Goal: Transaction & Acquisition: Purchase product/service

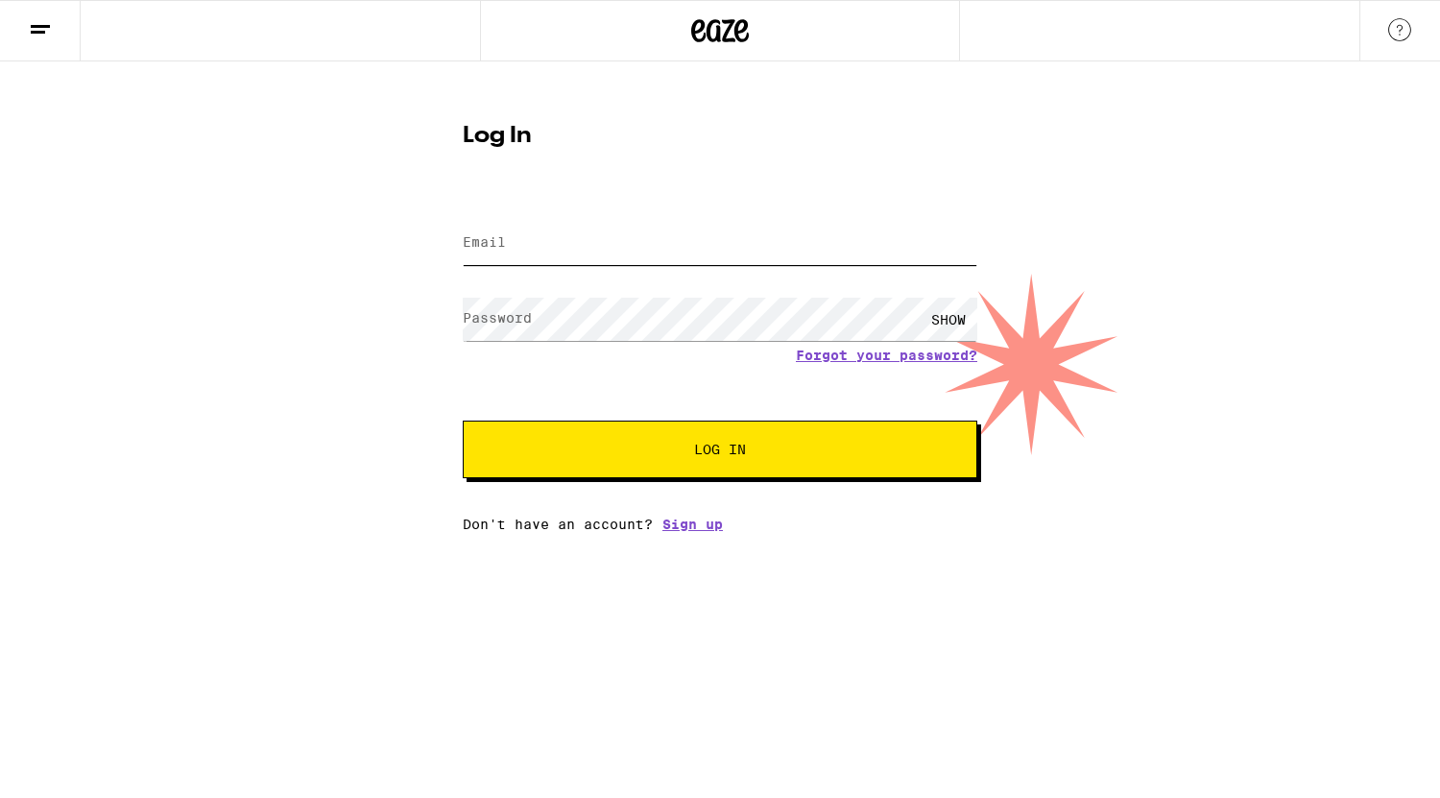
type input "[EMAIL_ADDRESS][DOMAIN_NAME]"
click at [732, 446] on span "Log In" at bounding box center [720, 449] width 52 height 13
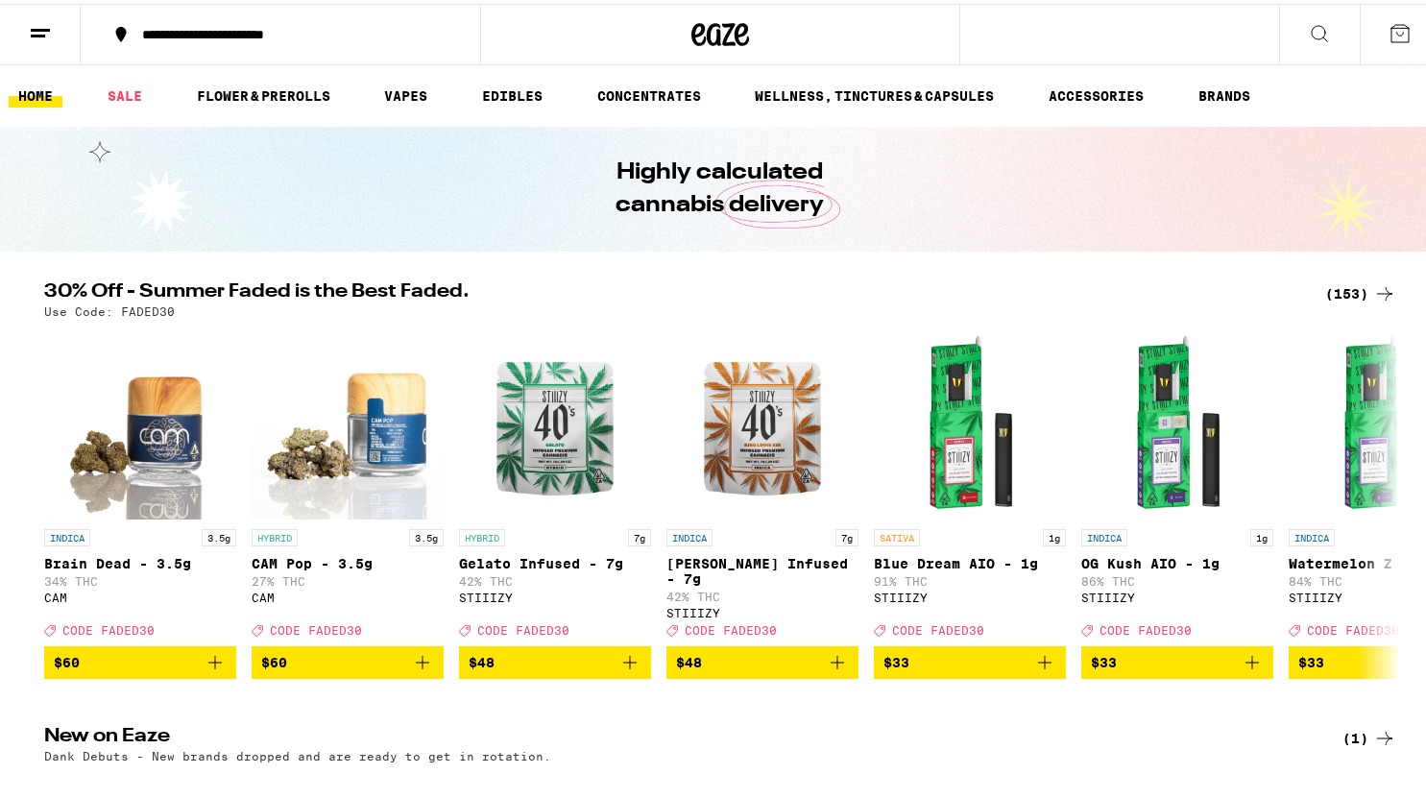
click at [1389, 30] on icon at bounding box center [1400, 29] width 23 height 23
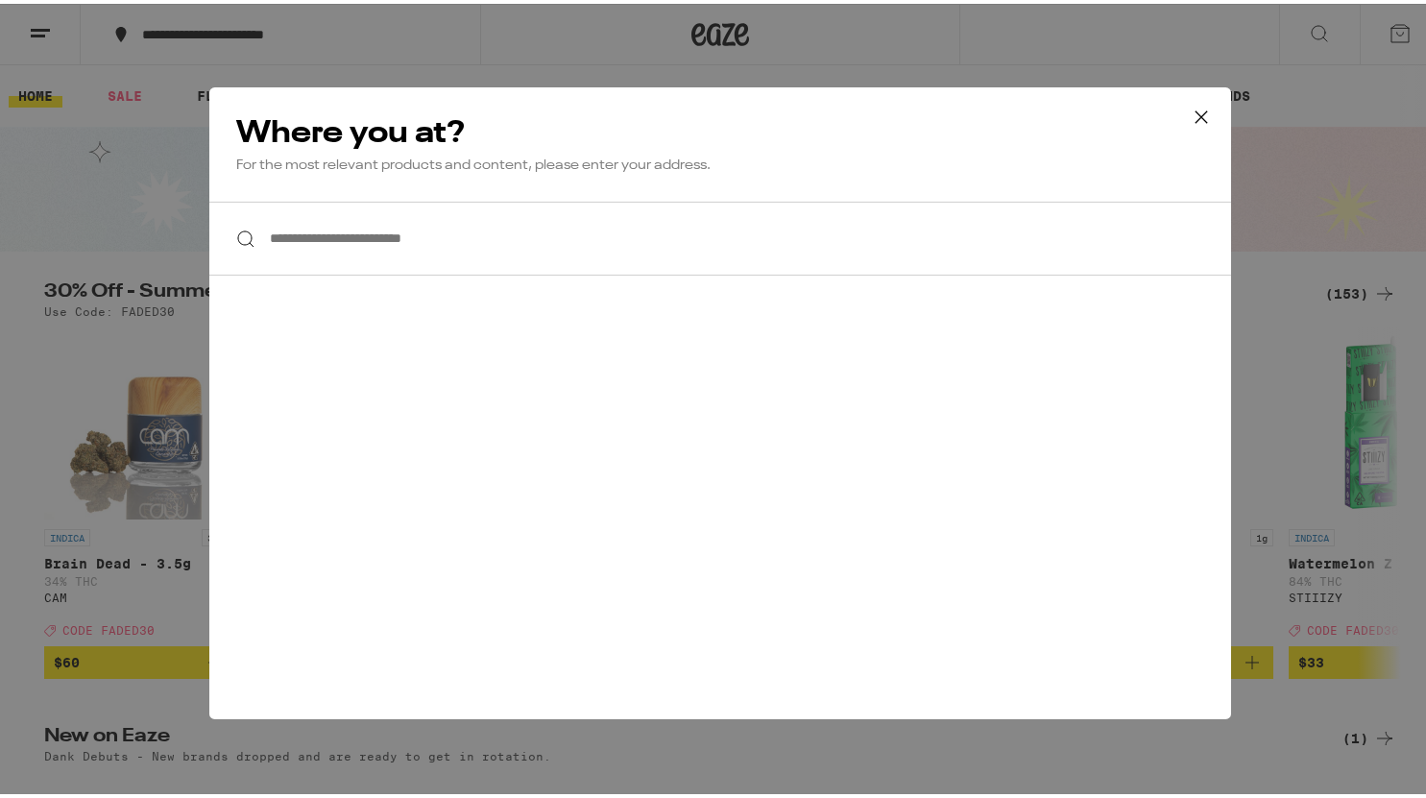
click at [114, 50] on div "**********" at bounding box center [720, 399] width 1440 height 798
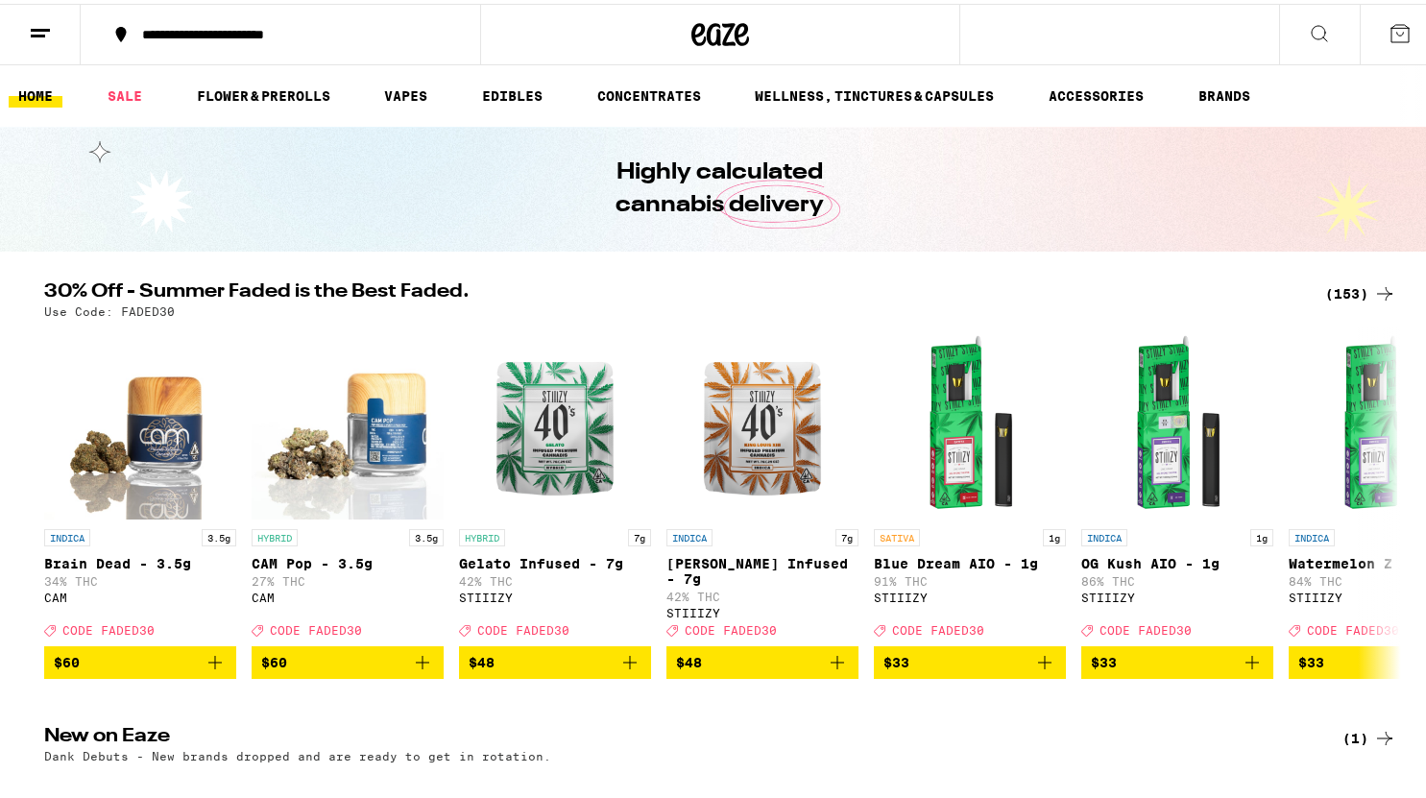
click at [40, 33] on icon at bounding box center [40, 29] width 23 height 23
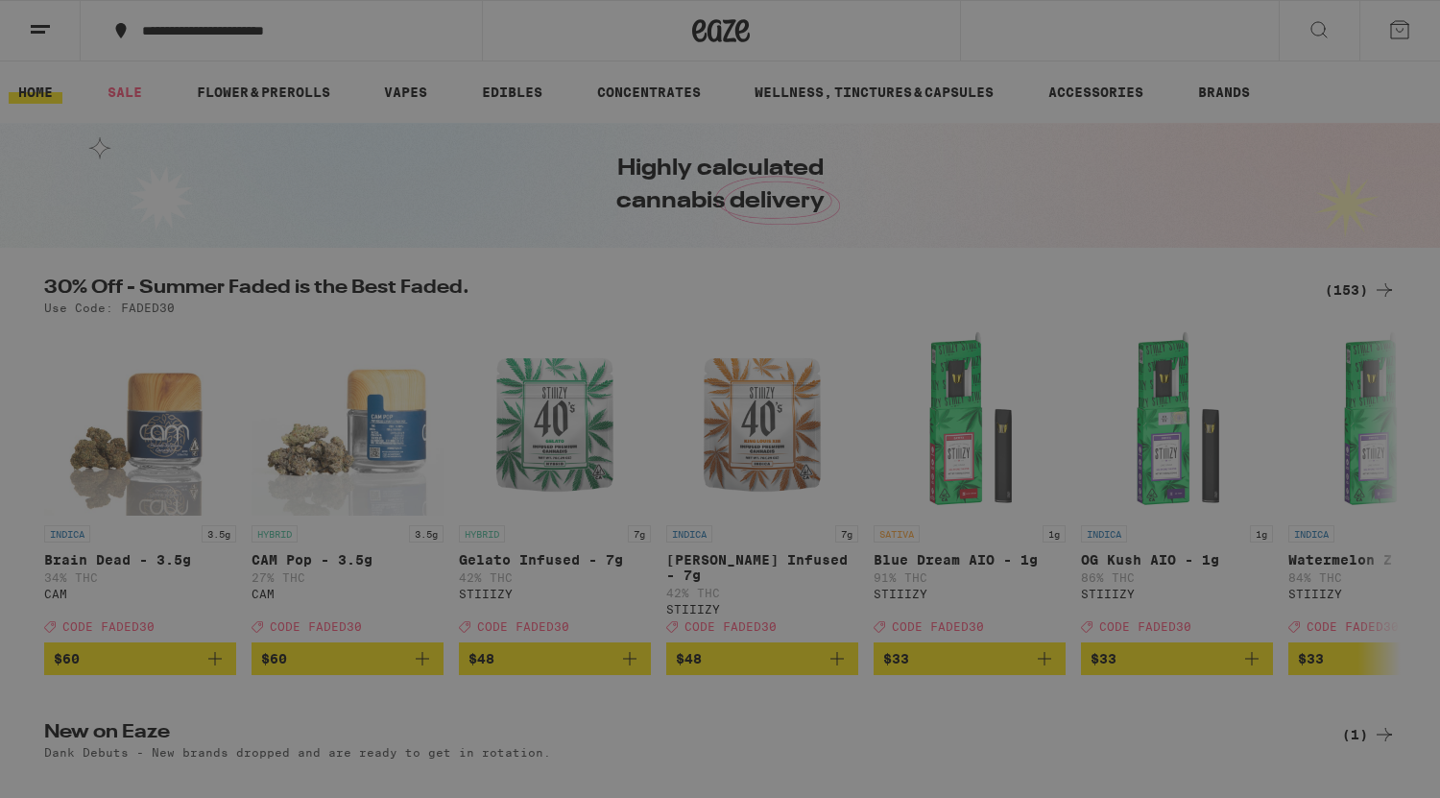
click at [189, 617] on link "Account" at bounding box center [266, 620] width 337 height 23
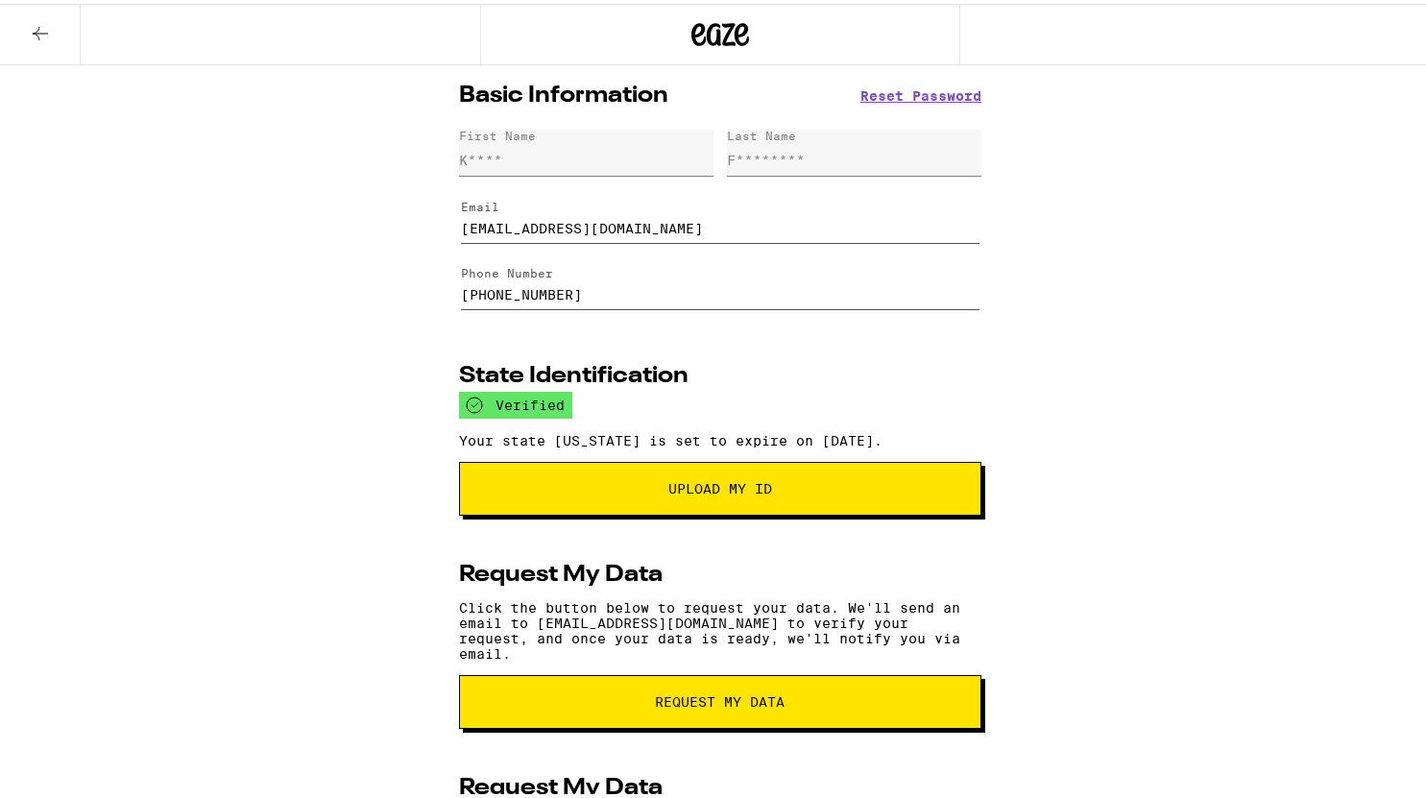
click at [40, 28] on icon at bounding box center [40, 29] width 23 height 23
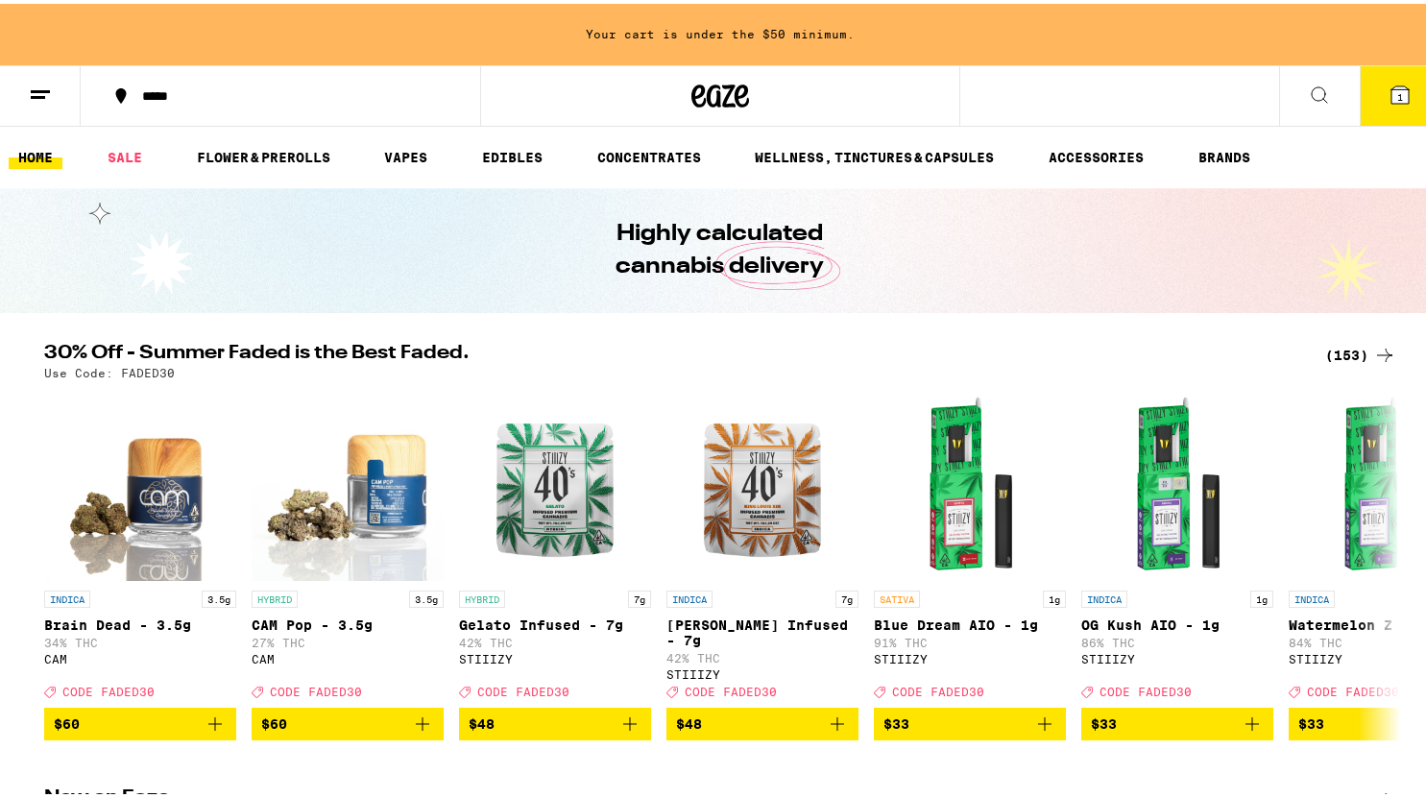
click at [1391, 84] on icon at bounding box center [1399, 91] width 17 height 17
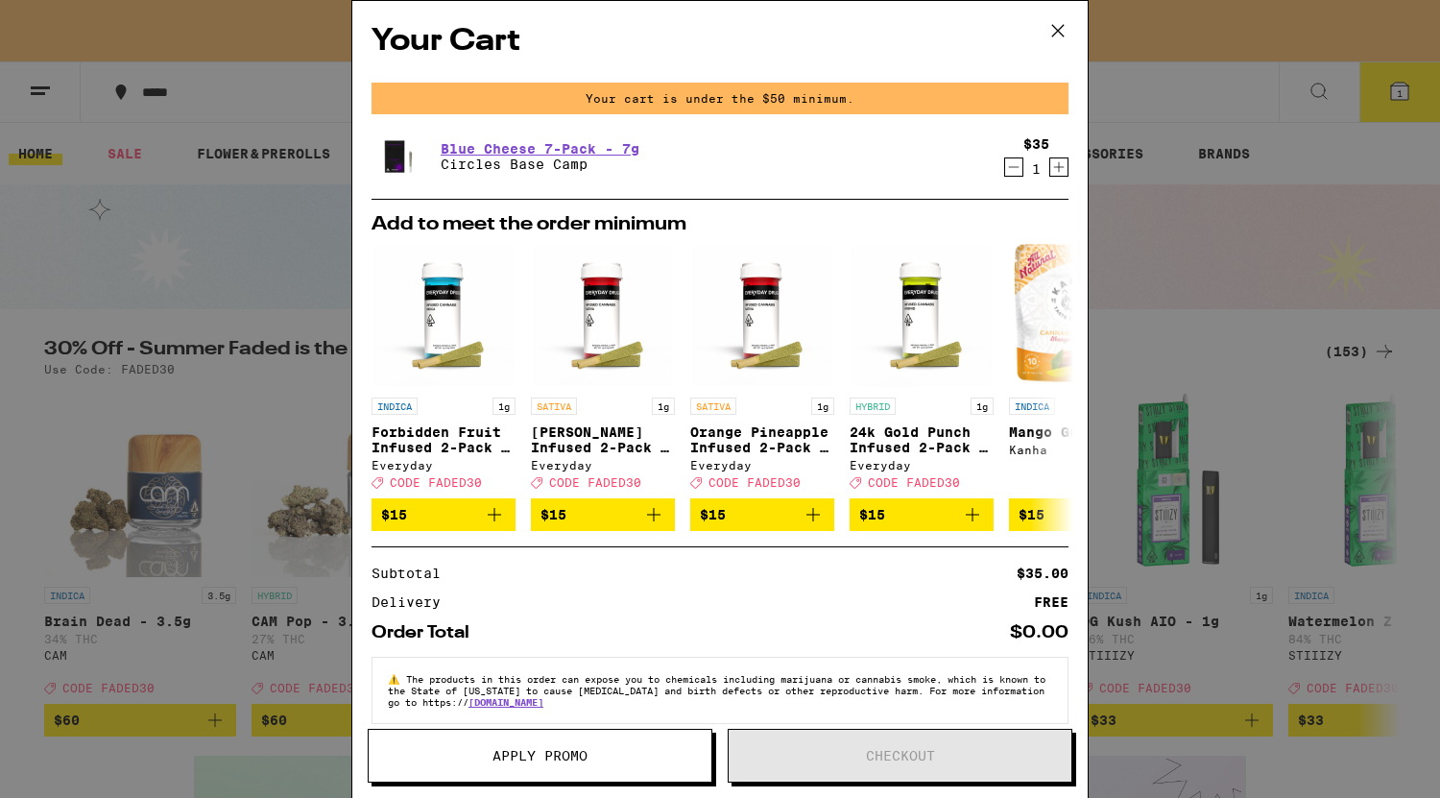
click at [1051, 170] on icon "Increment" at bounding box center [1059, 167] width 17 height 23
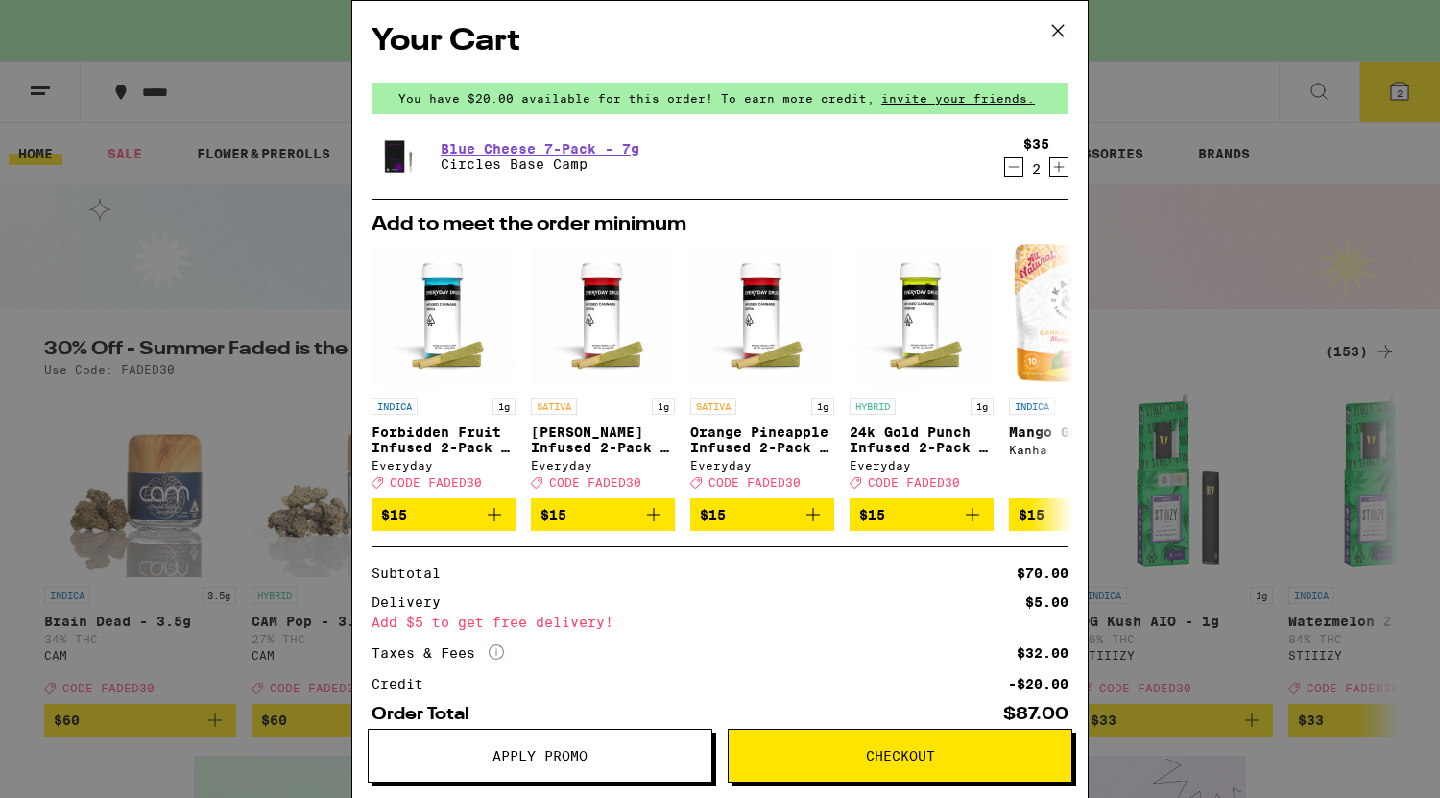
click at [1005, 178] on icon "Decrement" at bounding box center [1013, 167] width 17 height 23
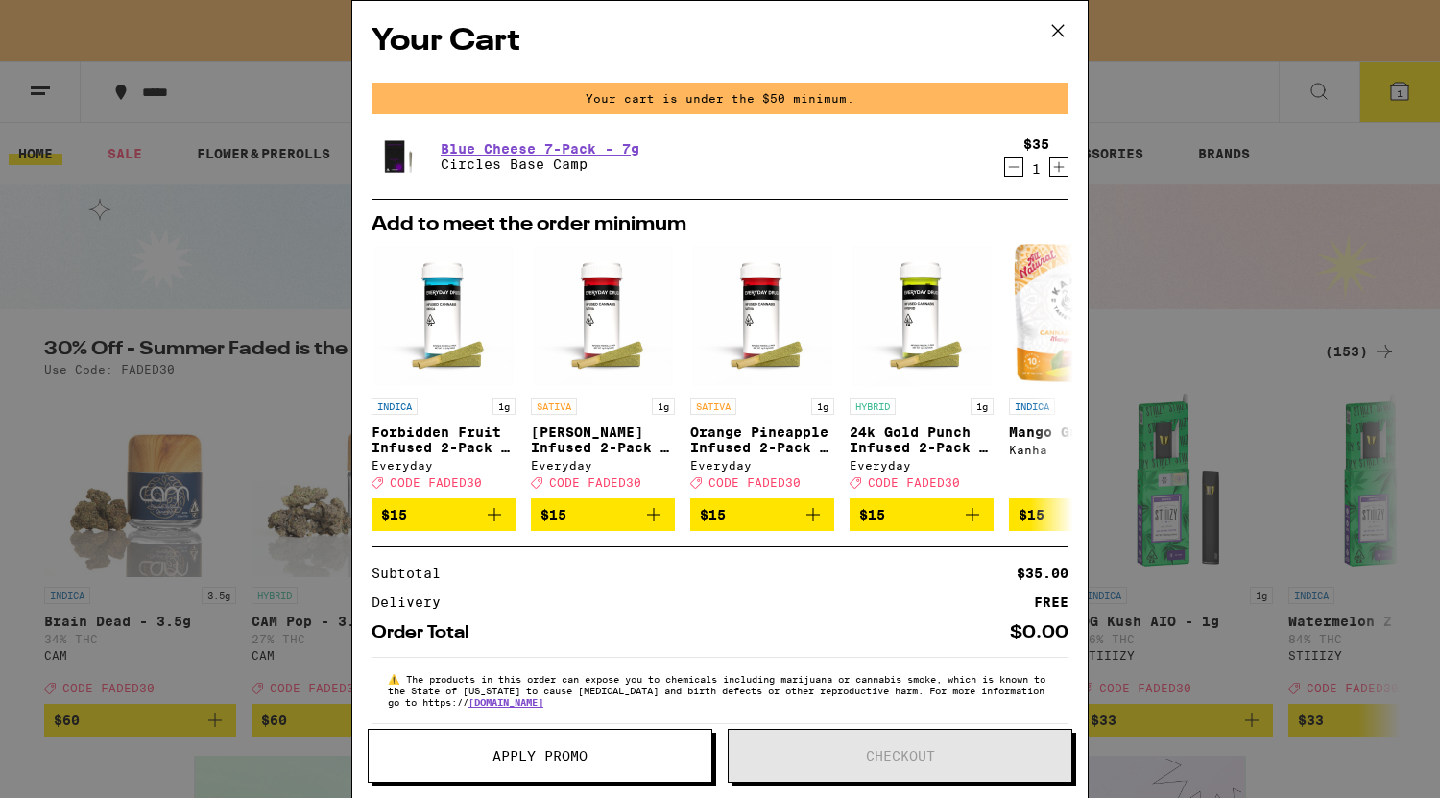
click at [1005, 178] on icon "Decrement" at bounding box center [1013, 167] width 17 height 23
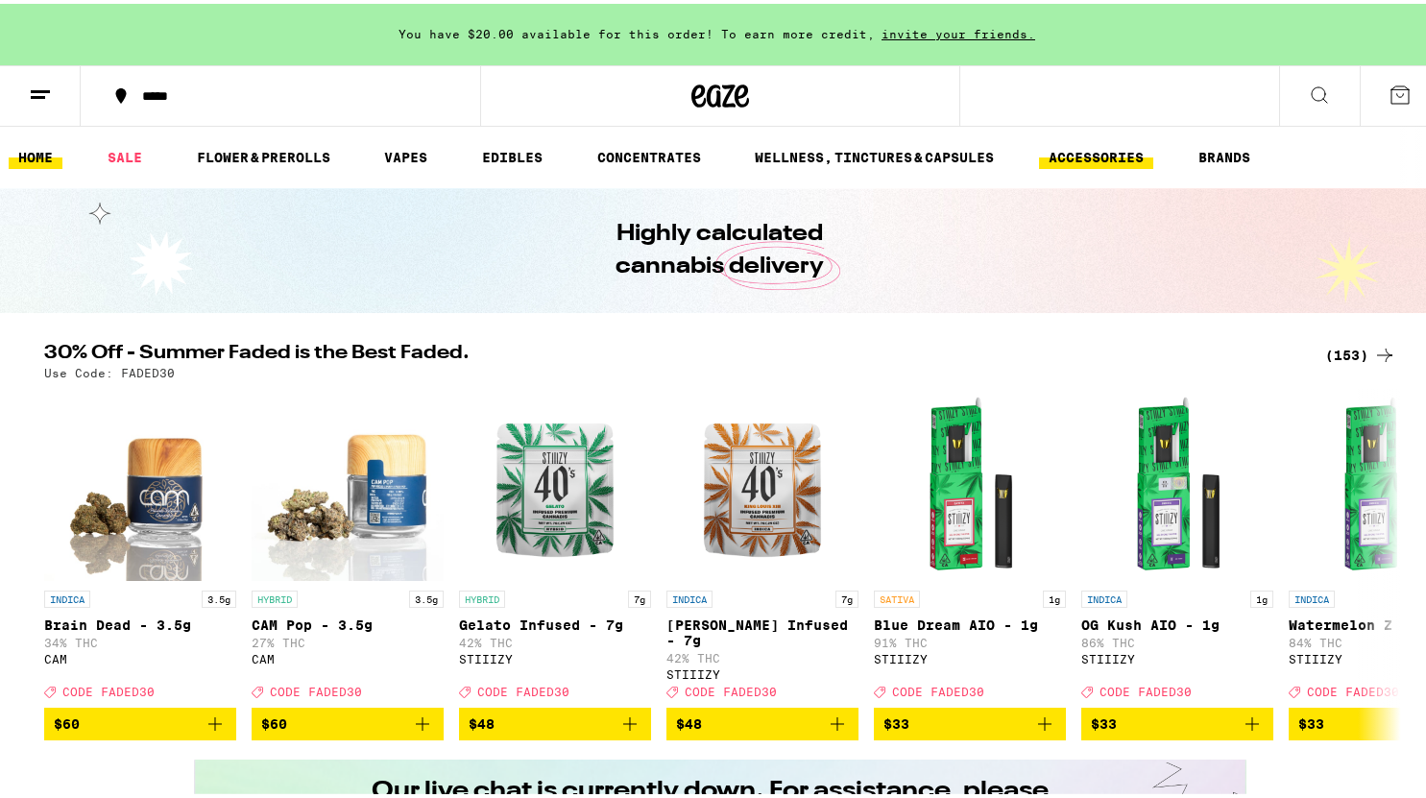
click at [1110, 146] on link "ACCESSORIES" at bounding box center [1096, 153] width 114 height 23
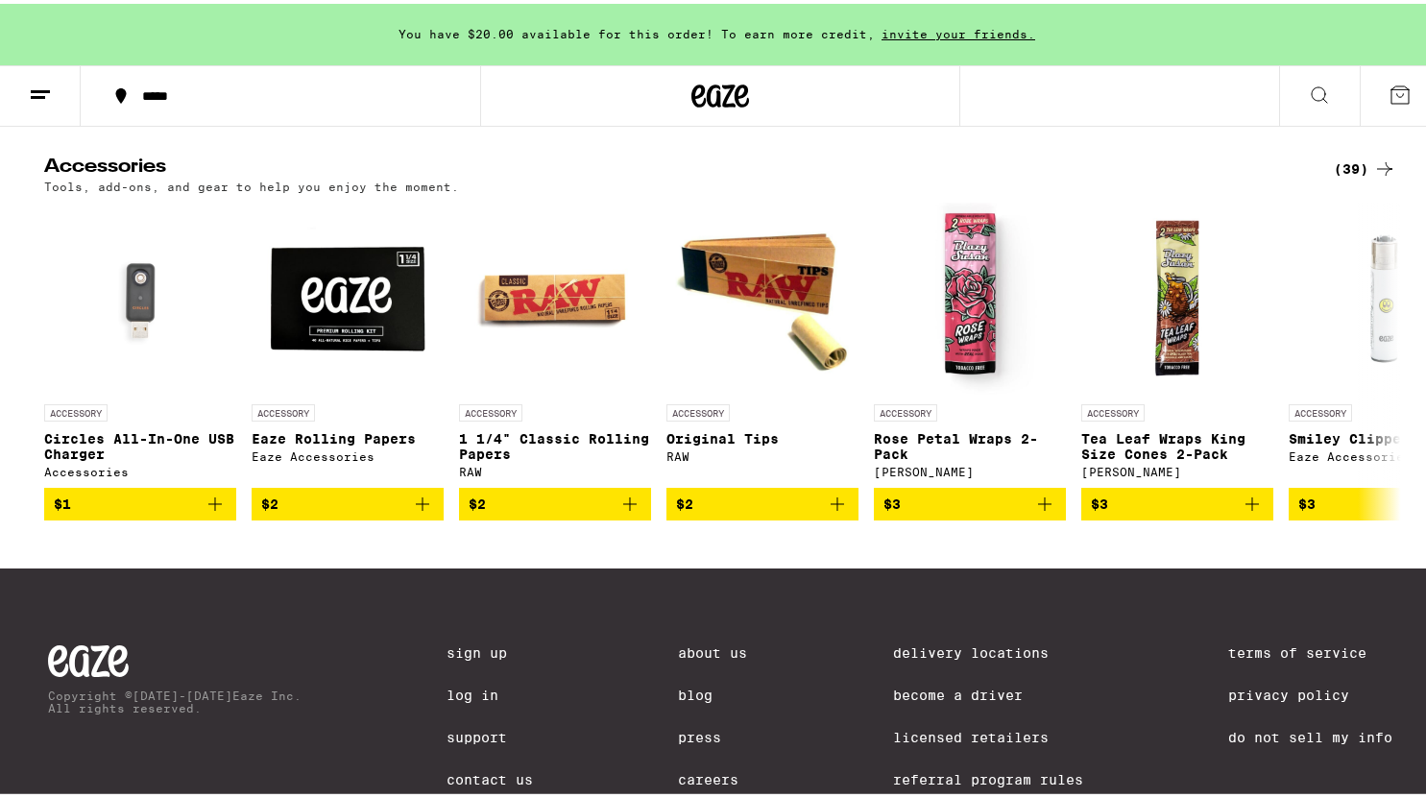
scroll to position [568, 0]
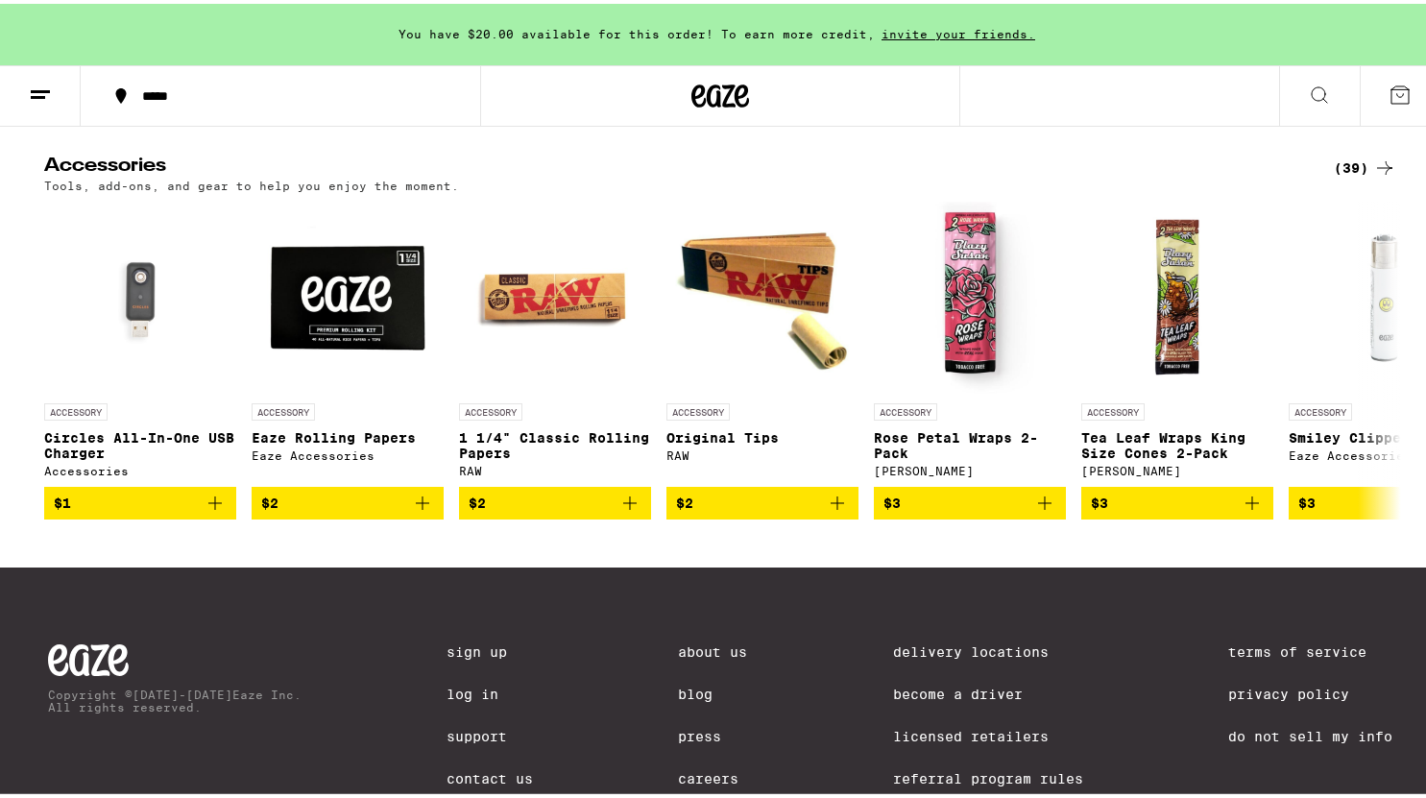
click at [1354, 176] on div "(39)" at bounding box center [1365, 164] width 62 height 23
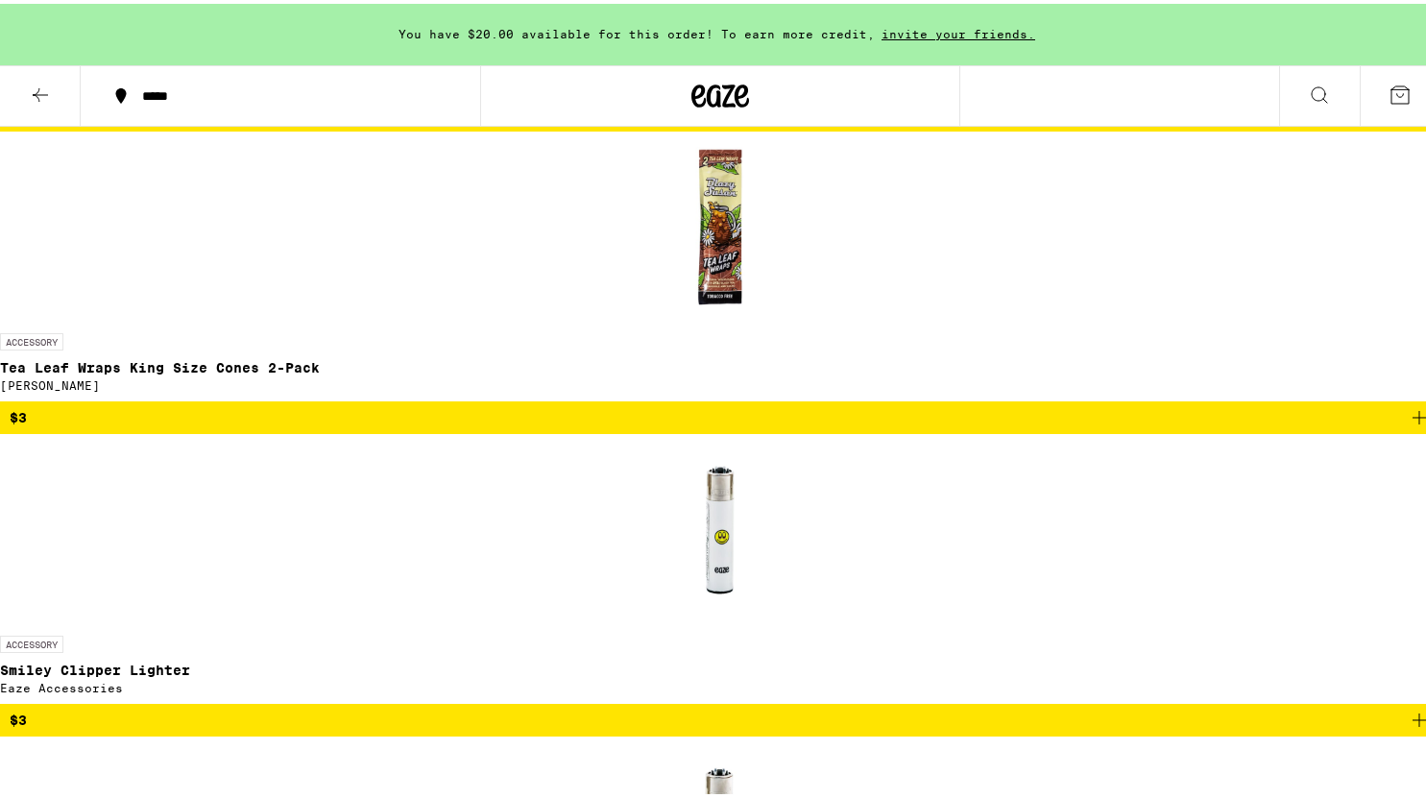
scroll to position [1954, 0]
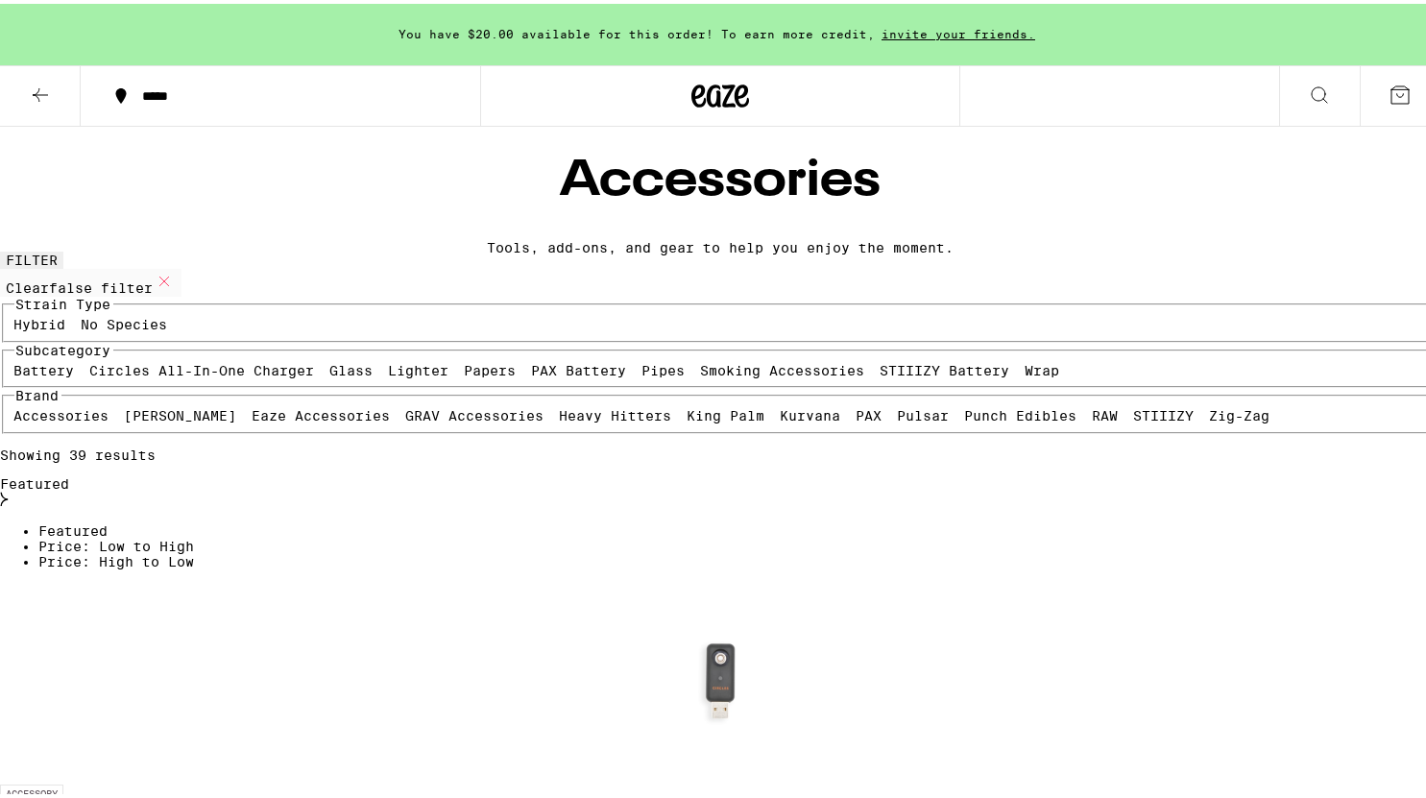
click at [190, 90] on div "*****" at bounding box center [291, 91] width 316 height 13
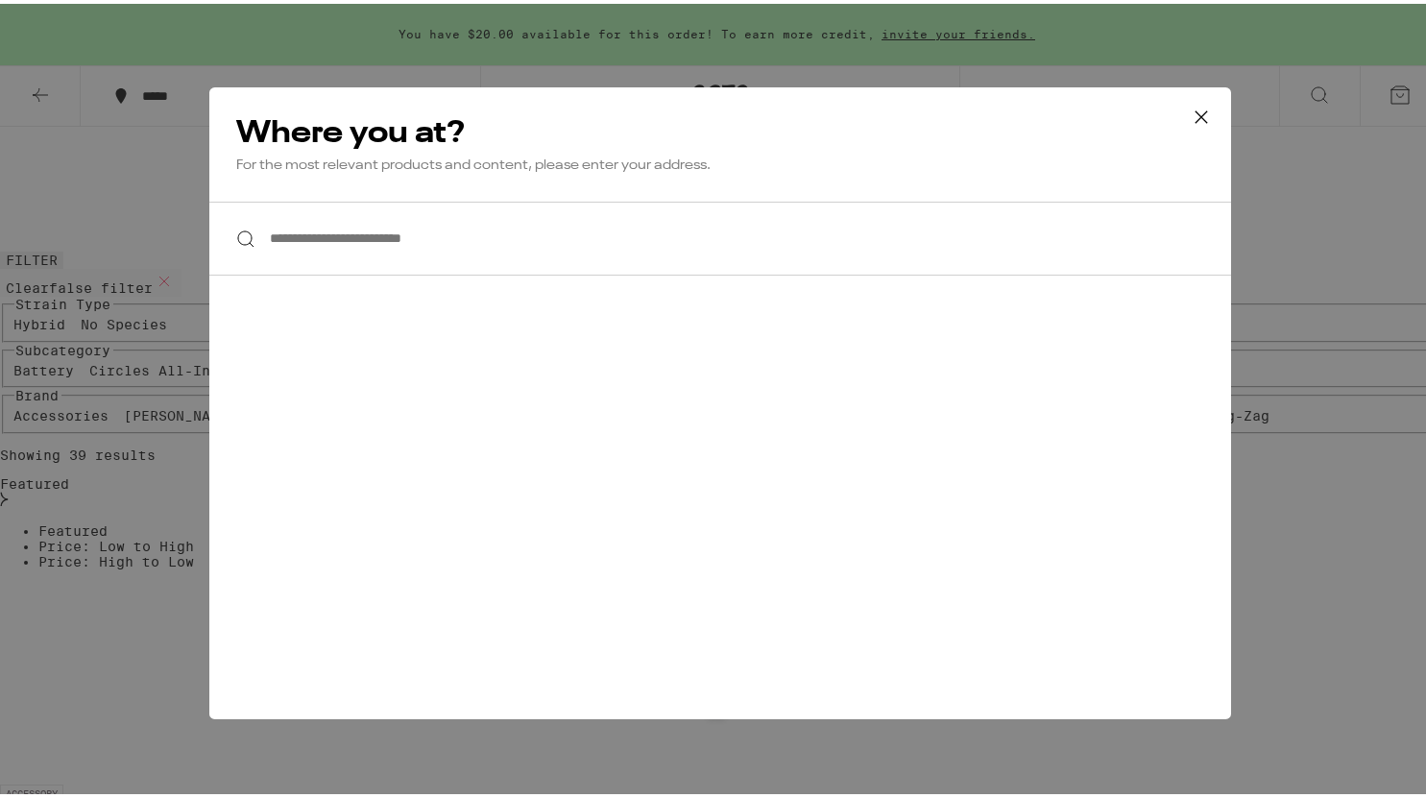
click at [380, 248] on input "**********" at bounding box center [720, 235] width 1022 height 74
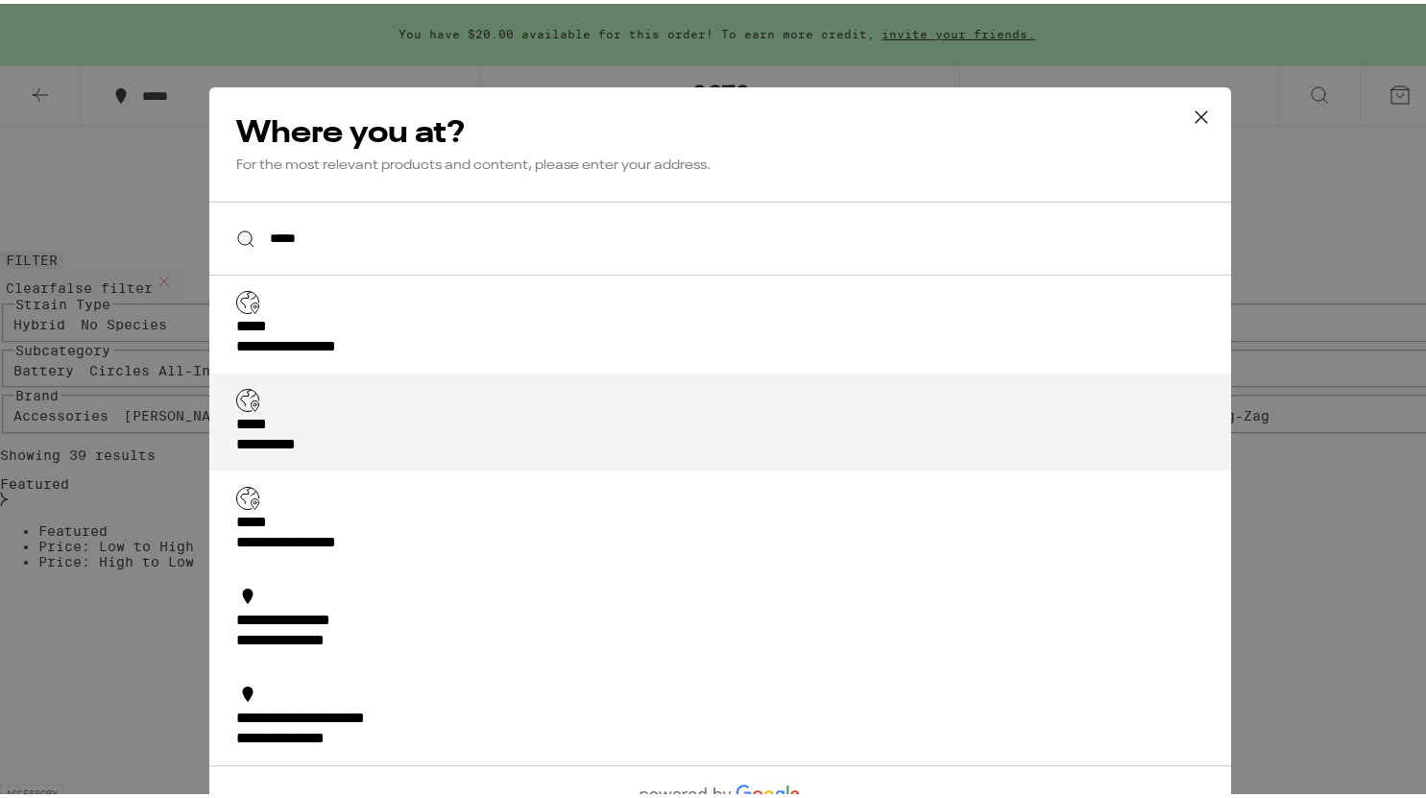
click at [422, 412] on div "**********" at bounding box center [726, 432] width 980 height 40
type input "**********"
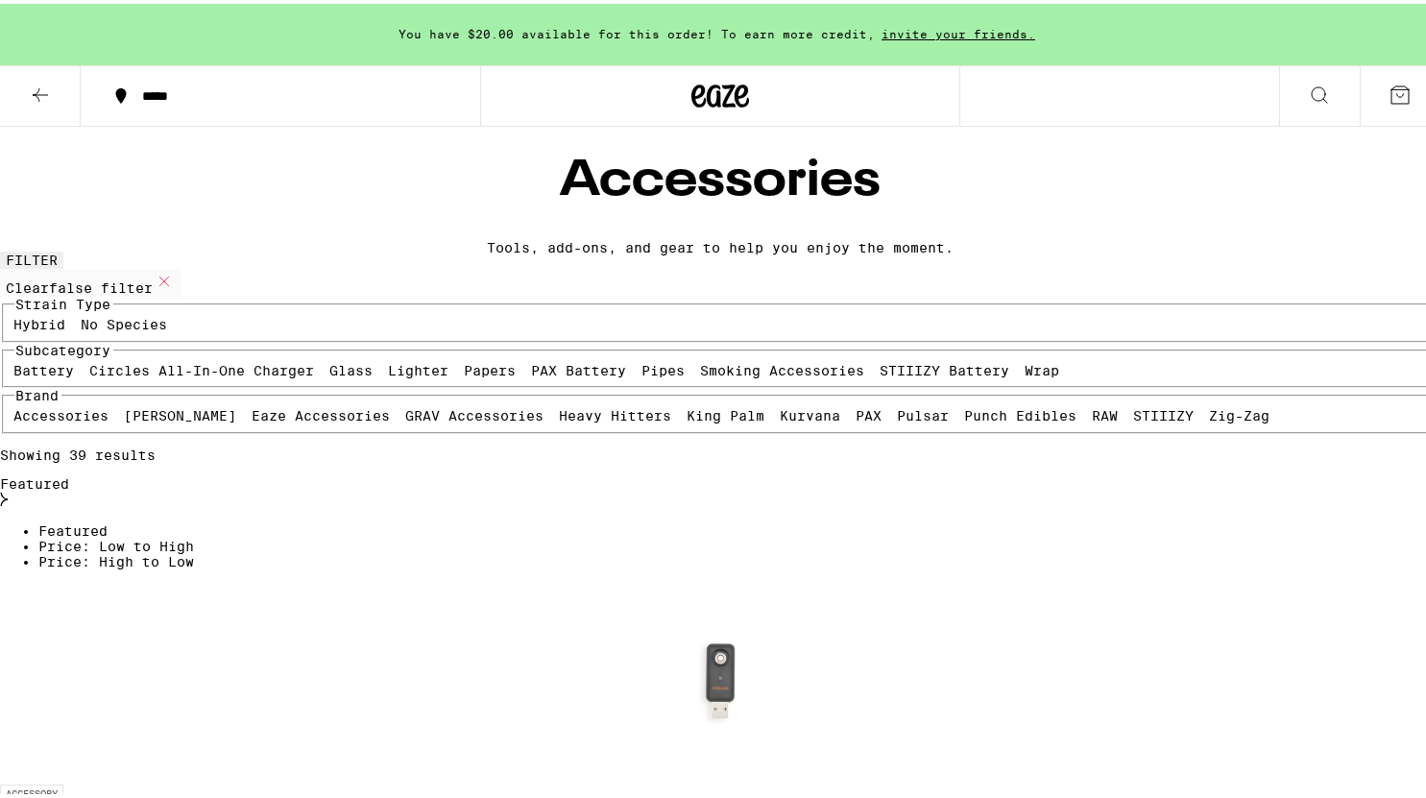
click at [714, 88] on icon at bounding box center [720, 92] width 58 height 35
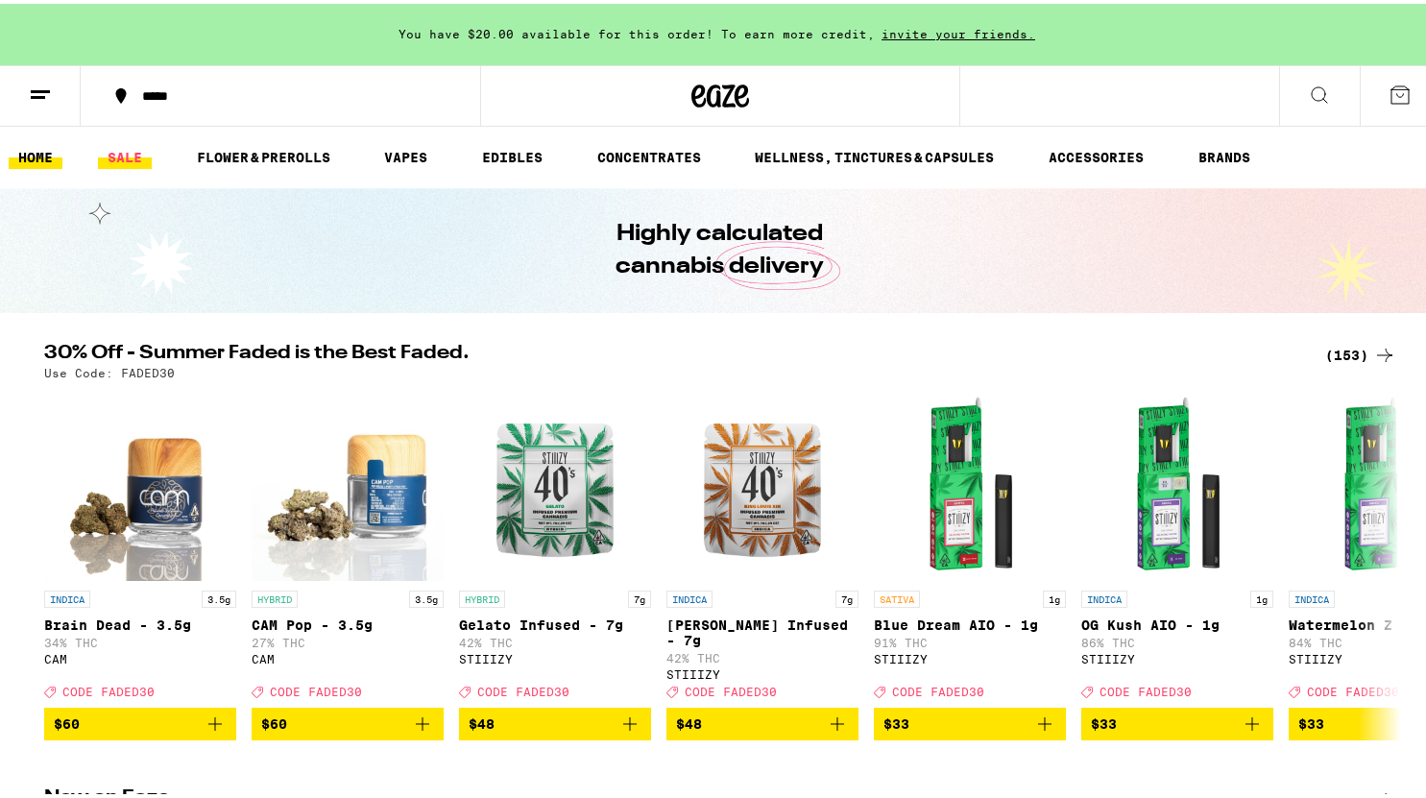
click at [134, 157] on link "SALE" at bounding box center [125, 153] width 54 height 23
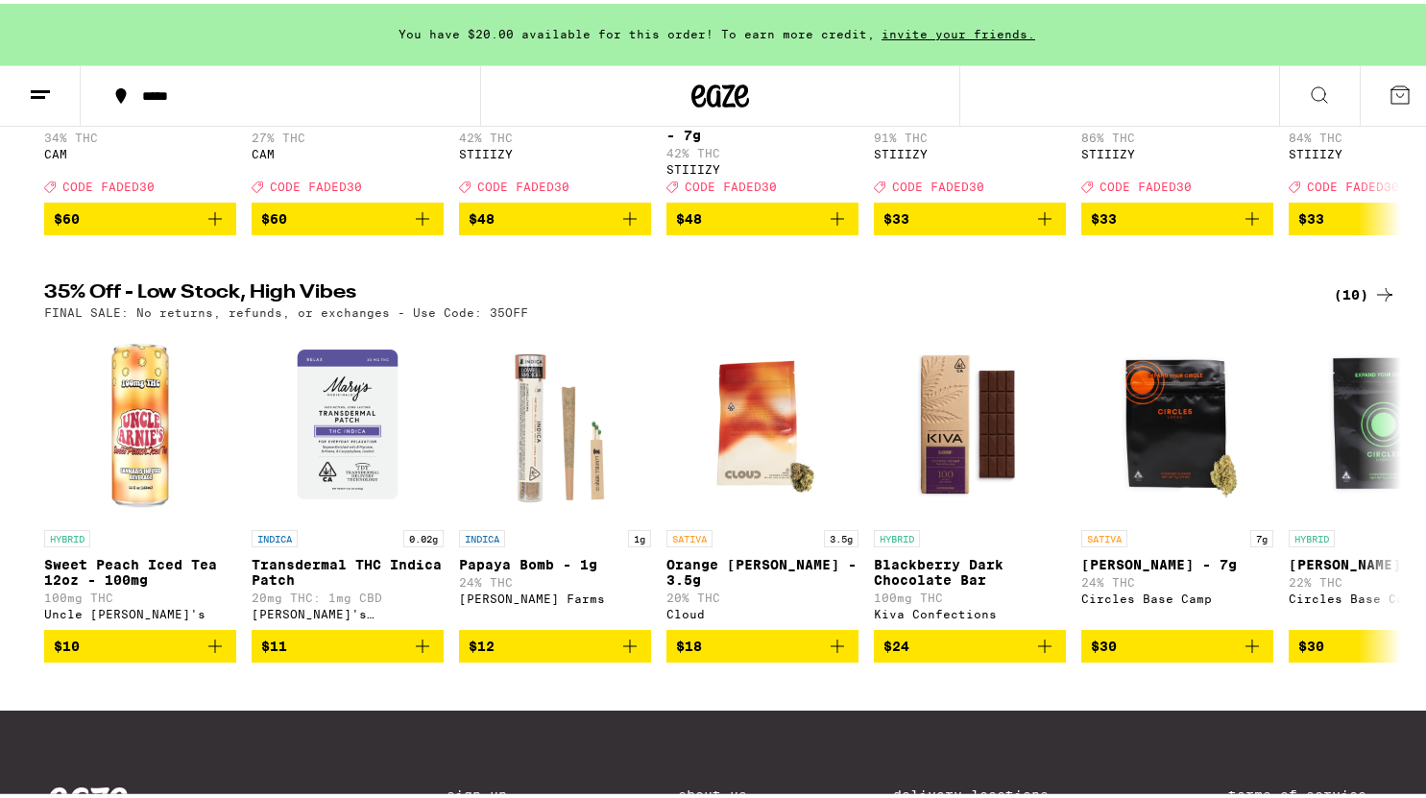
scroll to position [475, 0]
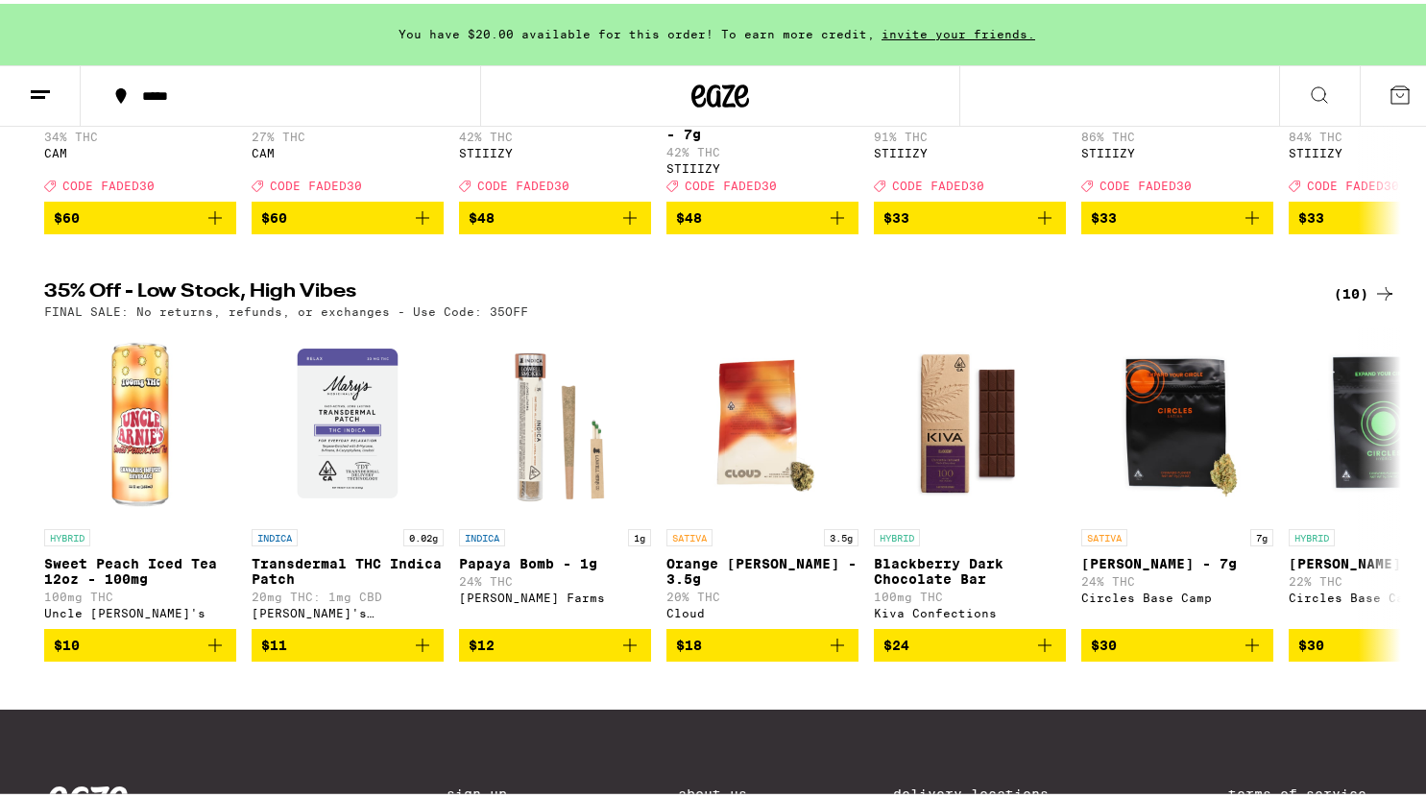
click at [1364, 302] on div "(10)" at bounding box center [1365, 289] width 62 height 23
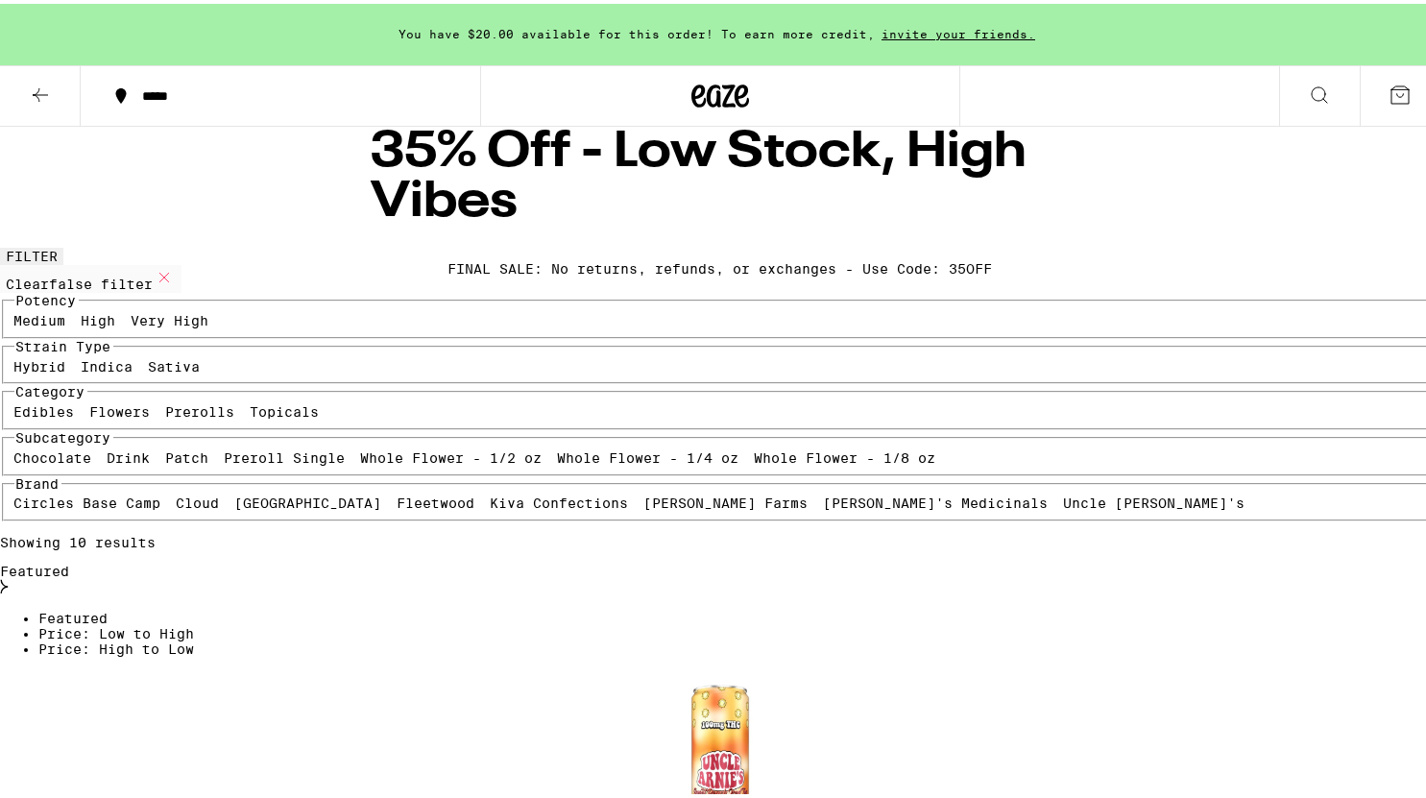
scroll to position [7, 0]
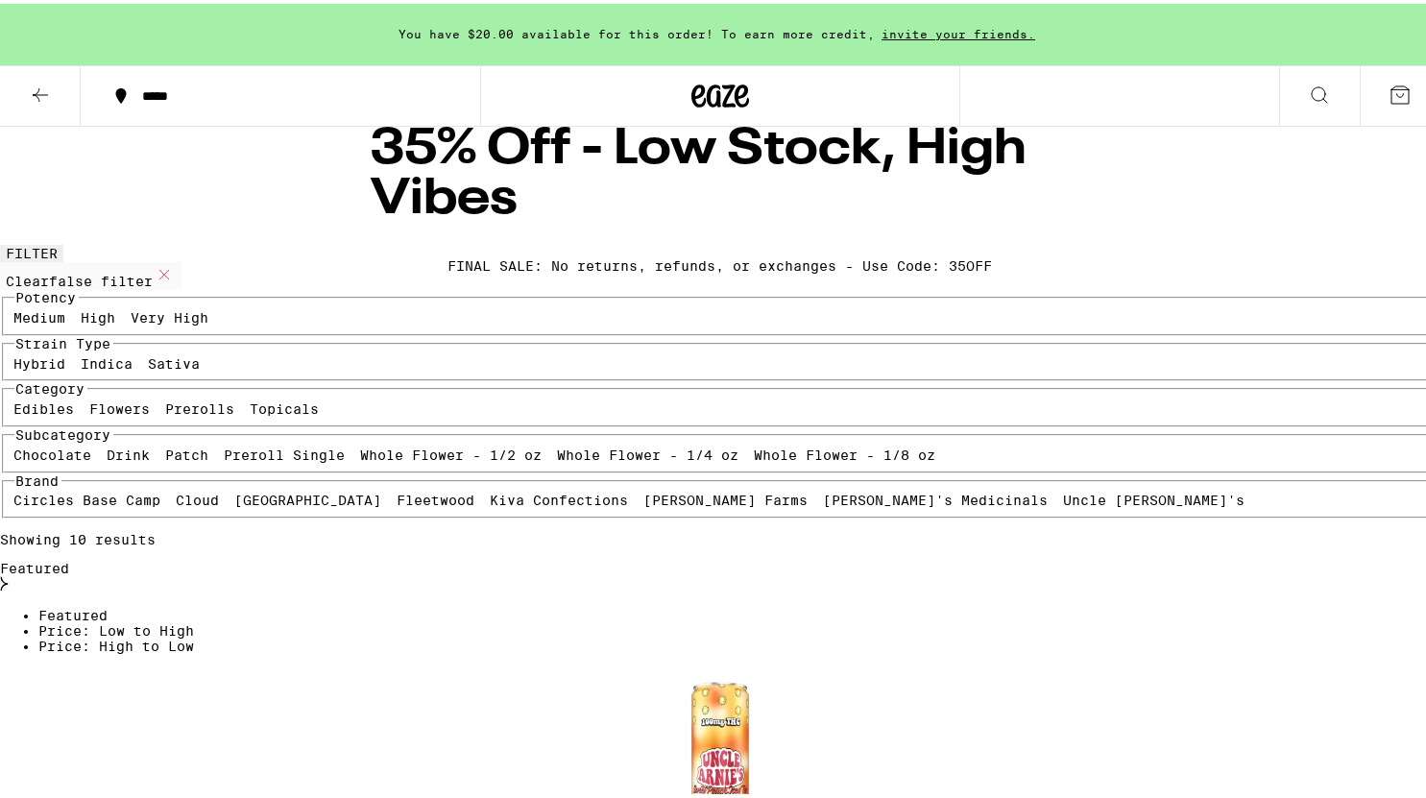
click at [38, 98] on icon at bounding box center [40, 91] width 23 height 23
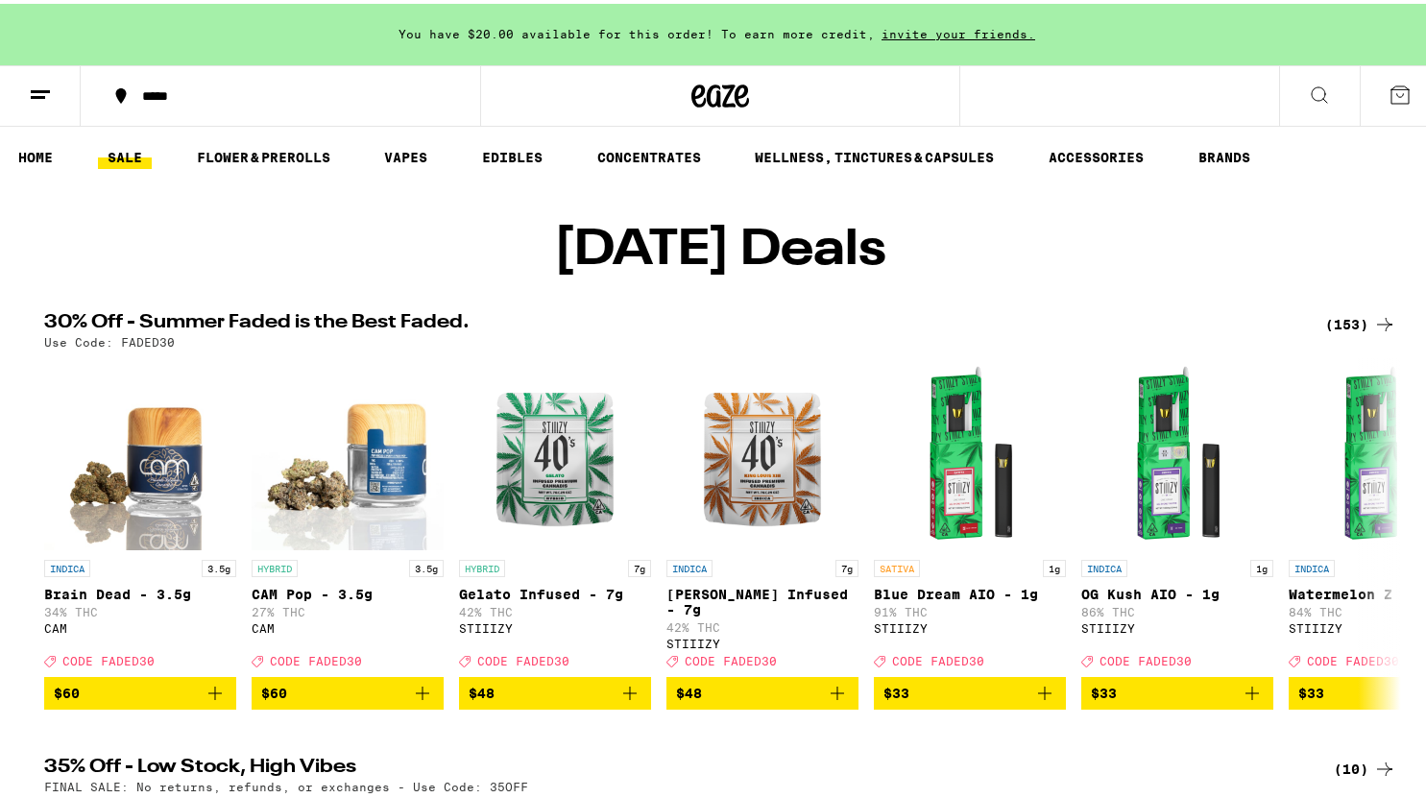
click at [1353, 332] on div "(153)" at bounding box center [1360, 320] width 71 height 23
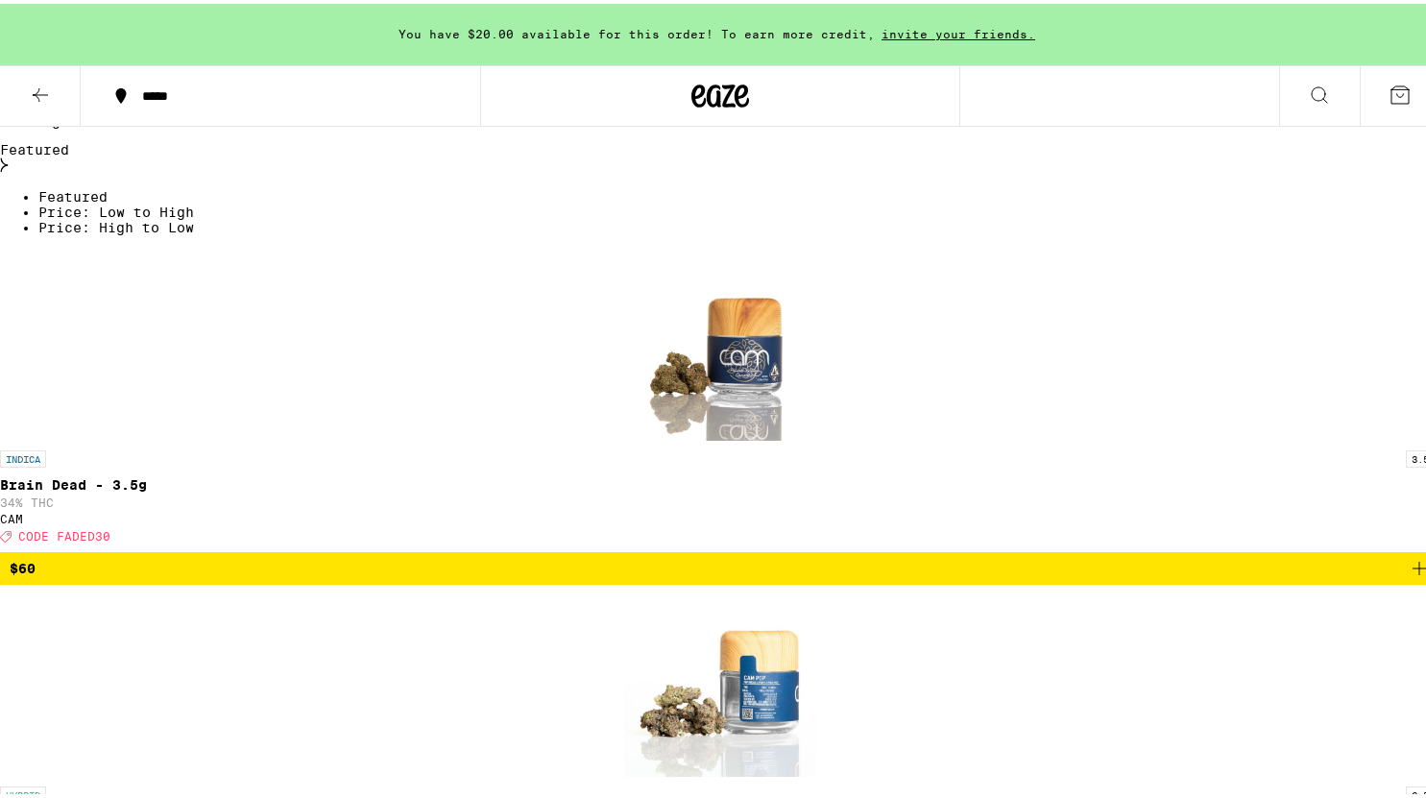
scroll to position [503, 0]
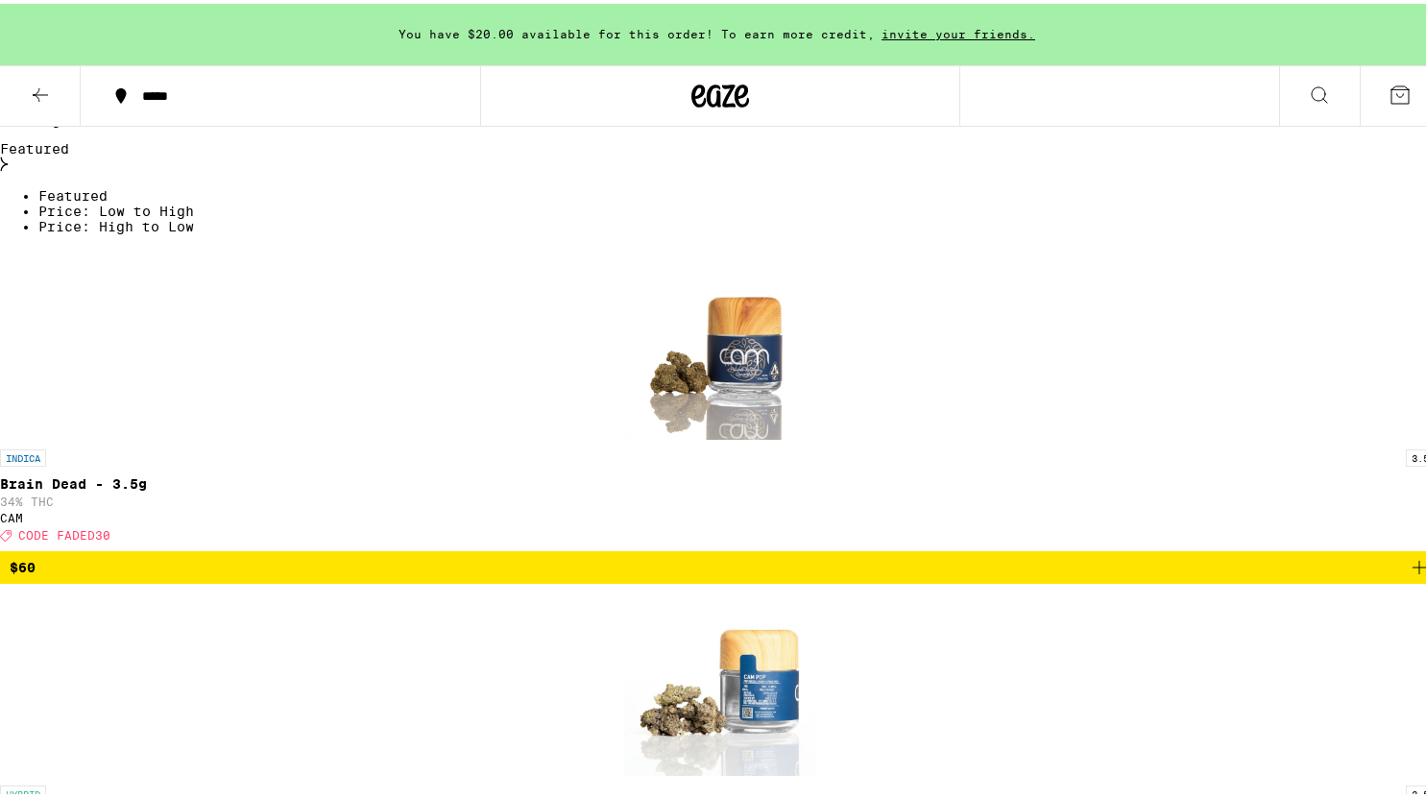
checkbox input "true"
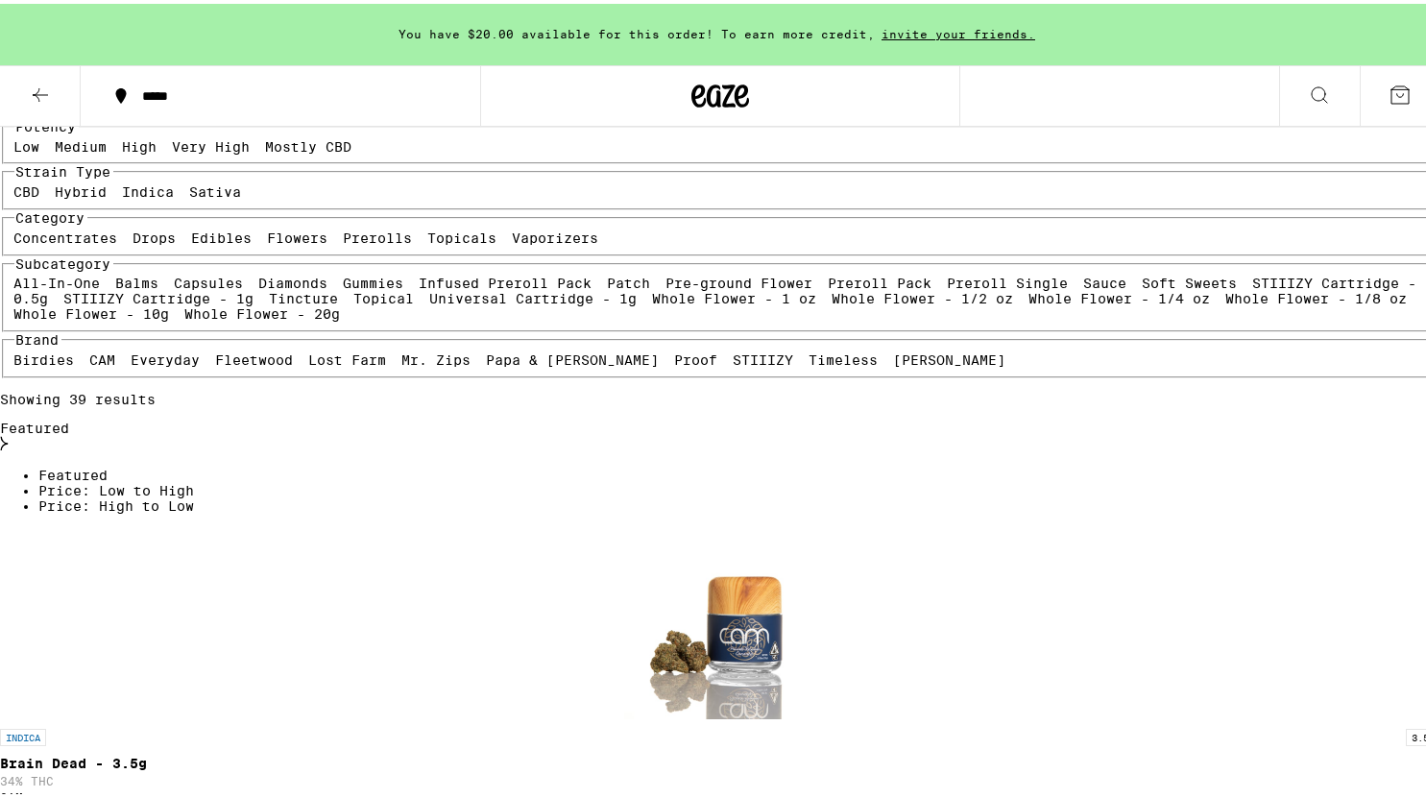
scroll to position [238, 0]
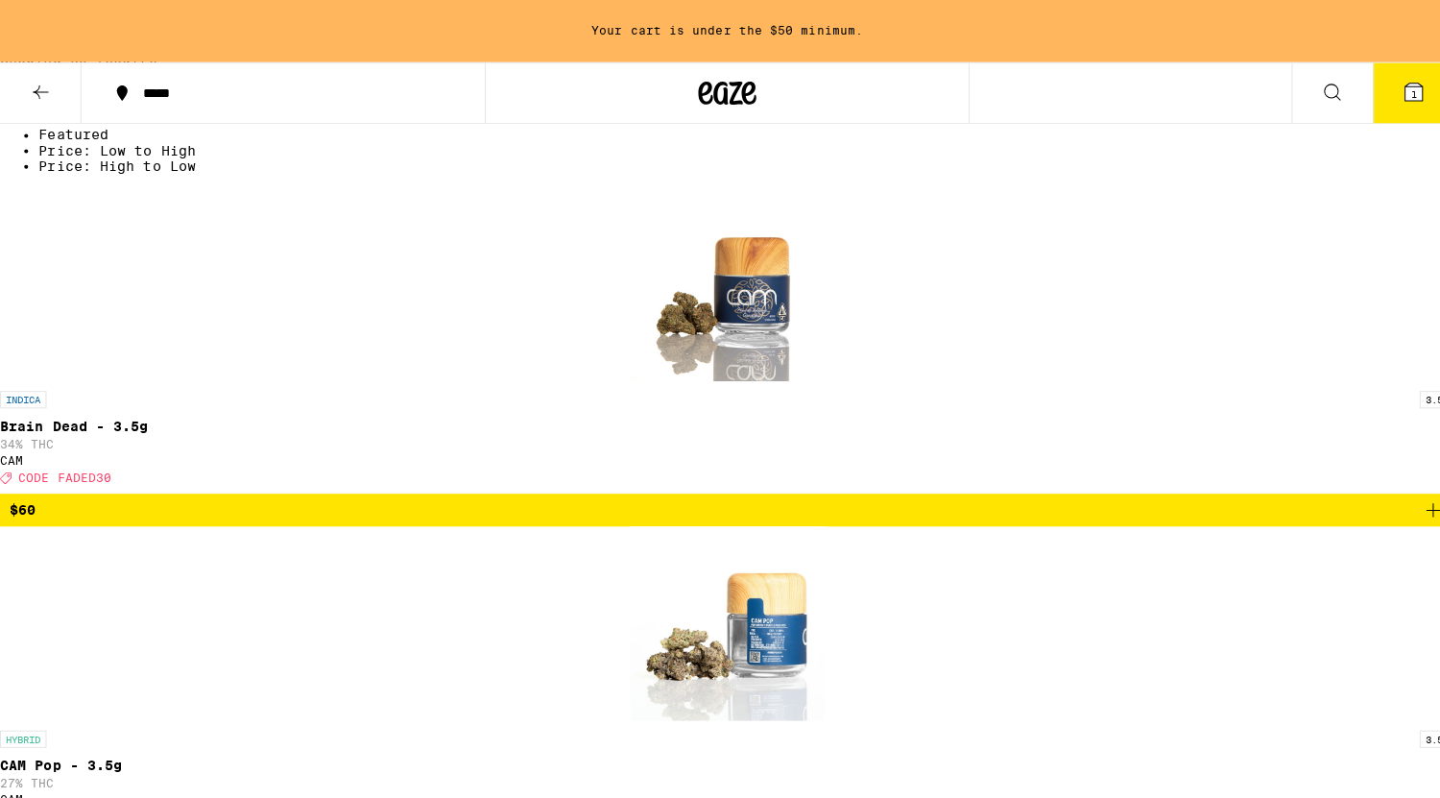
scroll to position [584, 0]
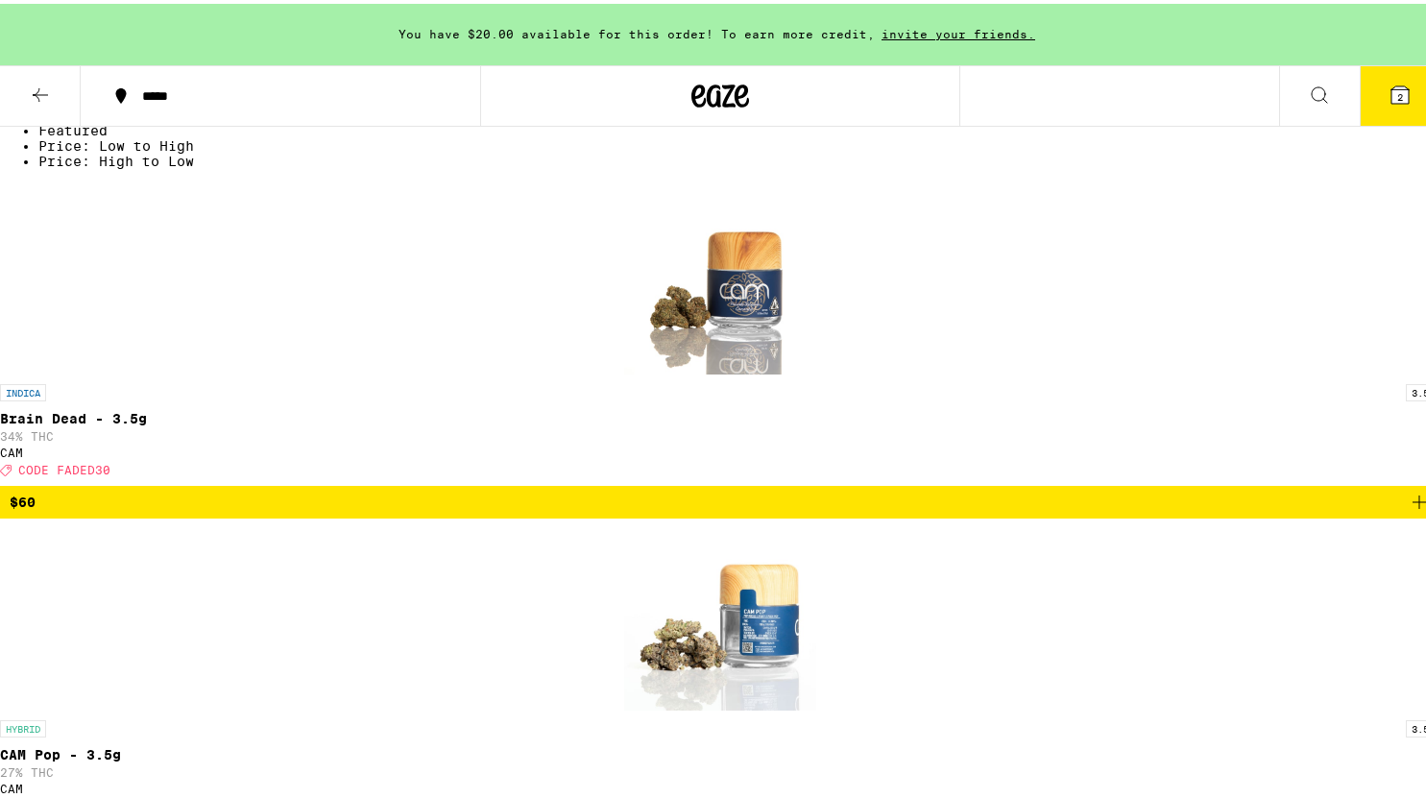
click at [1397, 87] on span "2" at bounding box center [1400, 93] width 6 height 12
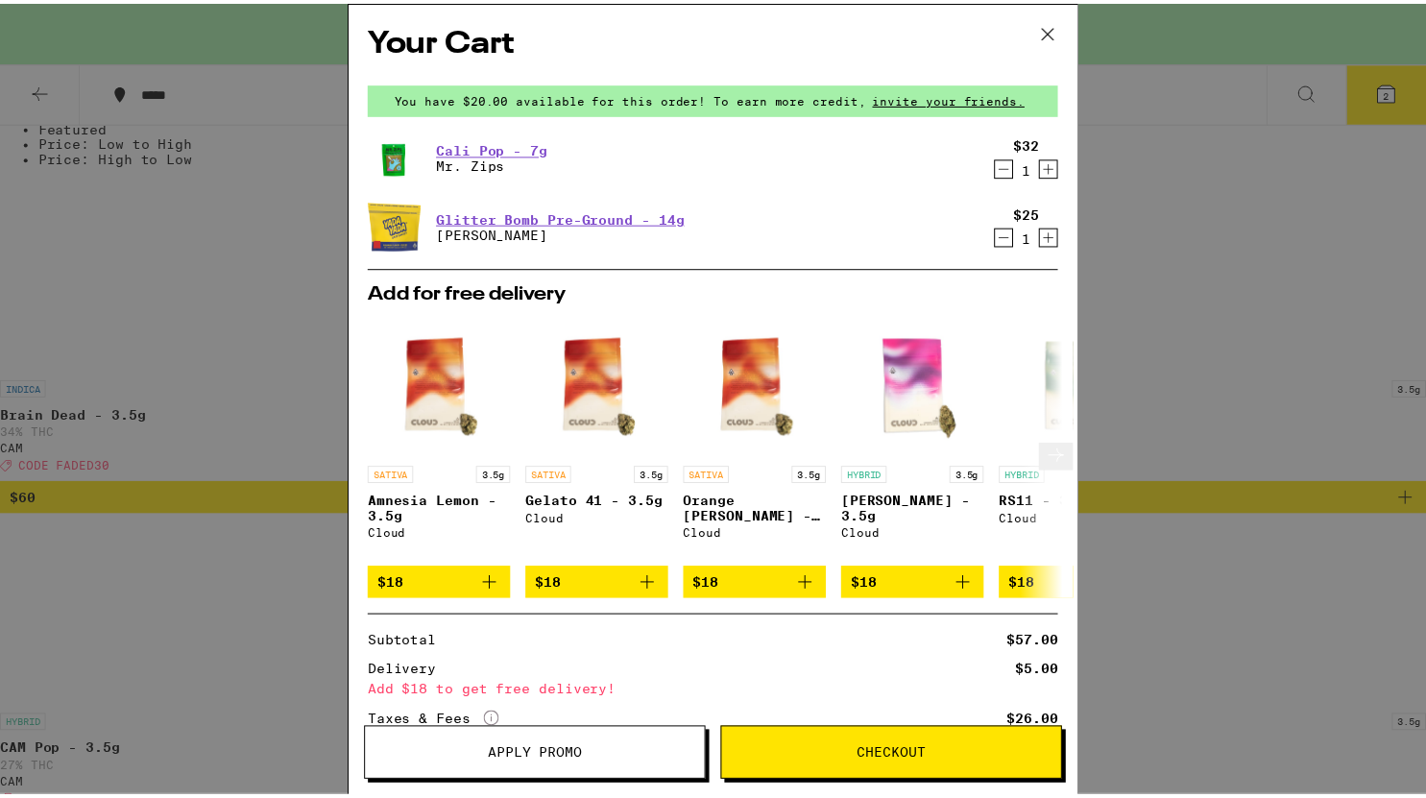
scroll to position [182, 0]
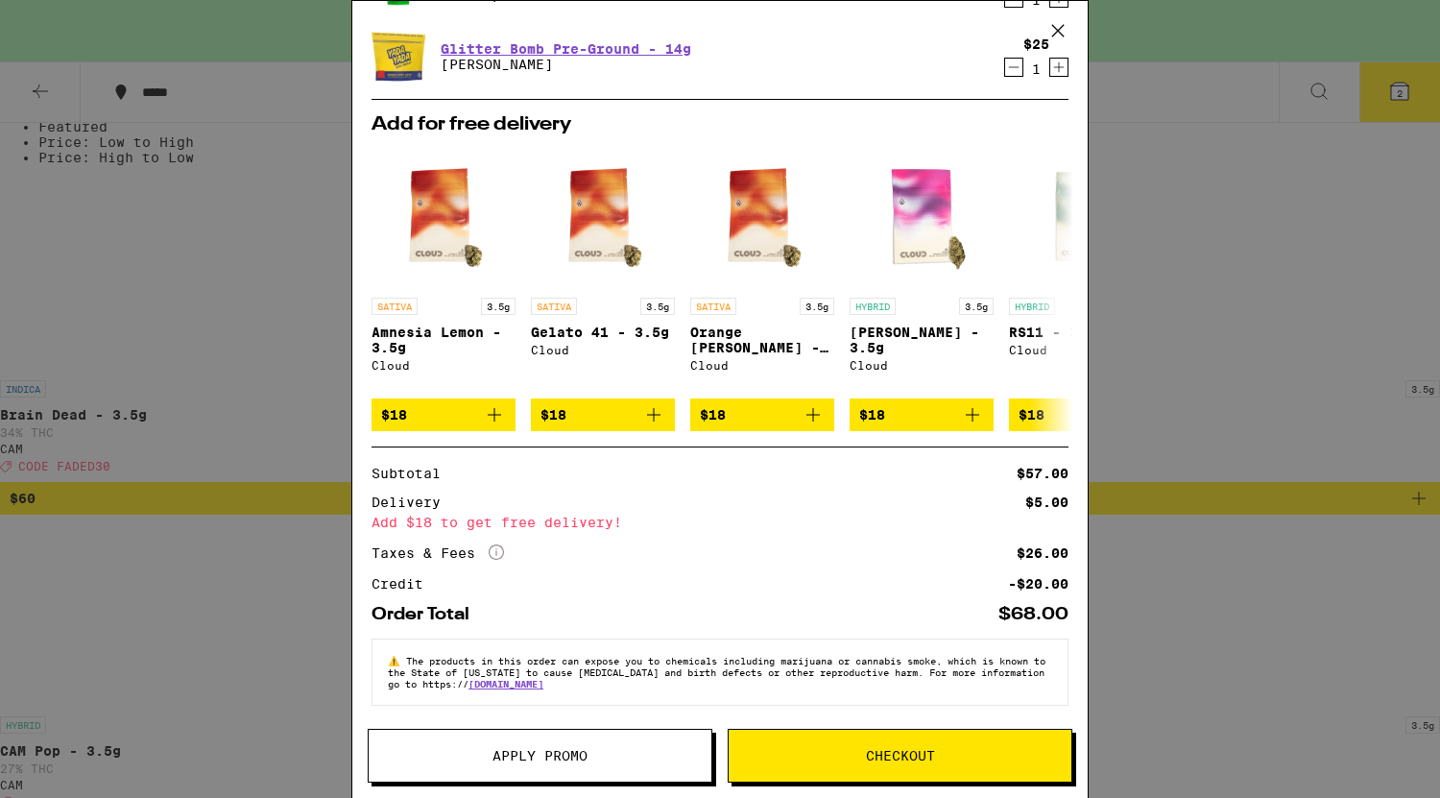
click at [591, 744] on button "Apply Promo" at bounding box center [540, 756] width 345 height 54
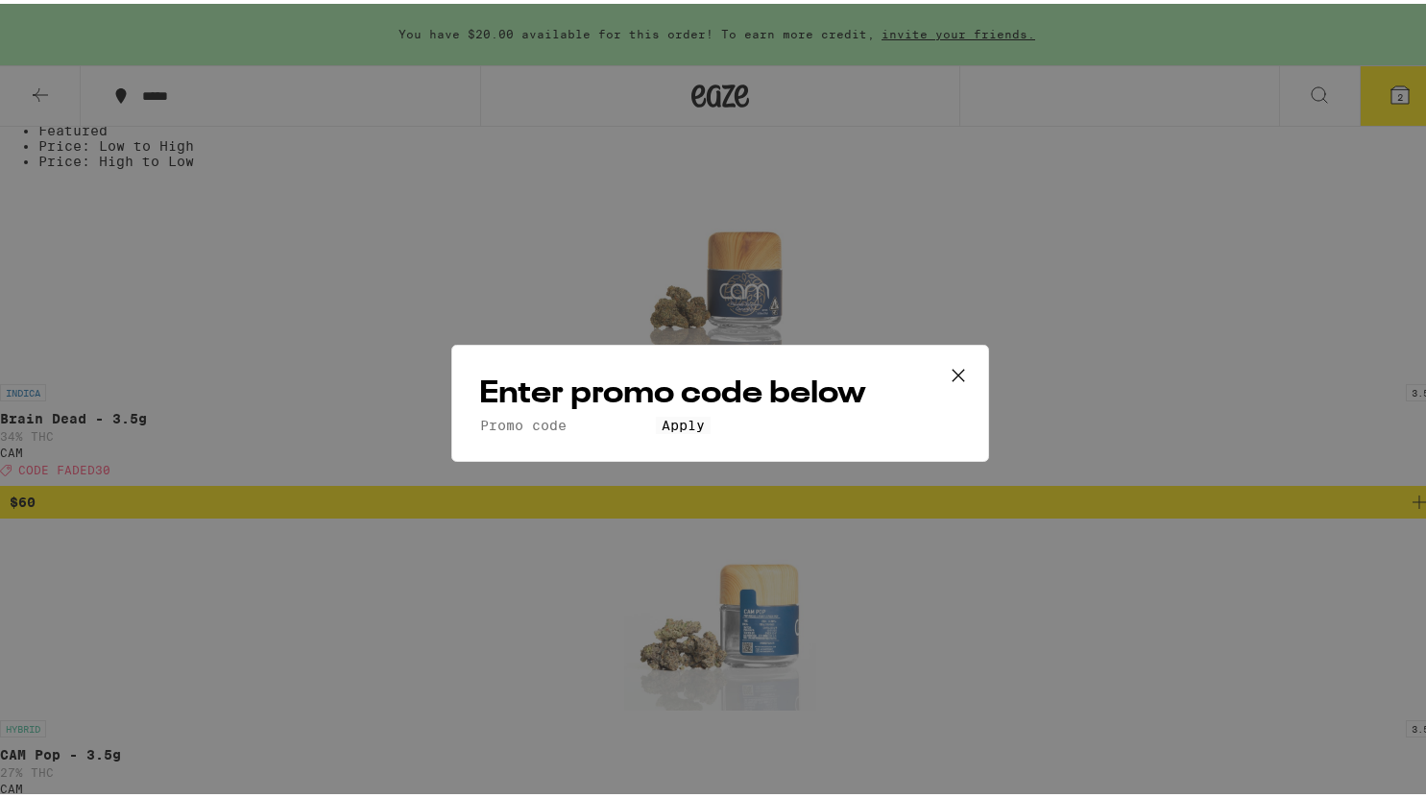
click at [617, 413] on input "Promo Code" at bounding box center [567, 421] width 177 height 17
type input "FADED30"
click at [701, 430] on button "Apply" at bounding box center [683, 421] width 55 height 17
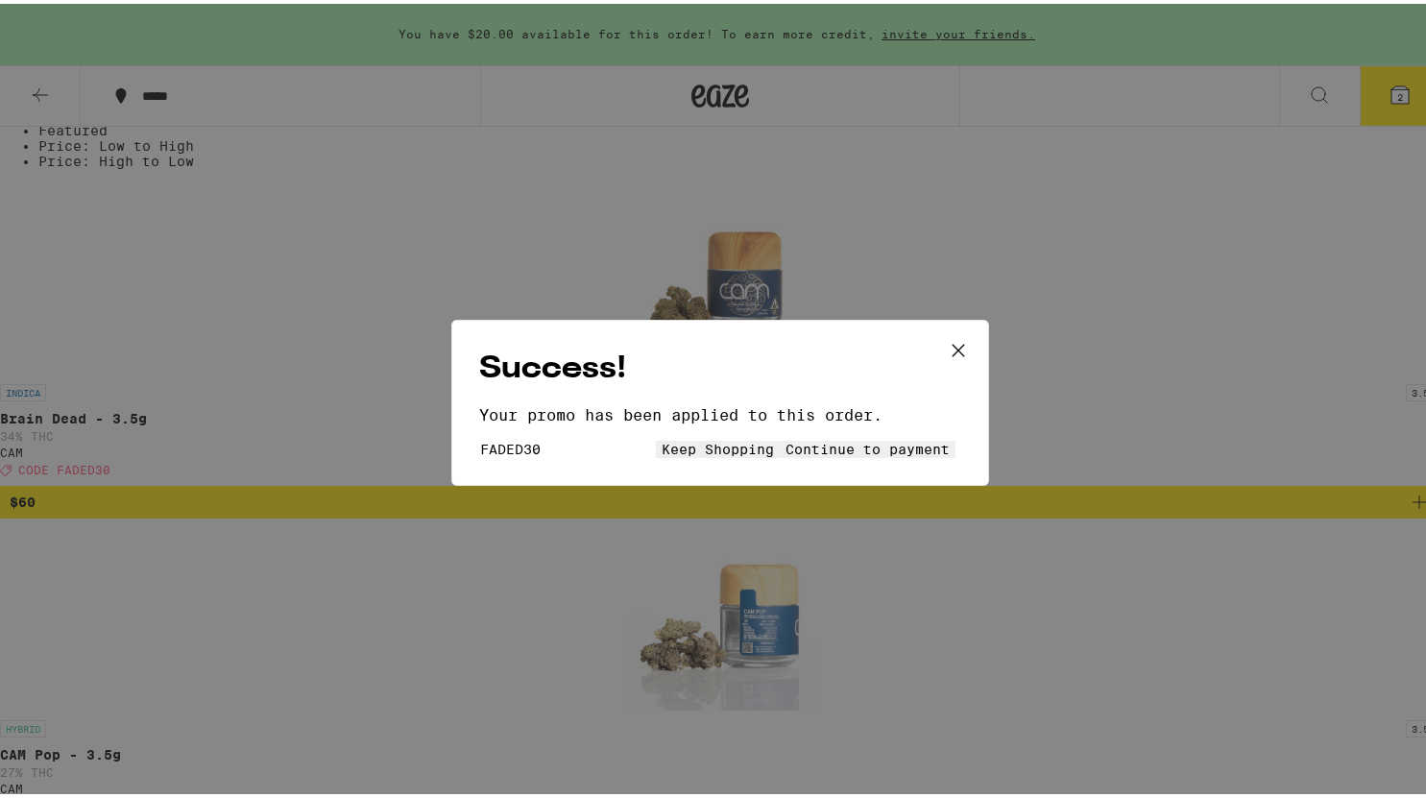
click at [864, 453] on span "Continue to payment" at bounding box center [868, 445] width 164 height 15
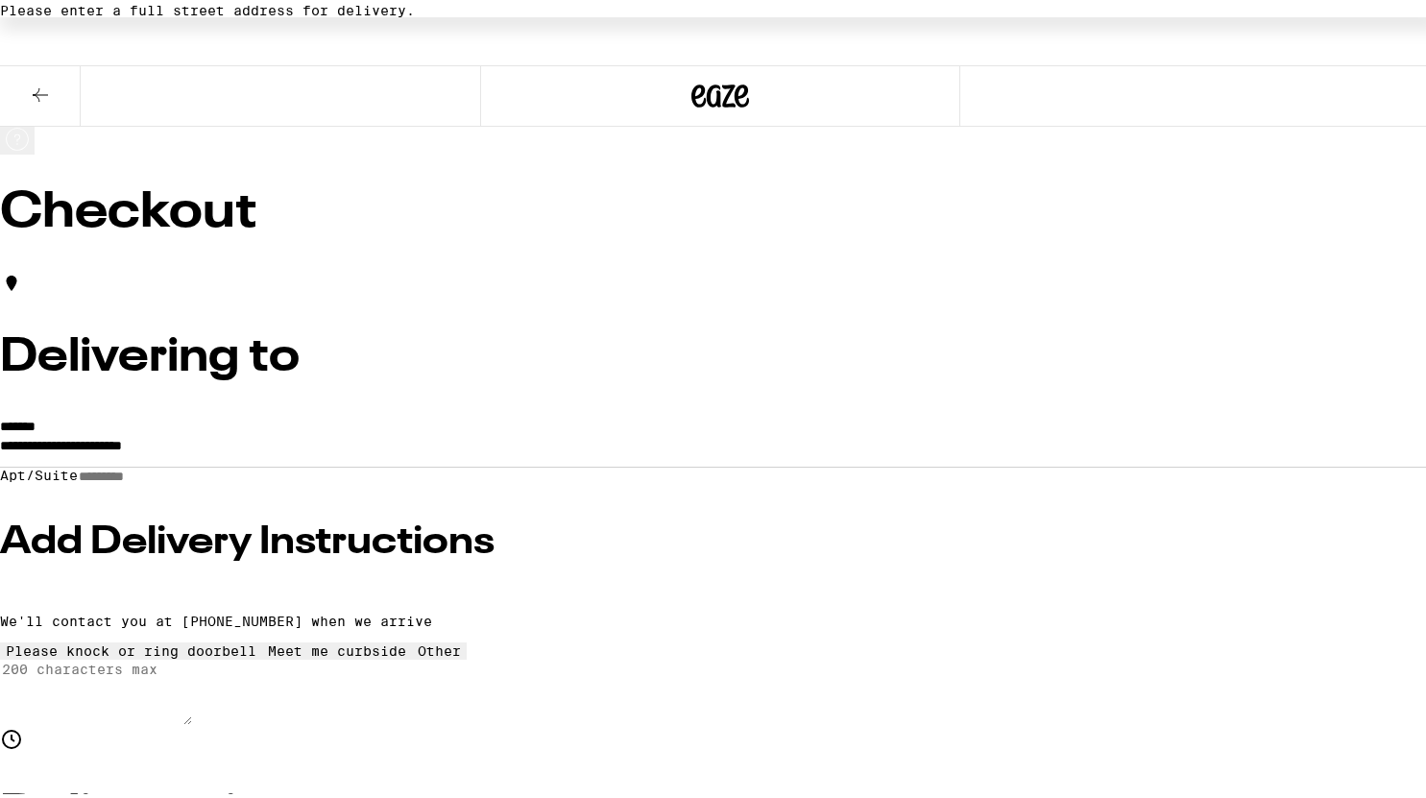
click at [41, 84] on icon at bounding box center [40, 91] width 23 height 23
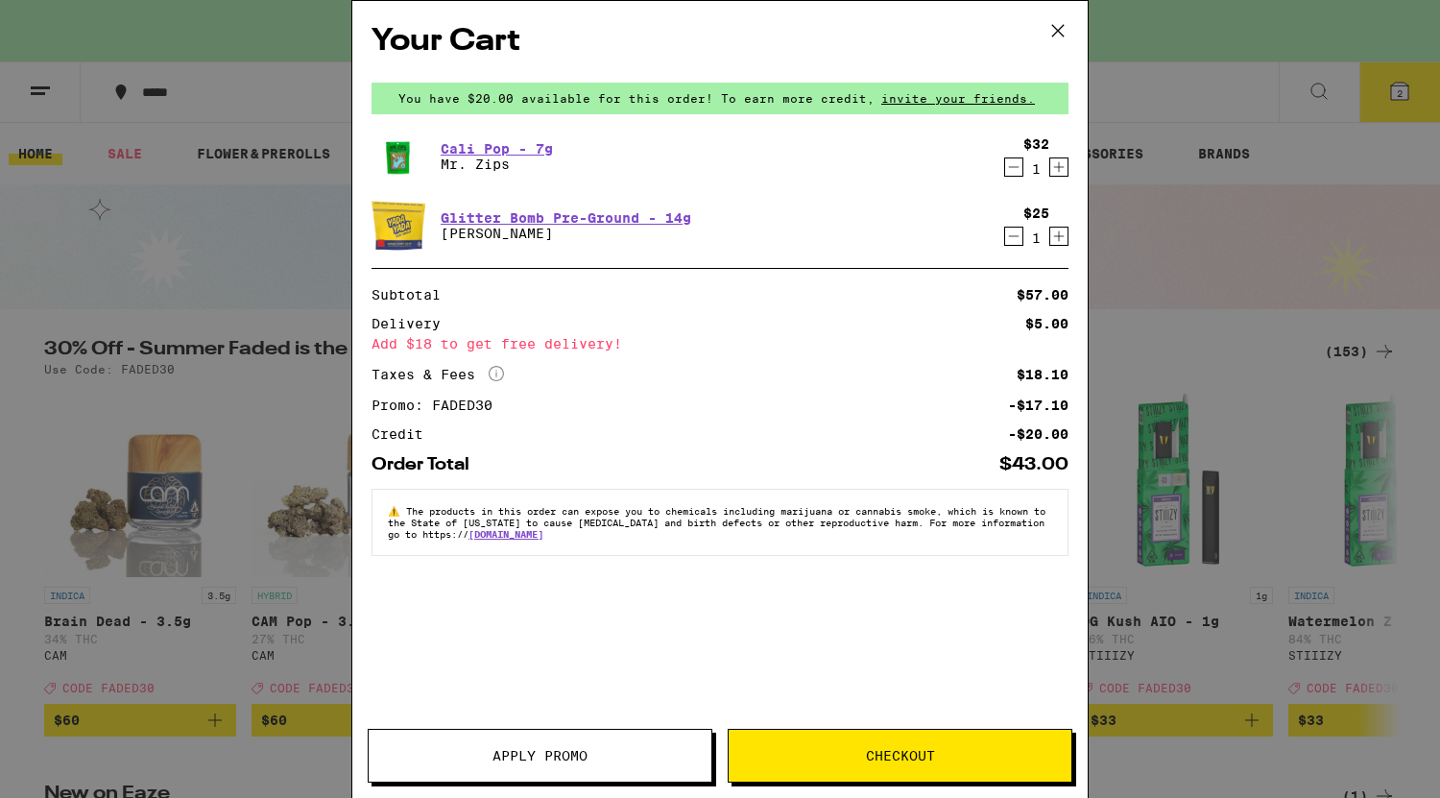
click at [1016, 170] on icon "Decrement" at bounding box center [1013, 167] width 17 height 23
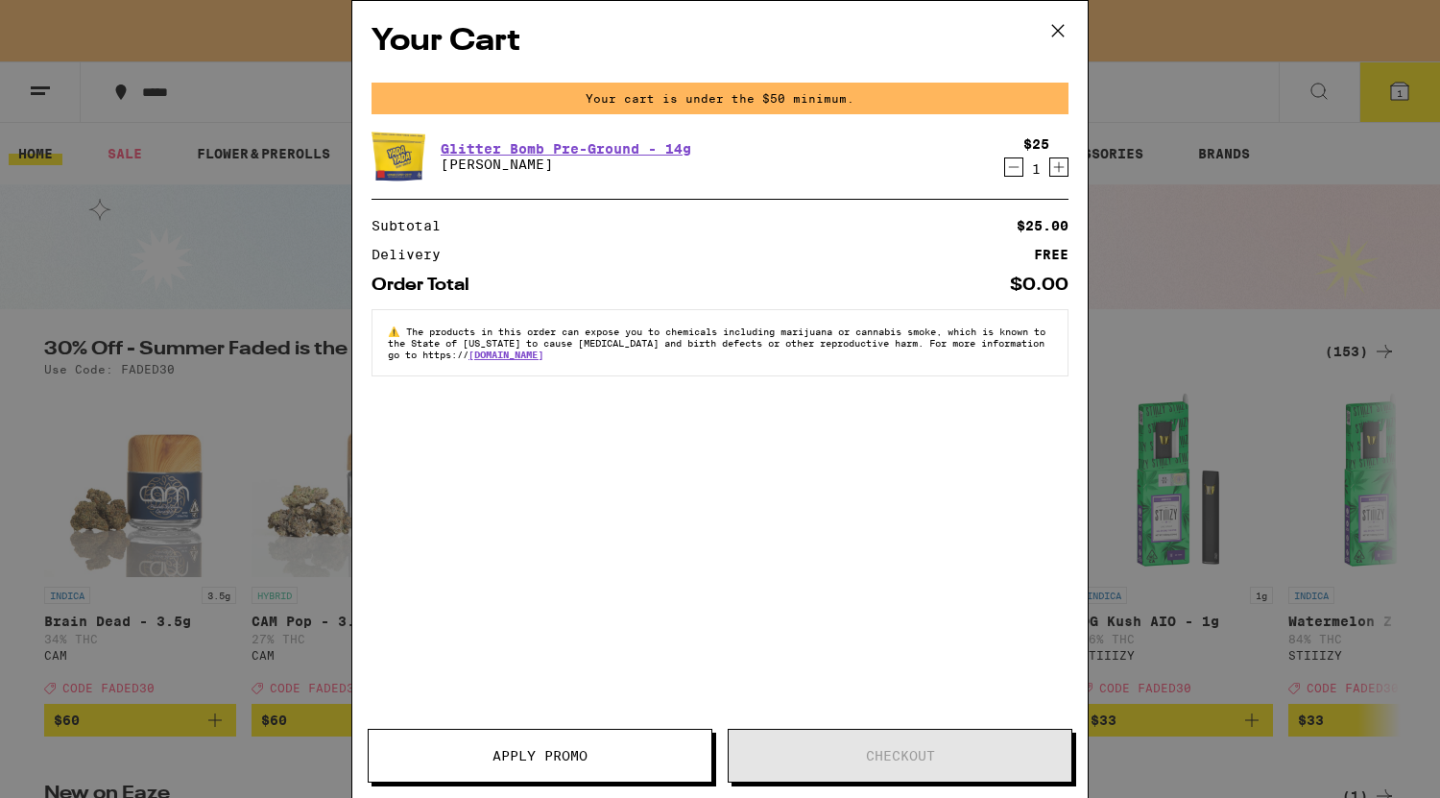
click at [1063, 32] on icon at bounding box center [1058, 30] width 29 height 29
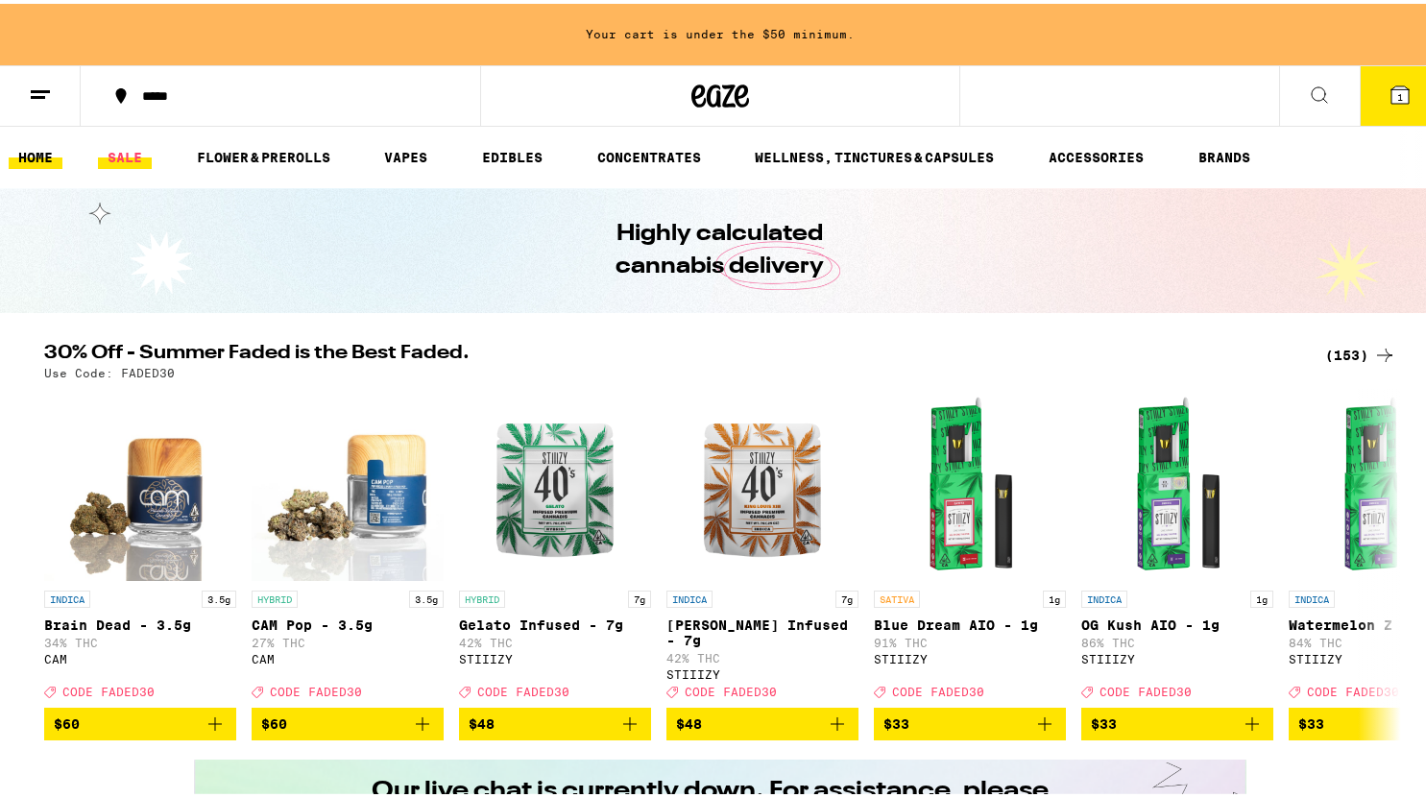
click at [125, 155] on link "SALE" at bounding box center [125, 153] width 54 height 23
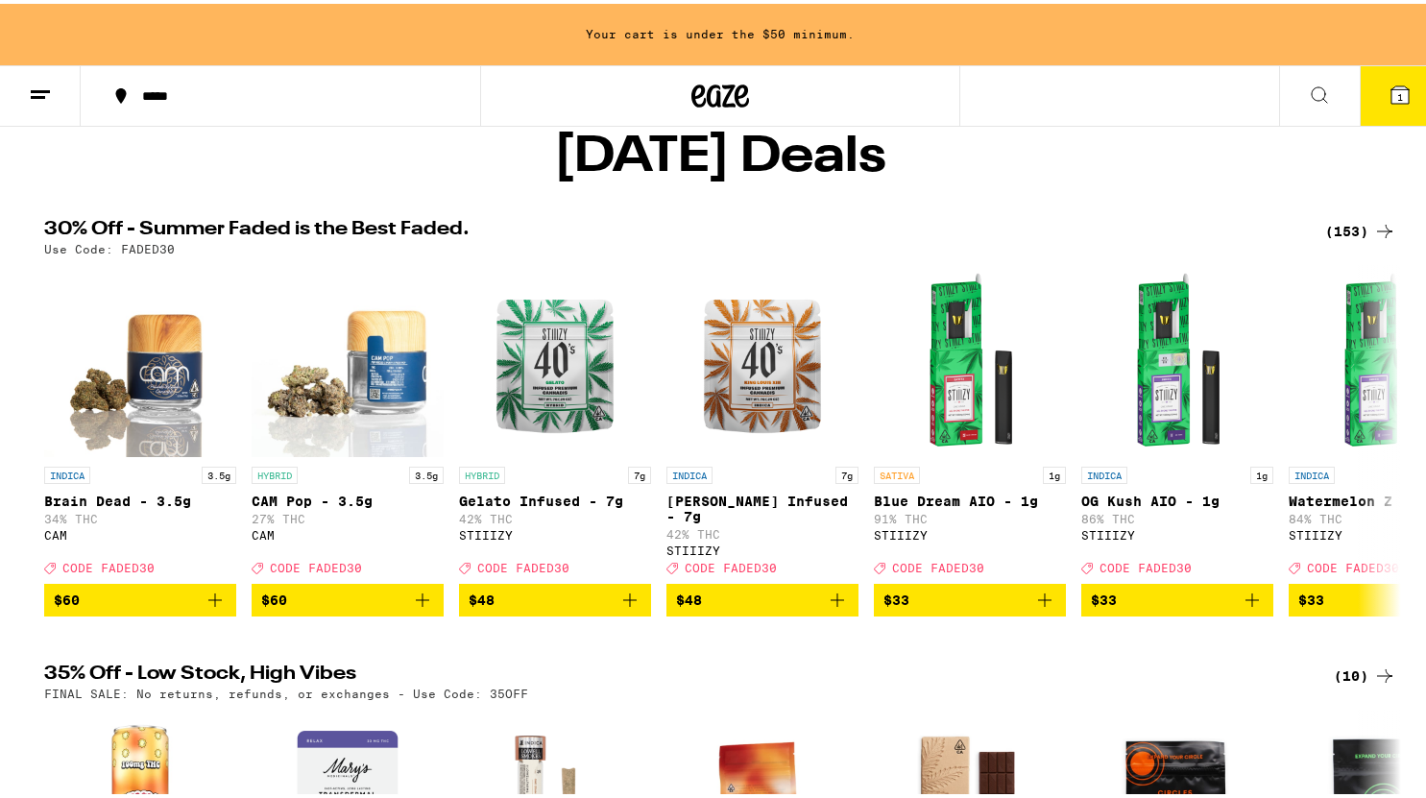
scroll to position [448, 0]
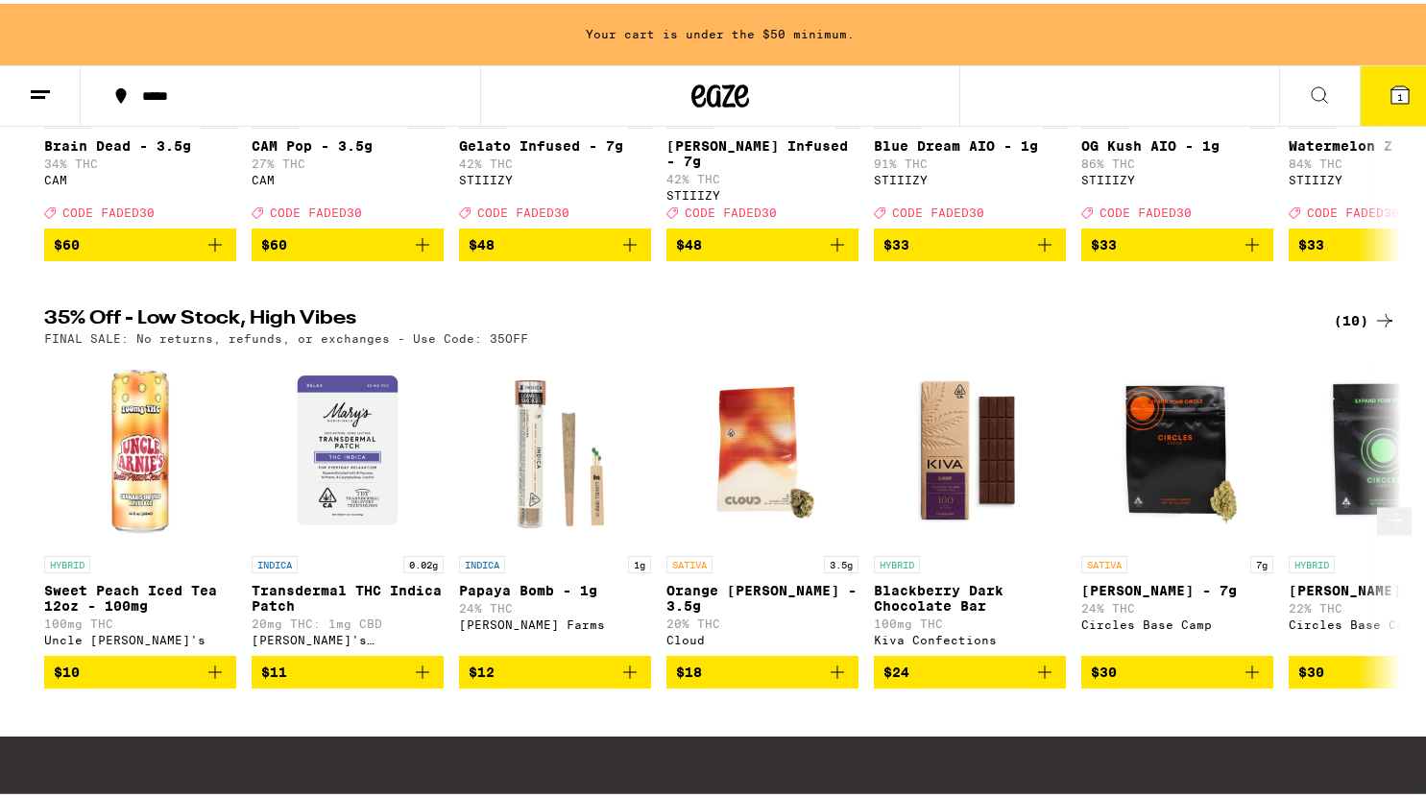
click at [1383, 528] on icon at bounding box center [1394, 516] width 23 height 23
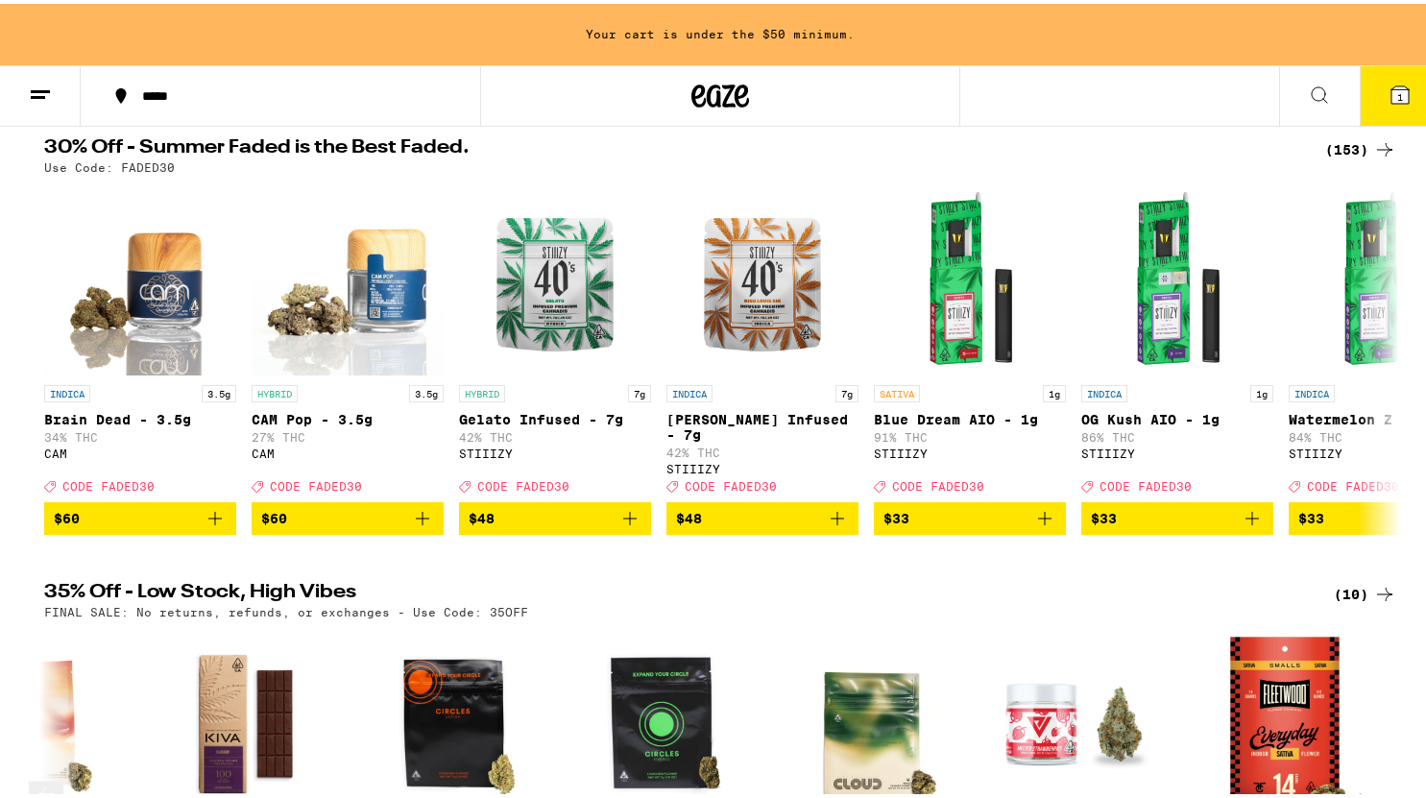
scroll to position [170, 0]
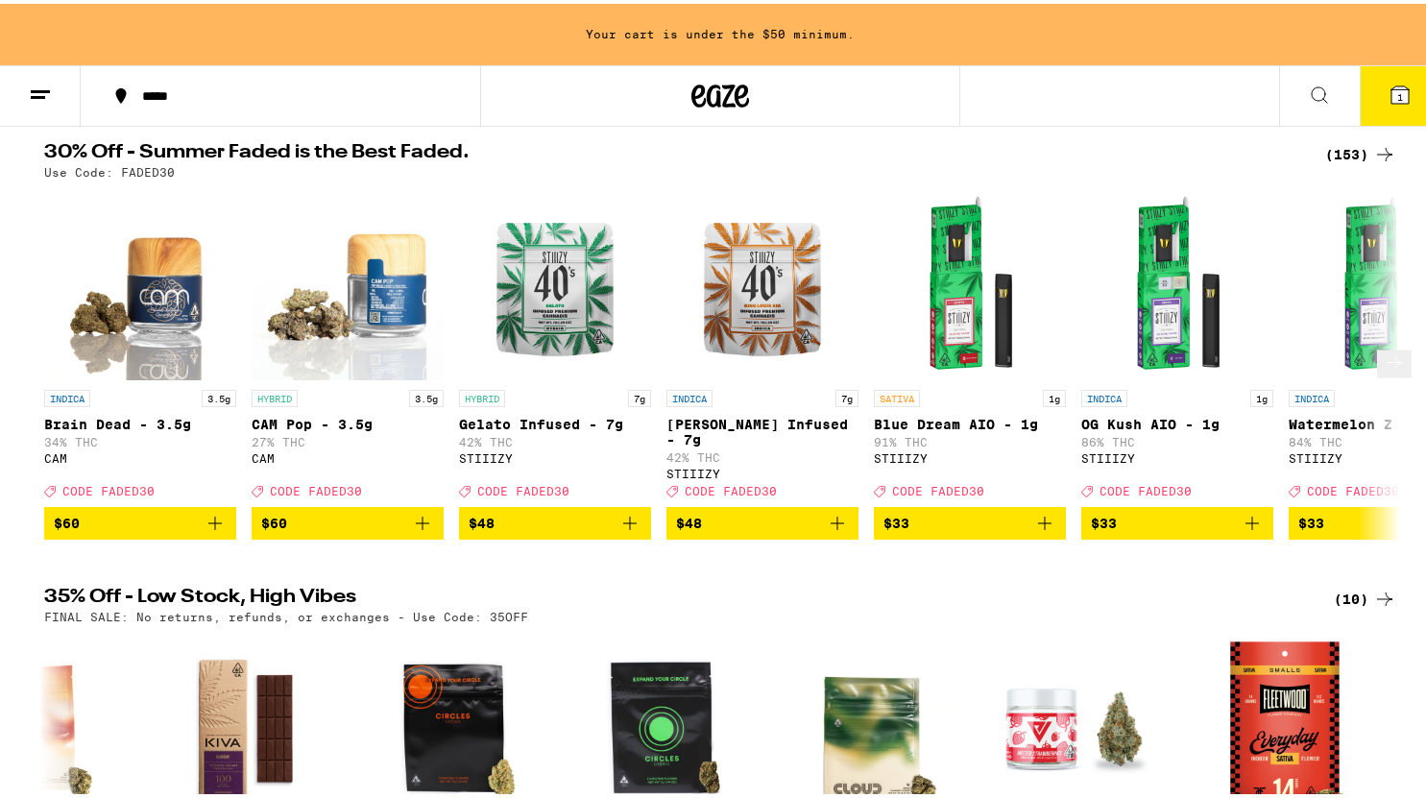
click at [1383, 371] on icon at bounding box center [1394, 359] width 23 height 23
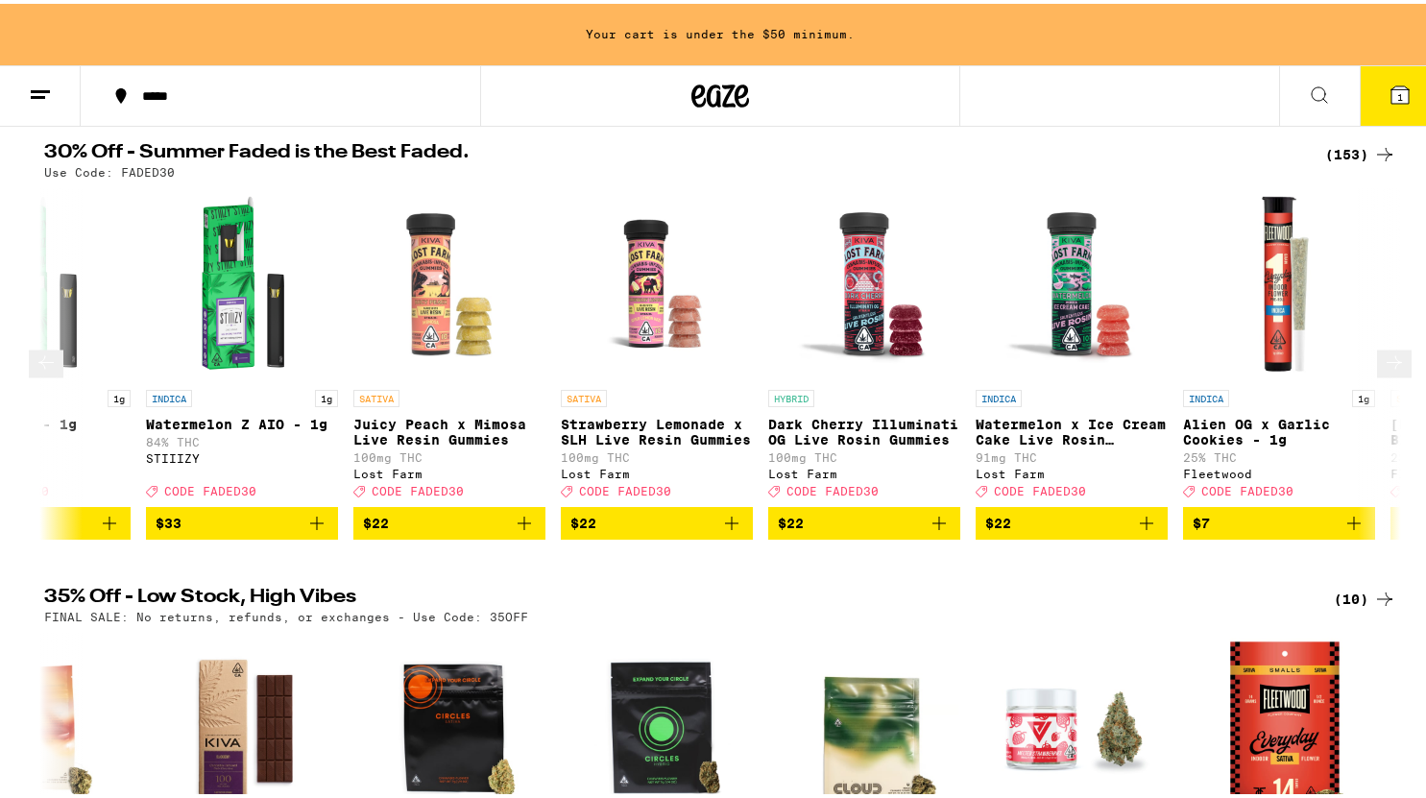
click at [1383, 371] on icon at bounding box center [1394, 359] width 23 height 23
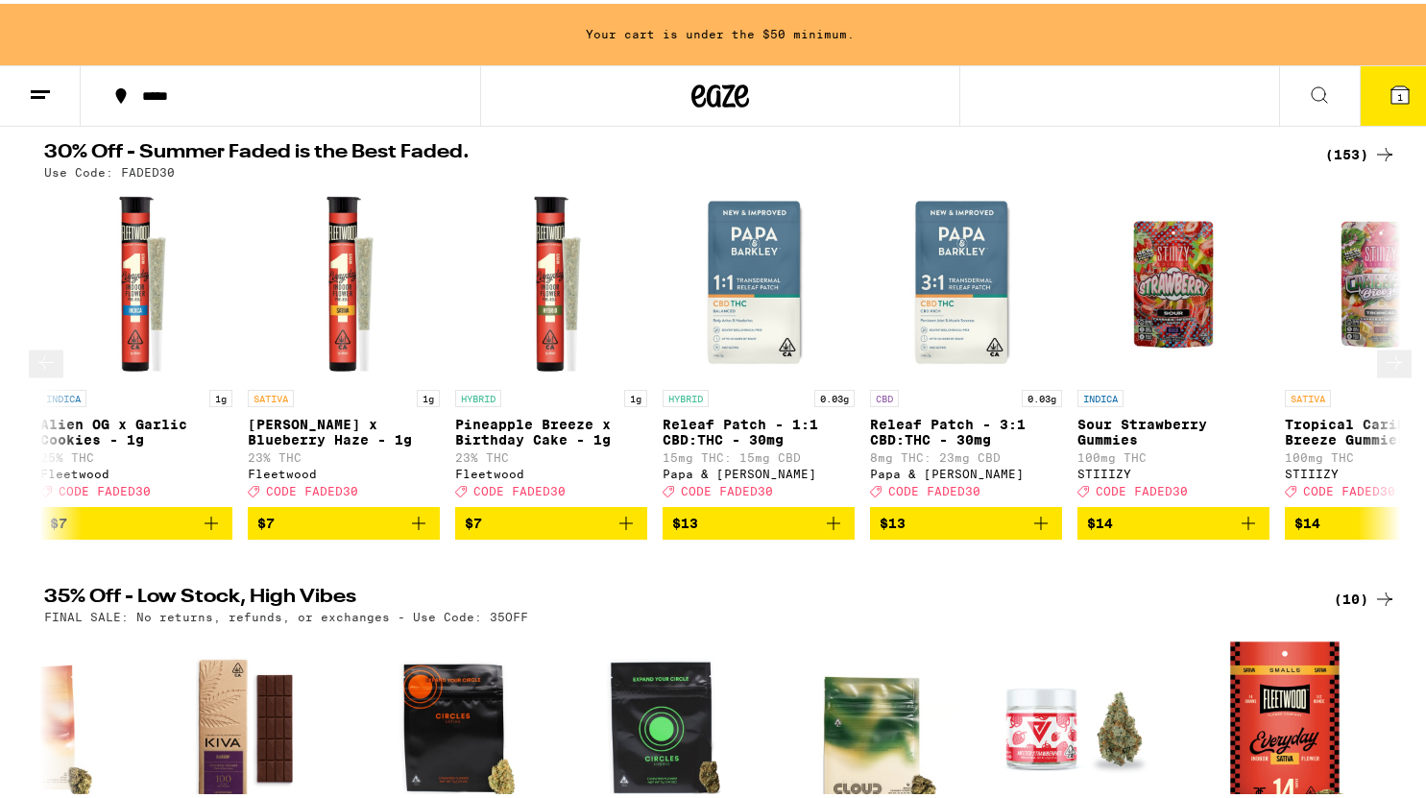
click at [1383, 371] on icon at bounding box center [1394, 359] width 23 height 23
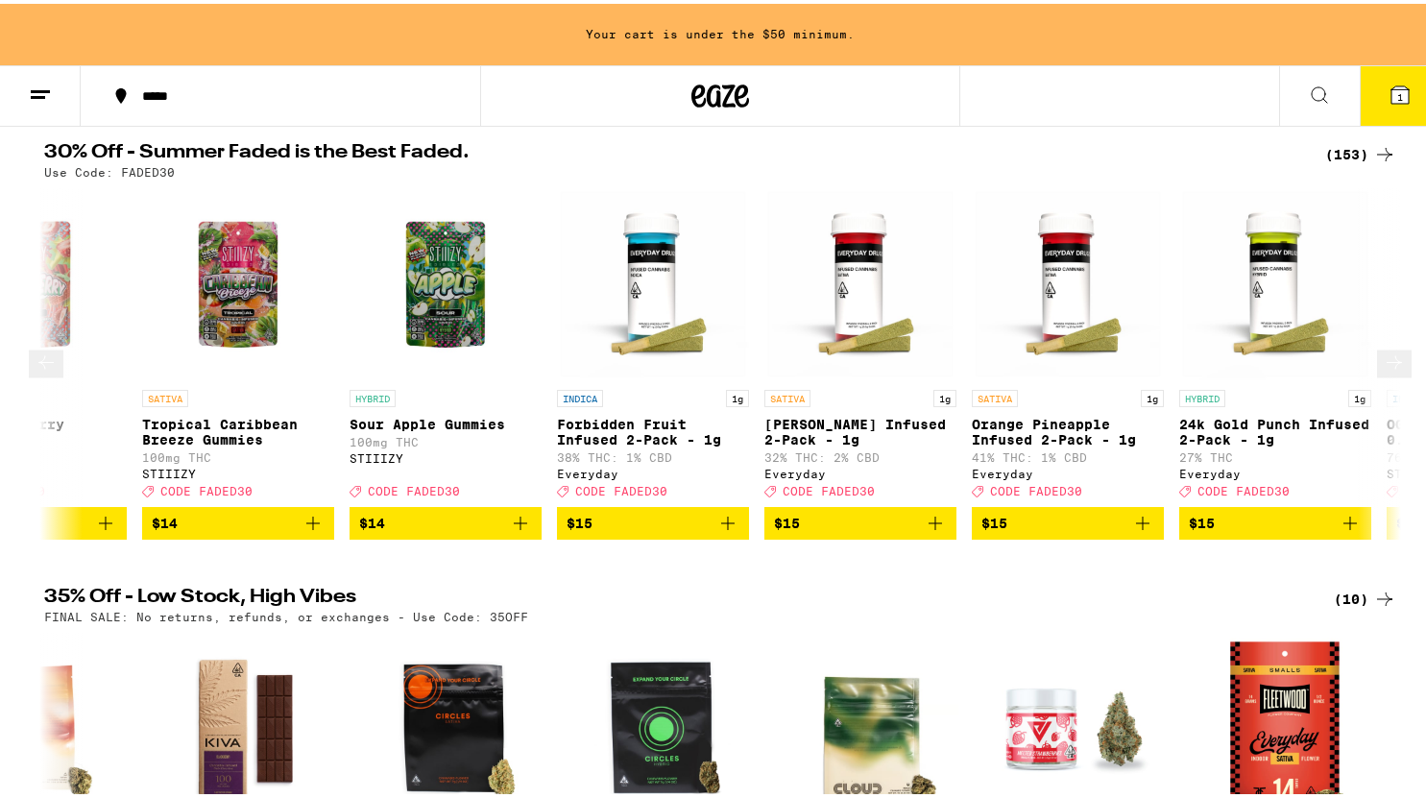
click at [1383, 371] on icon at bounding box center [1394, 359] width 23 height 23
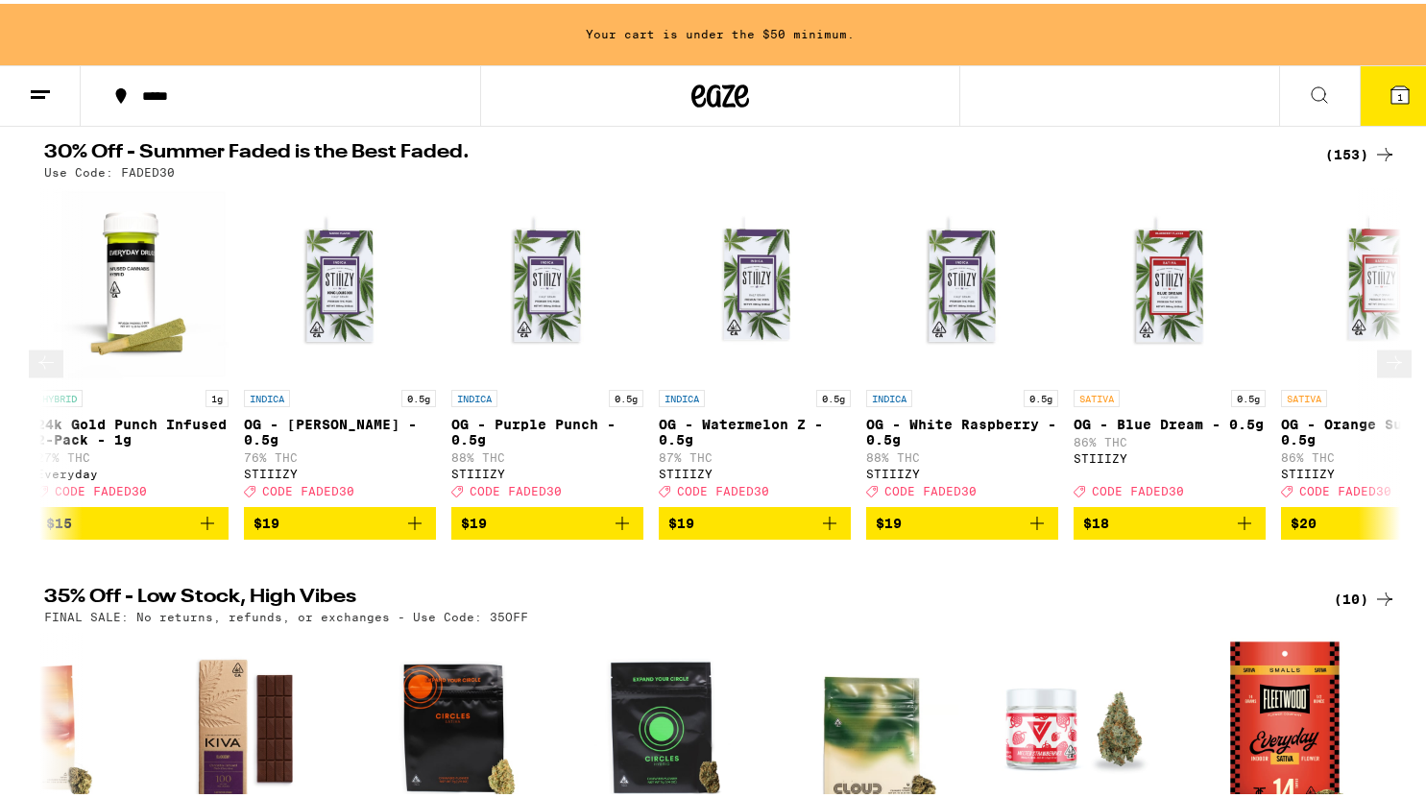
click at [1383, 371] on icon at bounding box center [1394, 359] width 23 height 23
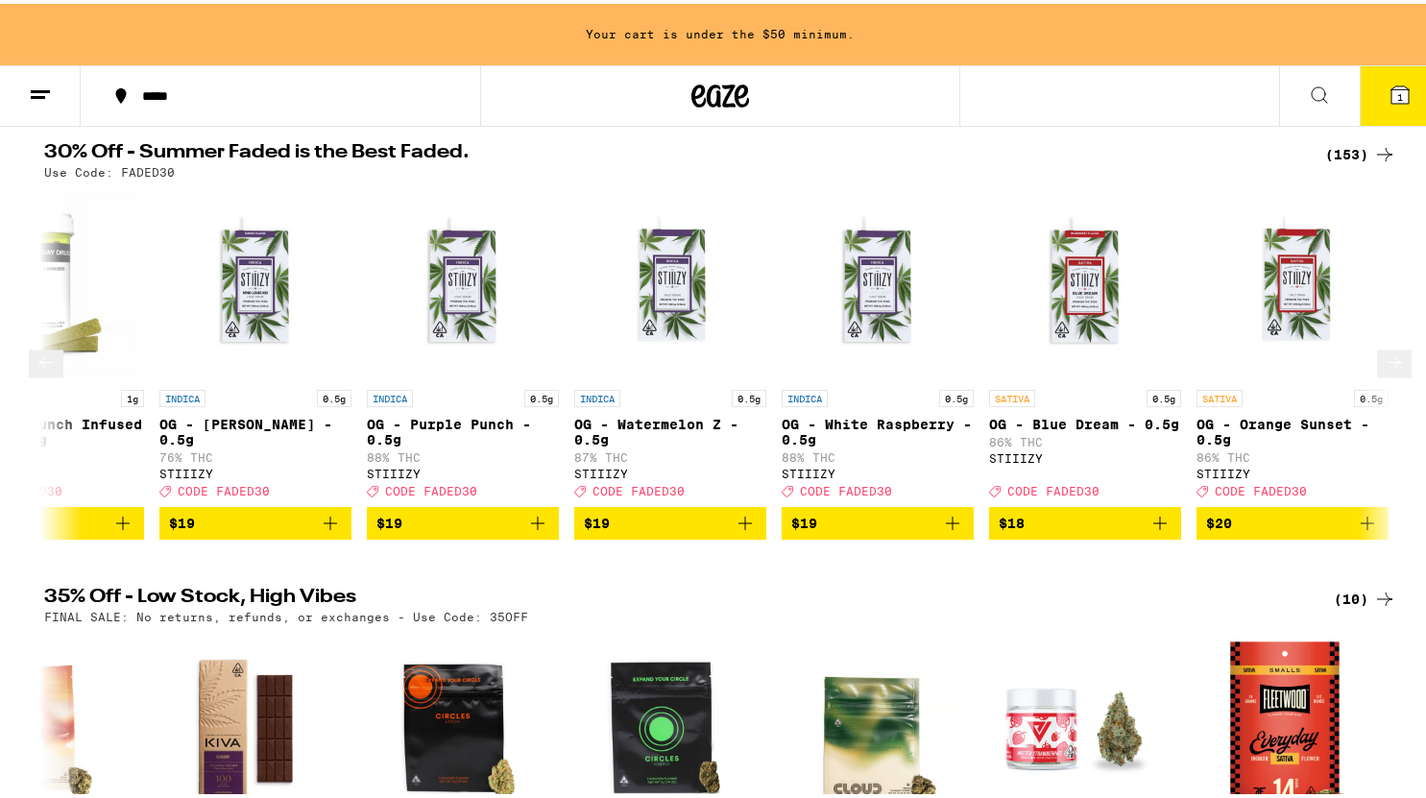
click at [1383, 371] on icon at bounding box center [1394, 359] width 23 height 23
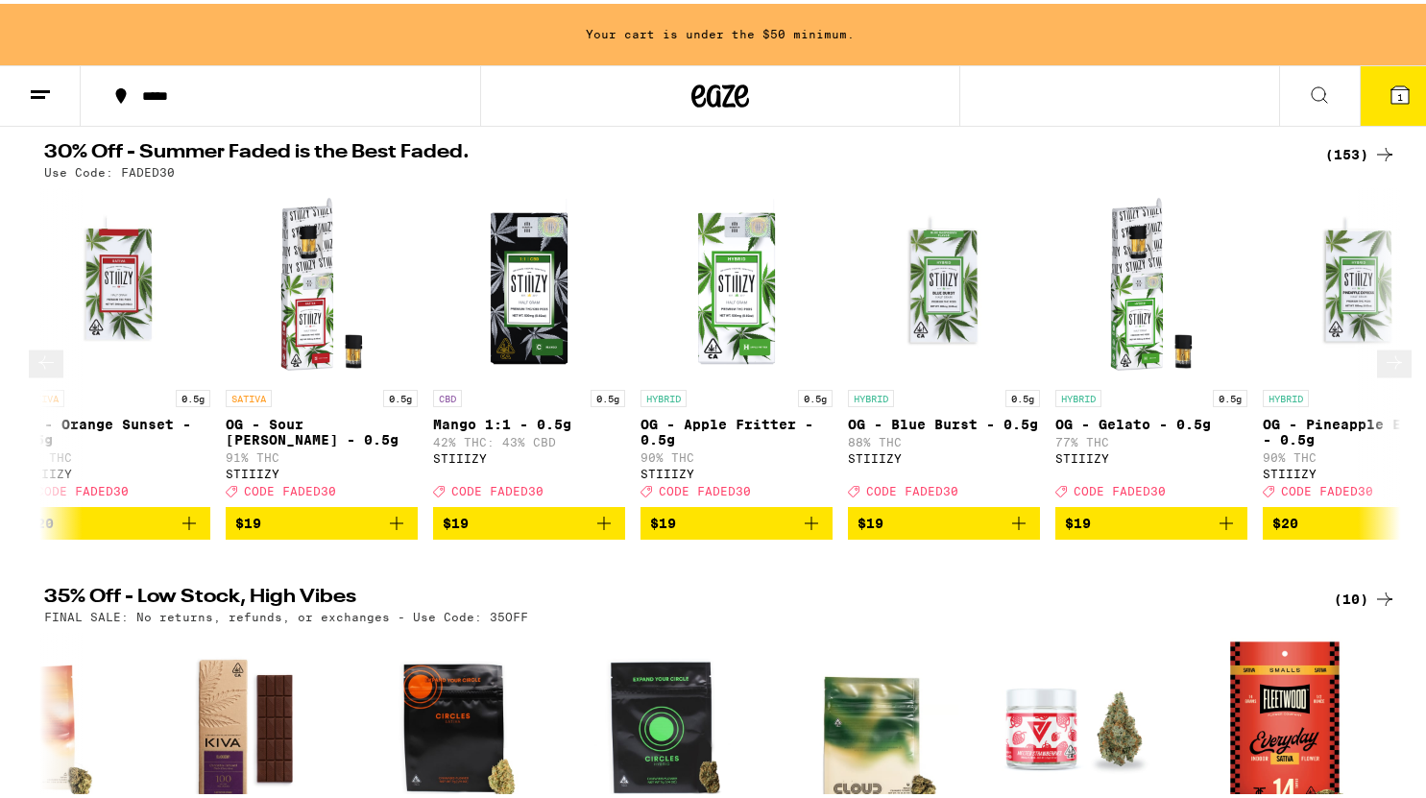
click at [1383, 371] on icon at bounding box center [1394, 359] width 23 height 23
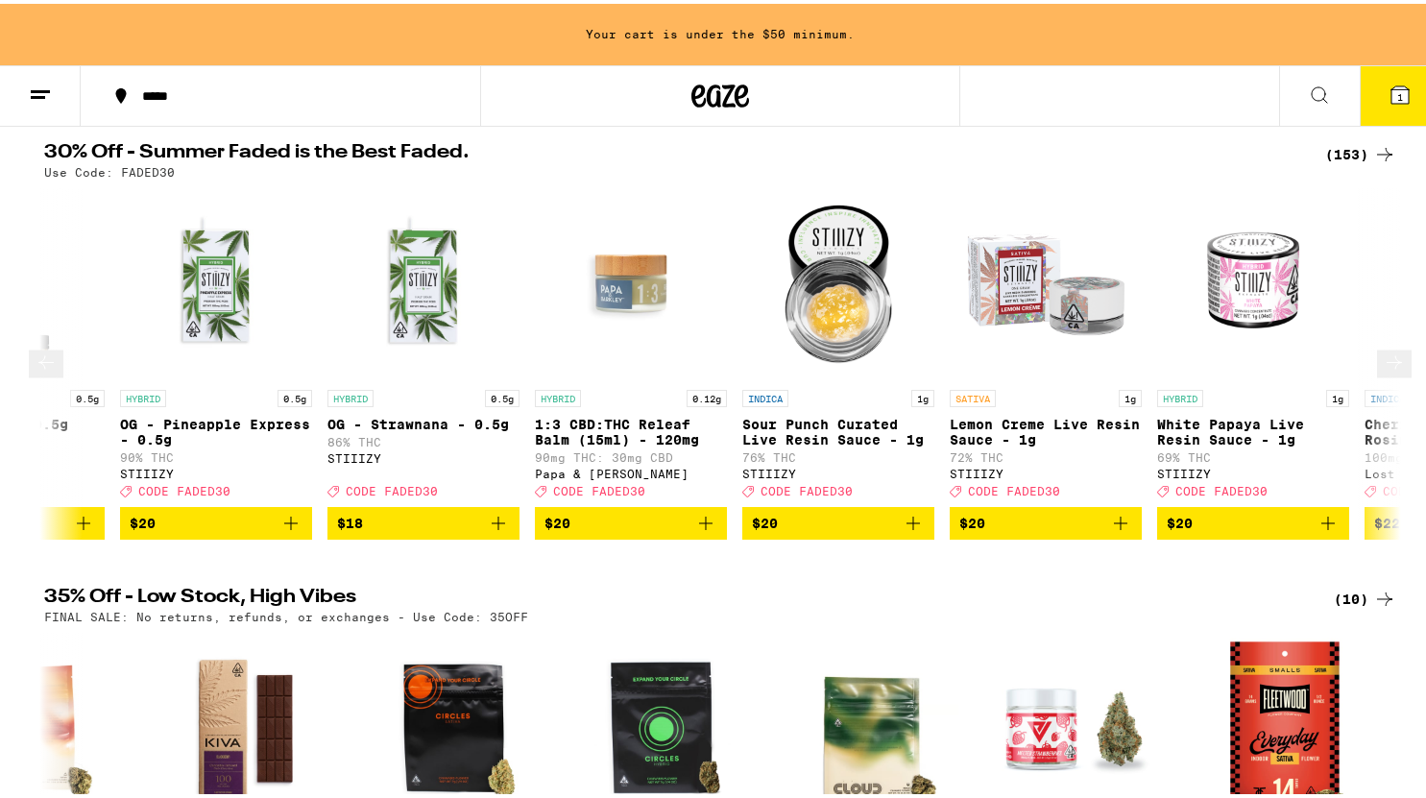
click at [1383, 371] on icon at bounding box center [1394, 359] width 23 height 23
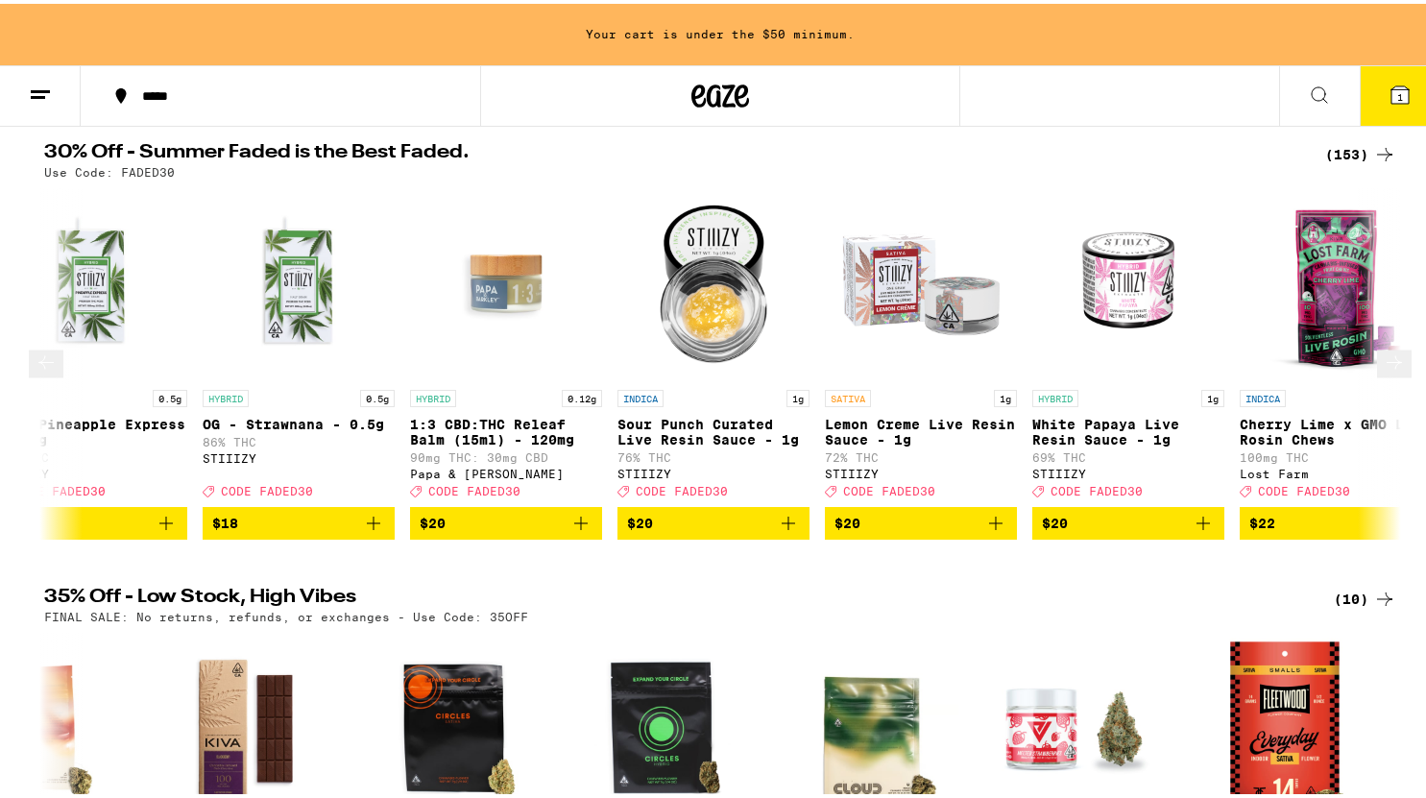
click at [1383, 371] on icon at bounding box center [1394, 359] width 23 height 23
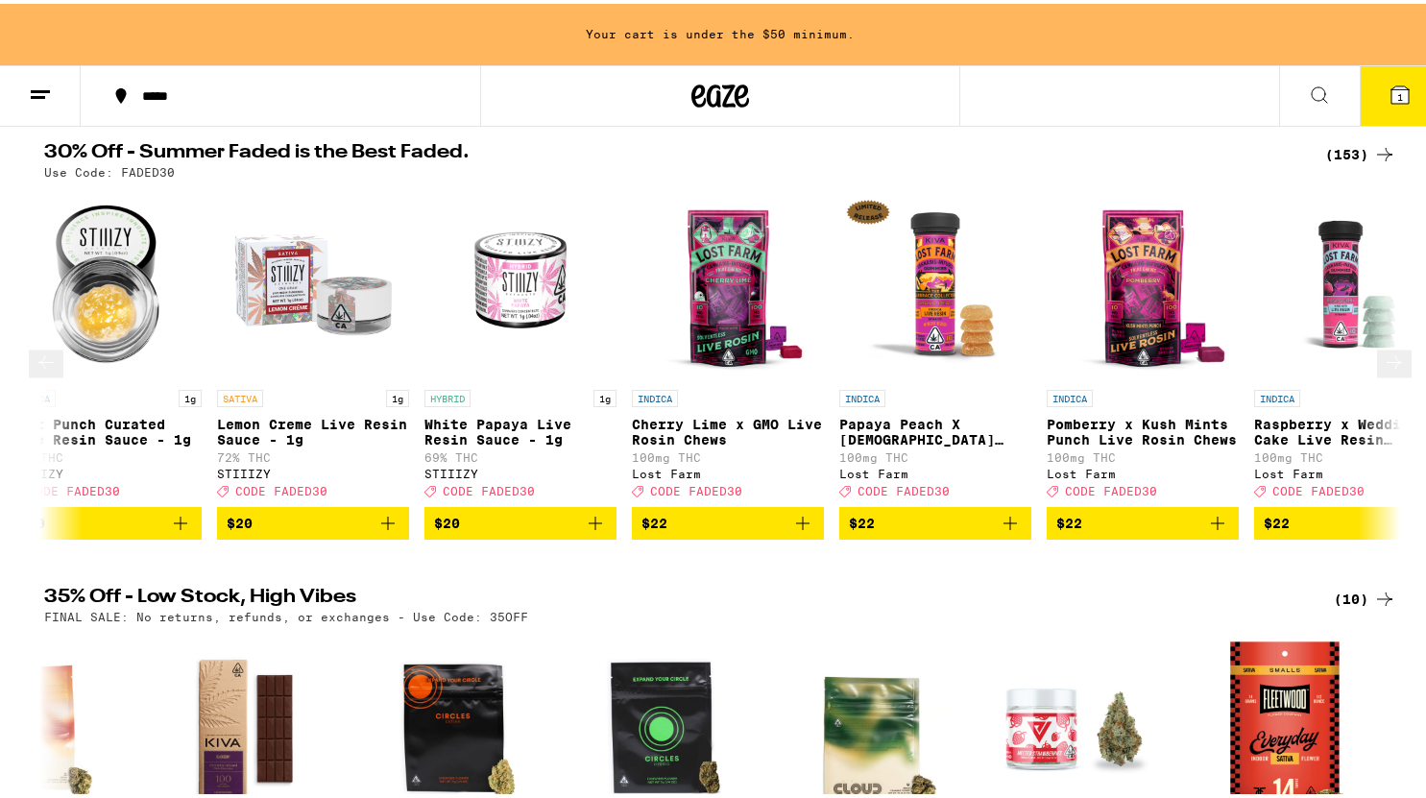
click at [1383, 371] on icon at bounding box center [1394, 359] width 23 height 23
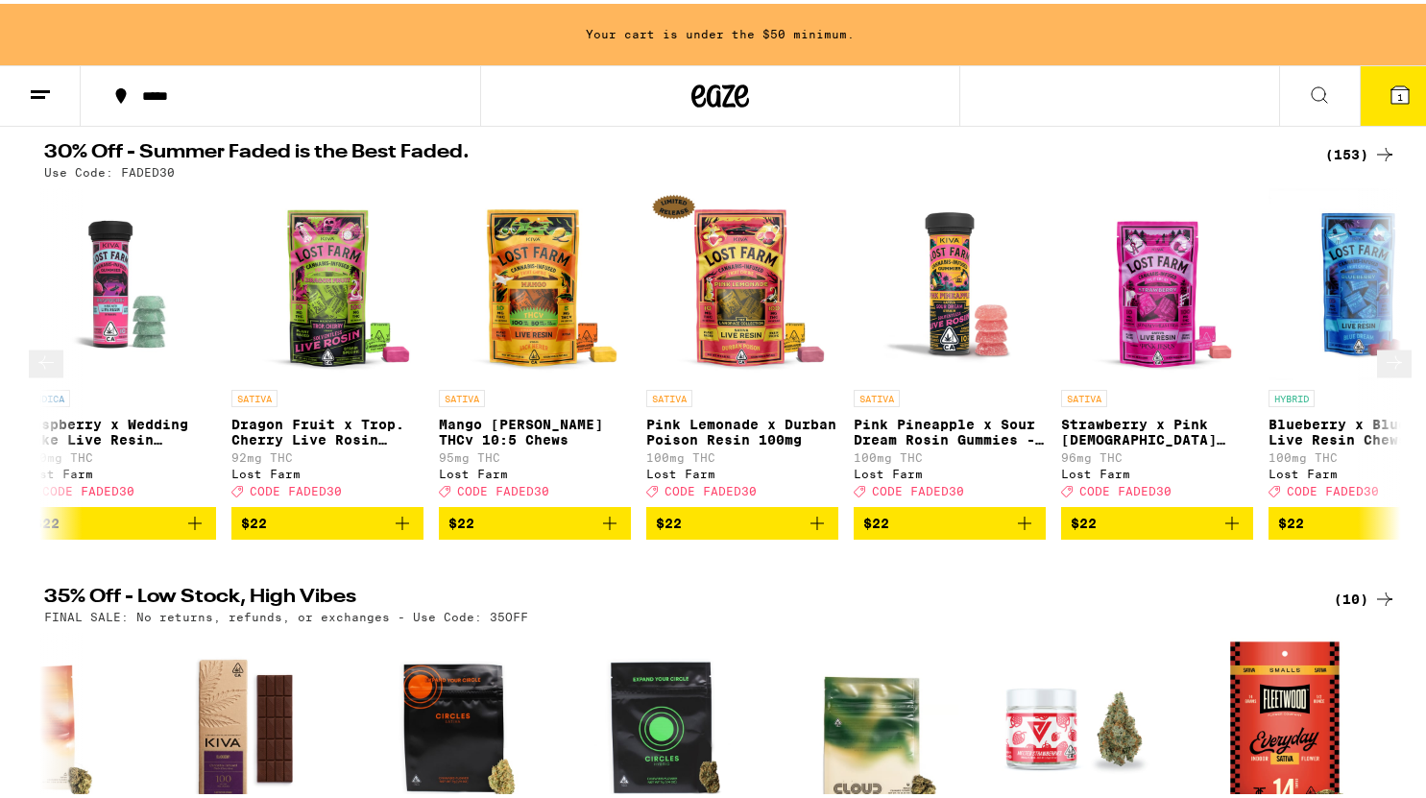
click at [1383, 371] on icon at bounding box center [1394, 359] width 23 height 23
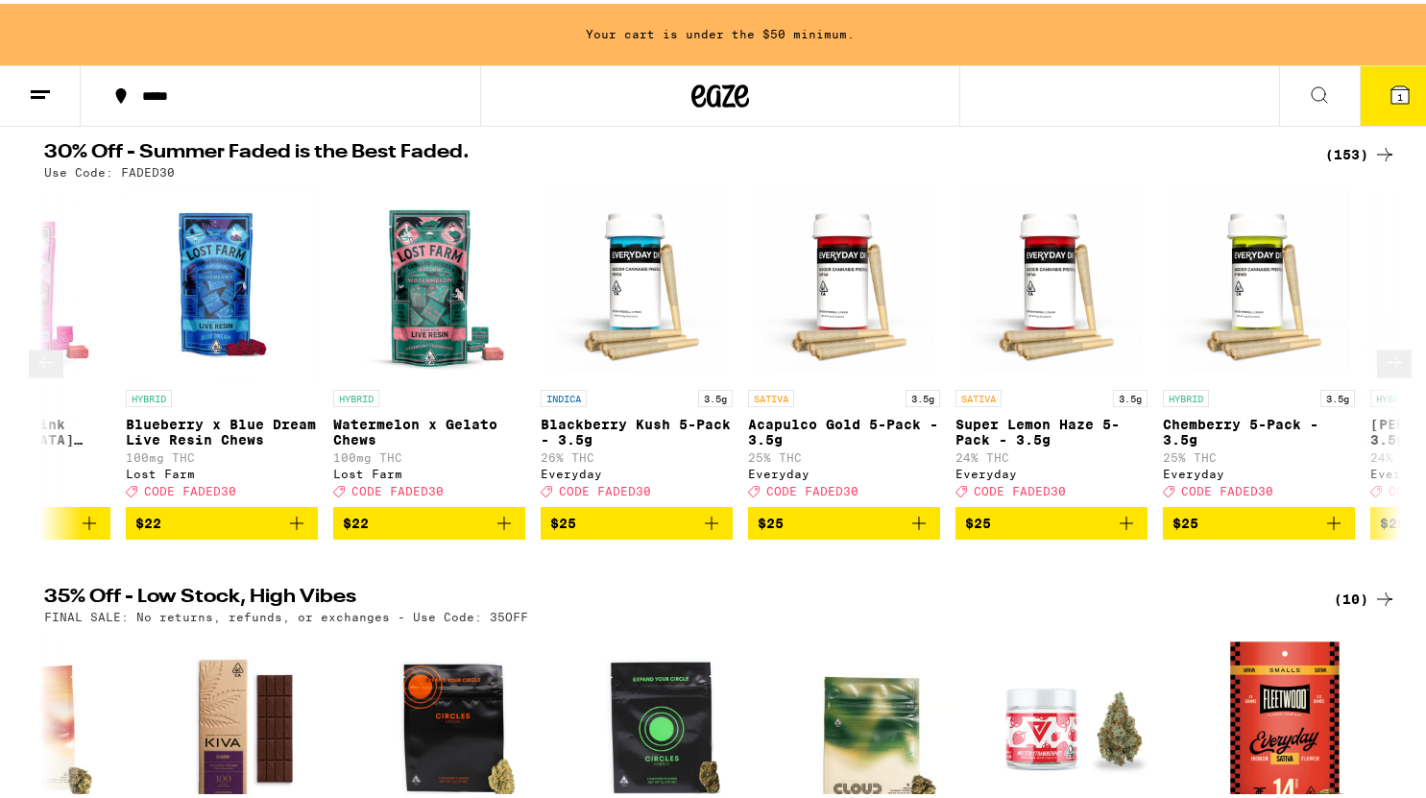
click at [1383, 371] on icon at bounding box center [1394, 359] width 23 height 23
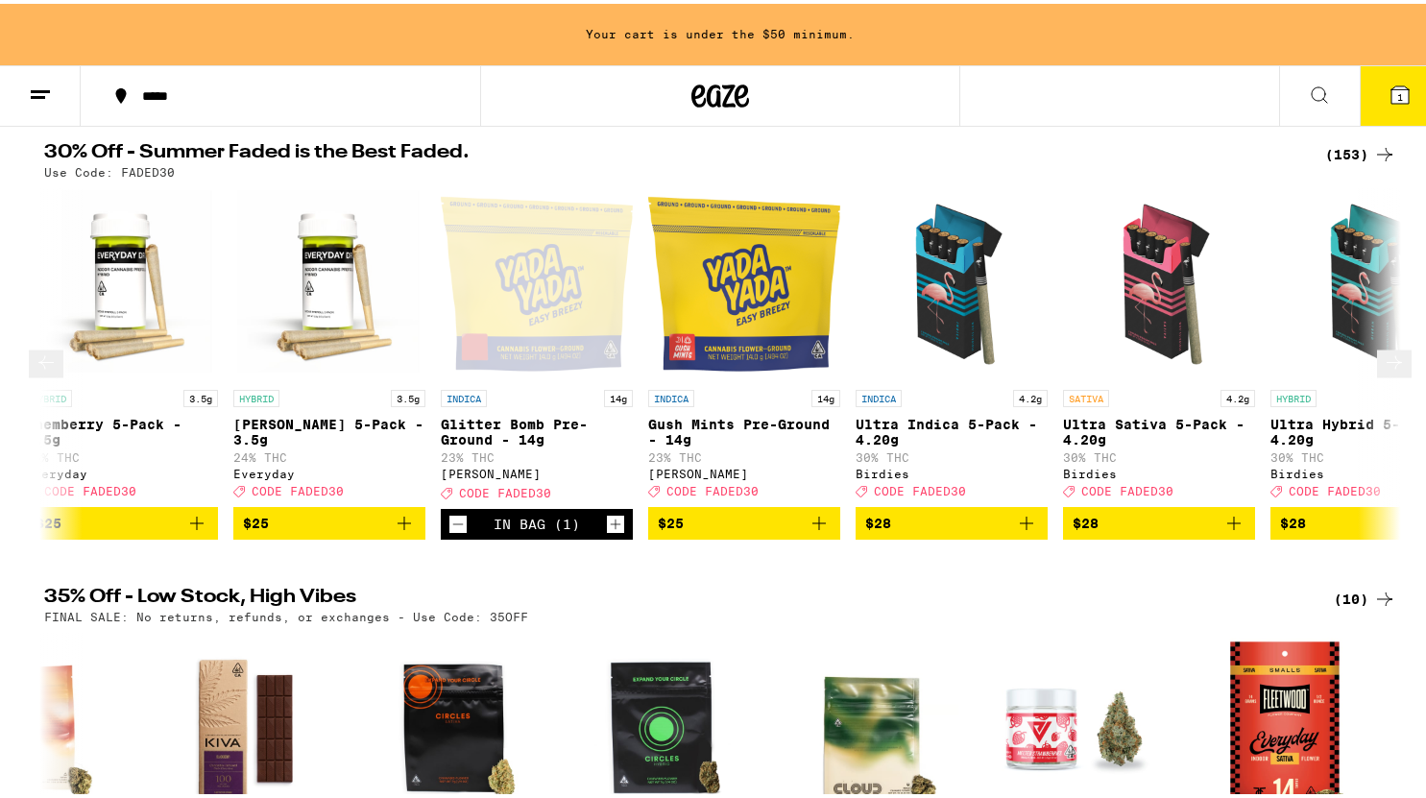
scroll to position [0, 11225]
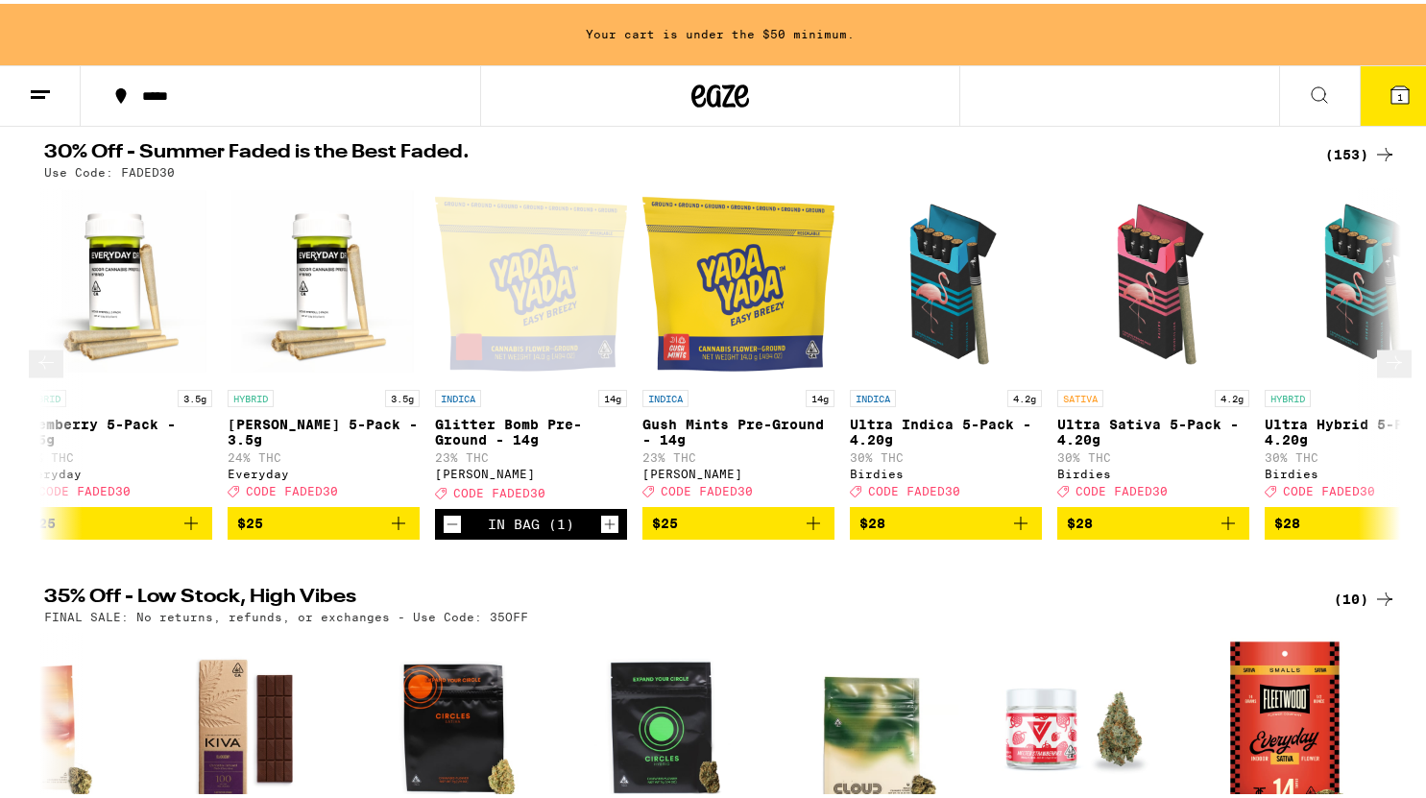
click at [1383, 371] on icon at bounding box center [1394, 359] width 23 height 23
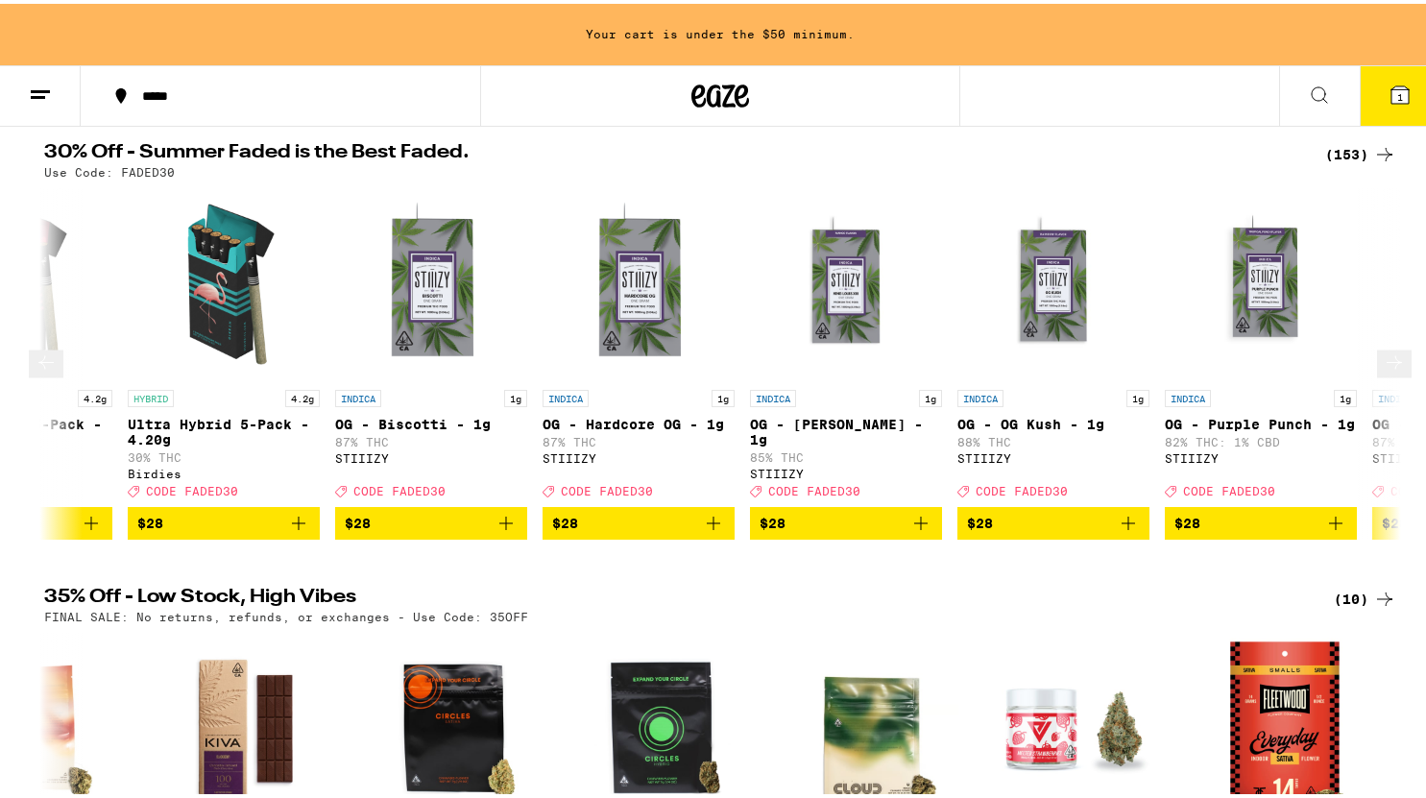
scroll to position [0, 12368]
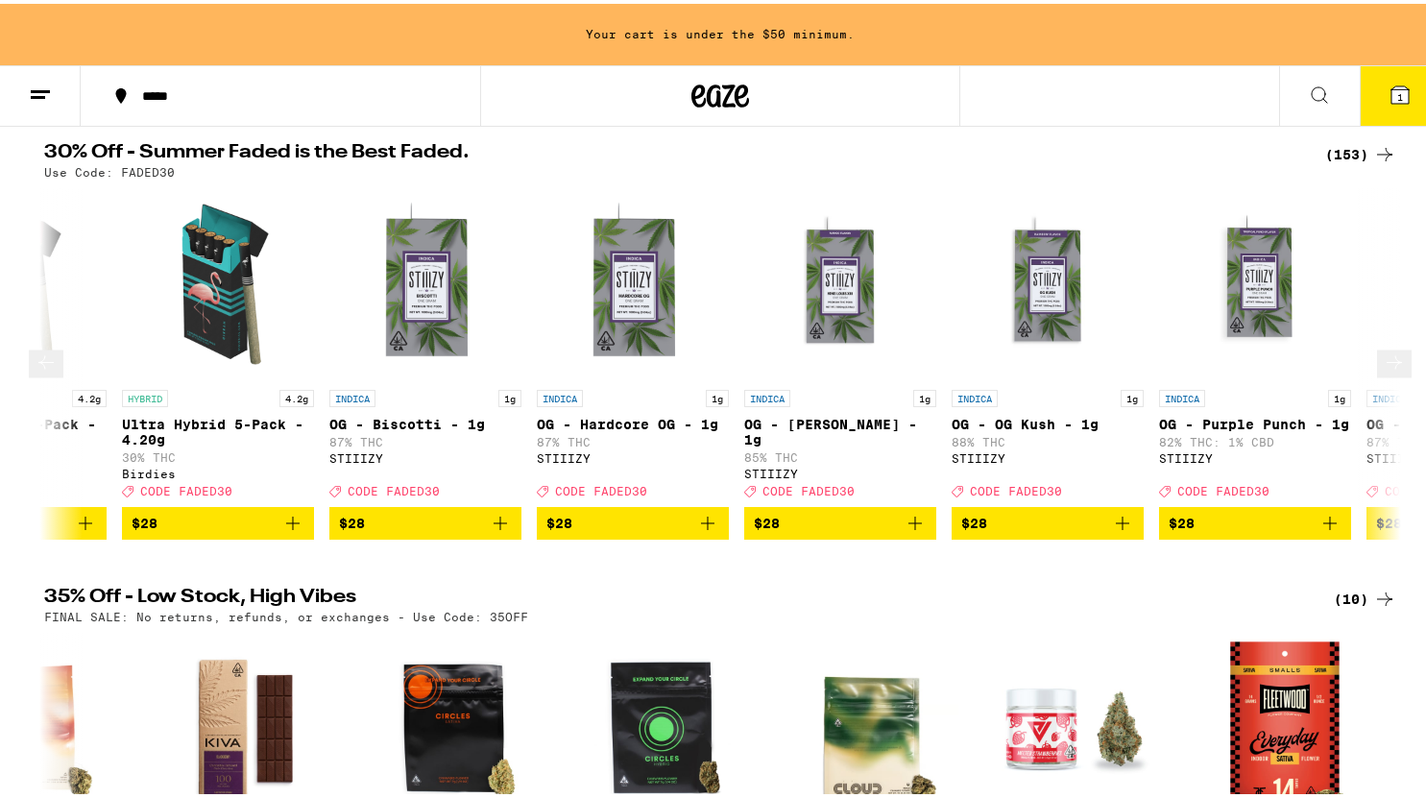
click at [1383, 371] on icon at bounding box center [1394, 359] width 23 height 23
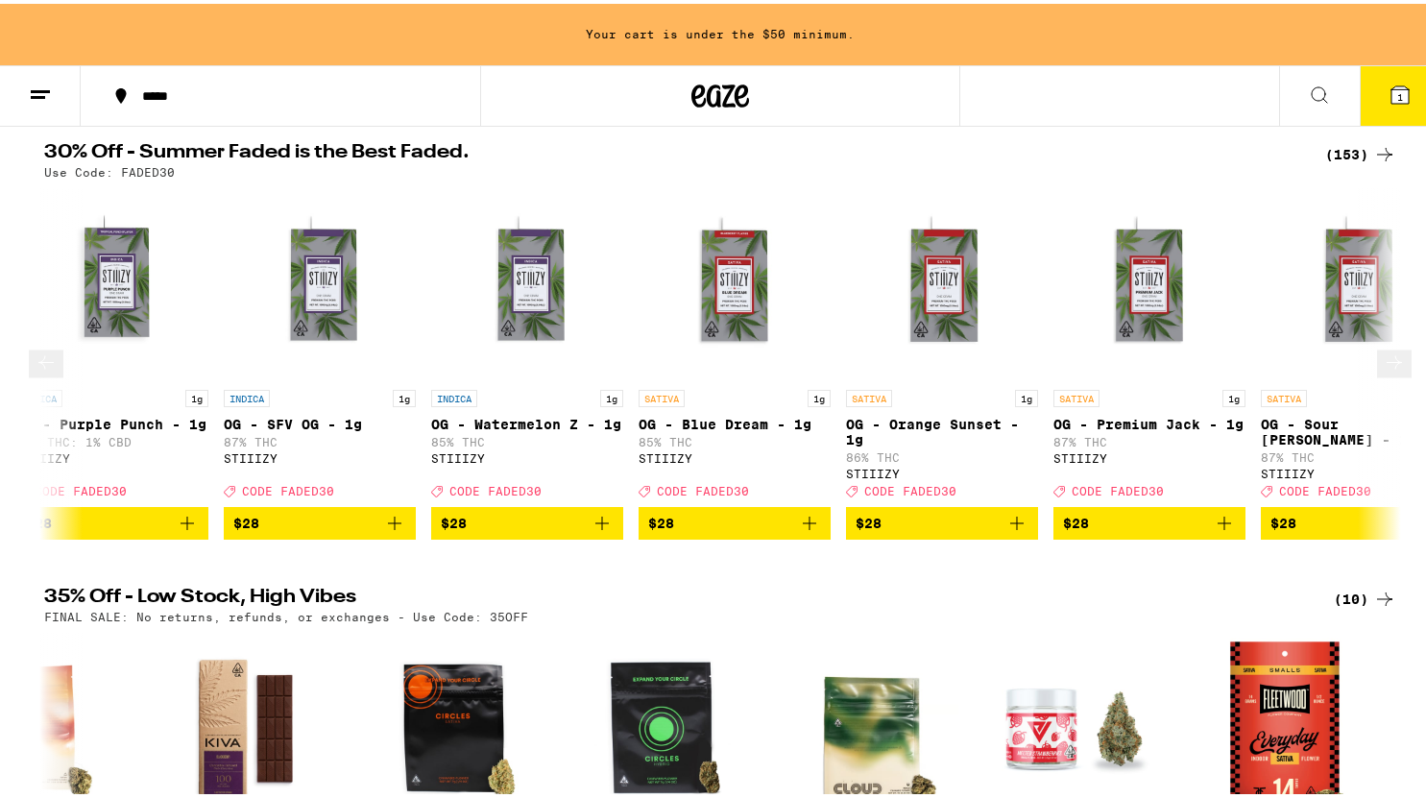
click at [1383, 371] on icon at bounding box center [1394, 359] width 23 height 23
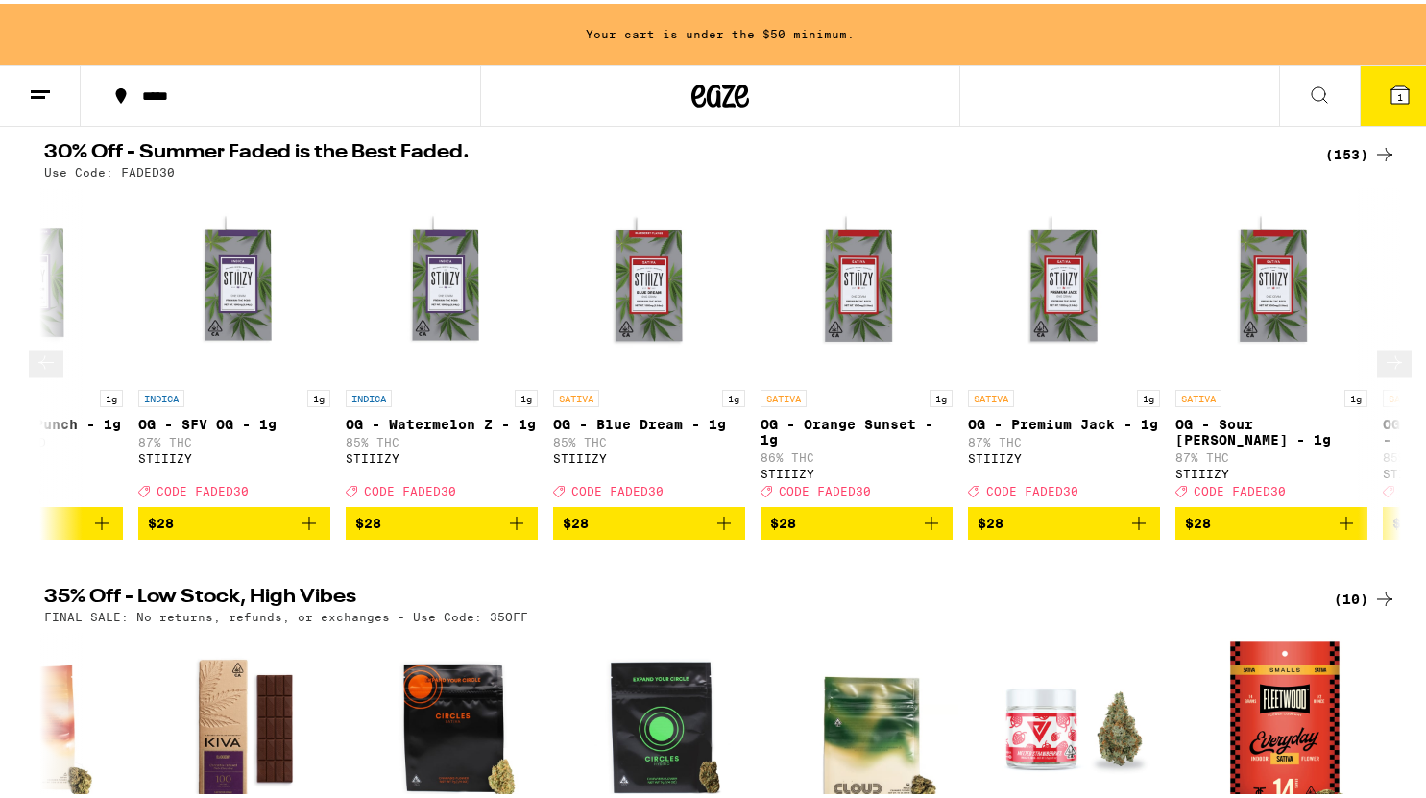
click at [1383, 371] on icon at bounding box center [1394, 359] width 23 height 23
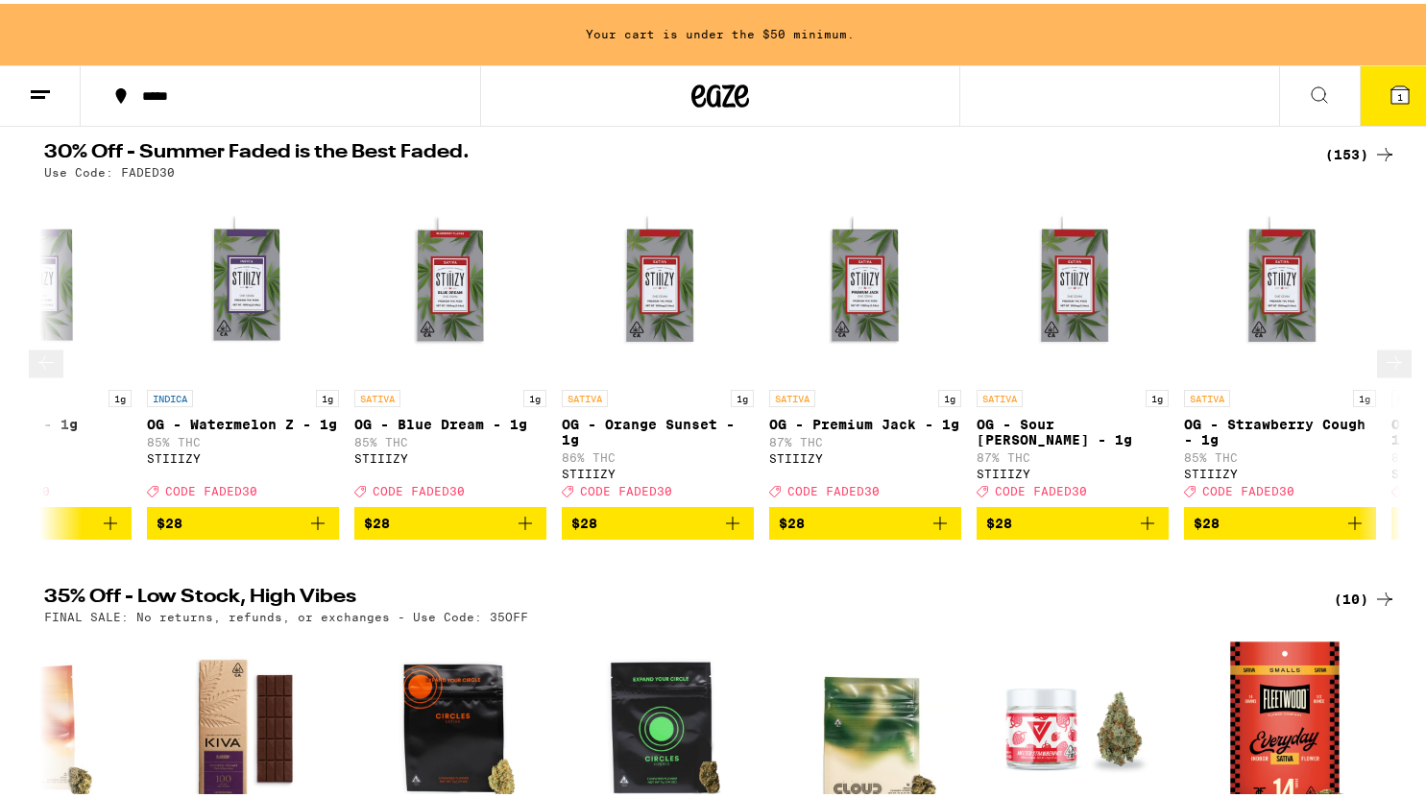
click at [1383, 371] on icon at bounding box center [1394, 359] width 23 height 23
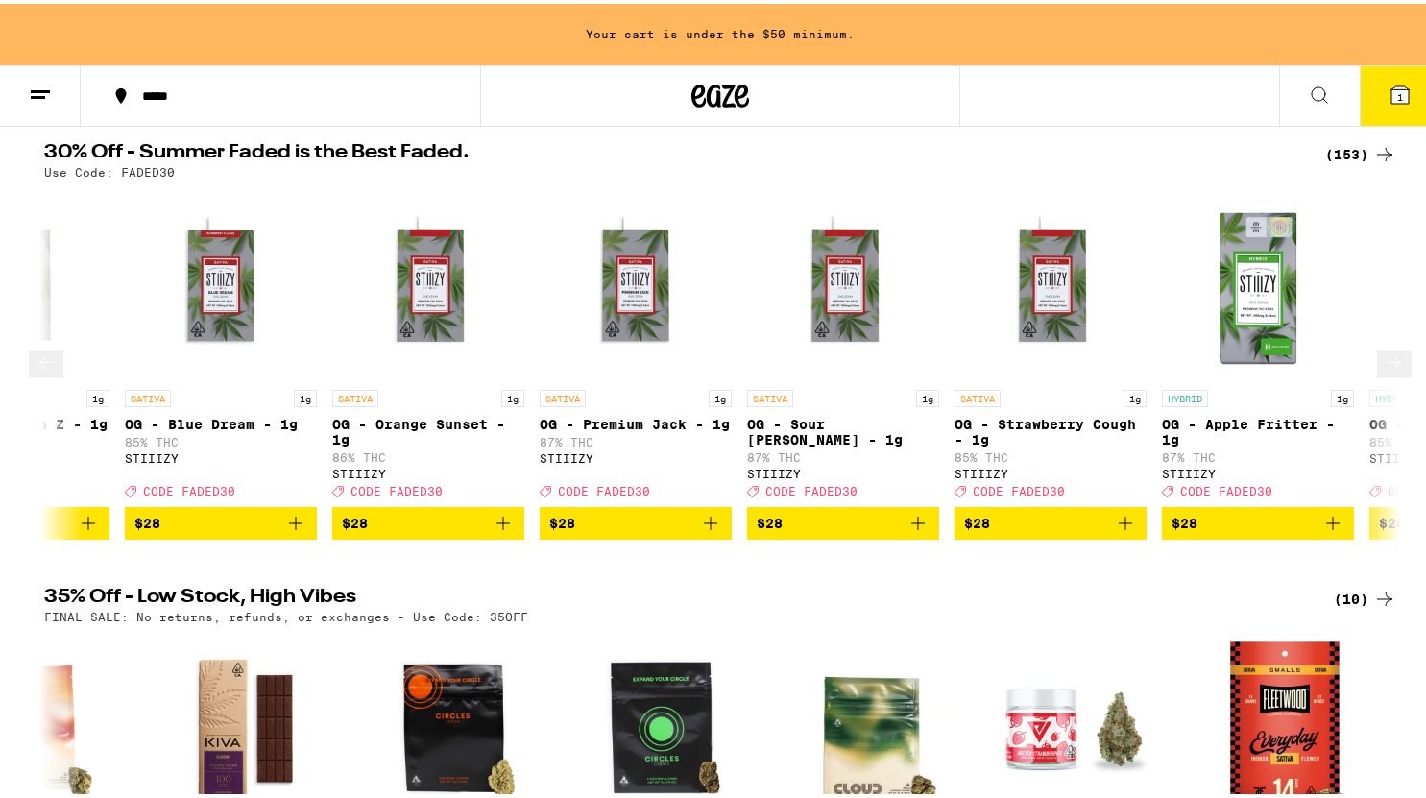
click at [1383, 371] on icon at bounding box center [1394, 359] width 23 height 23
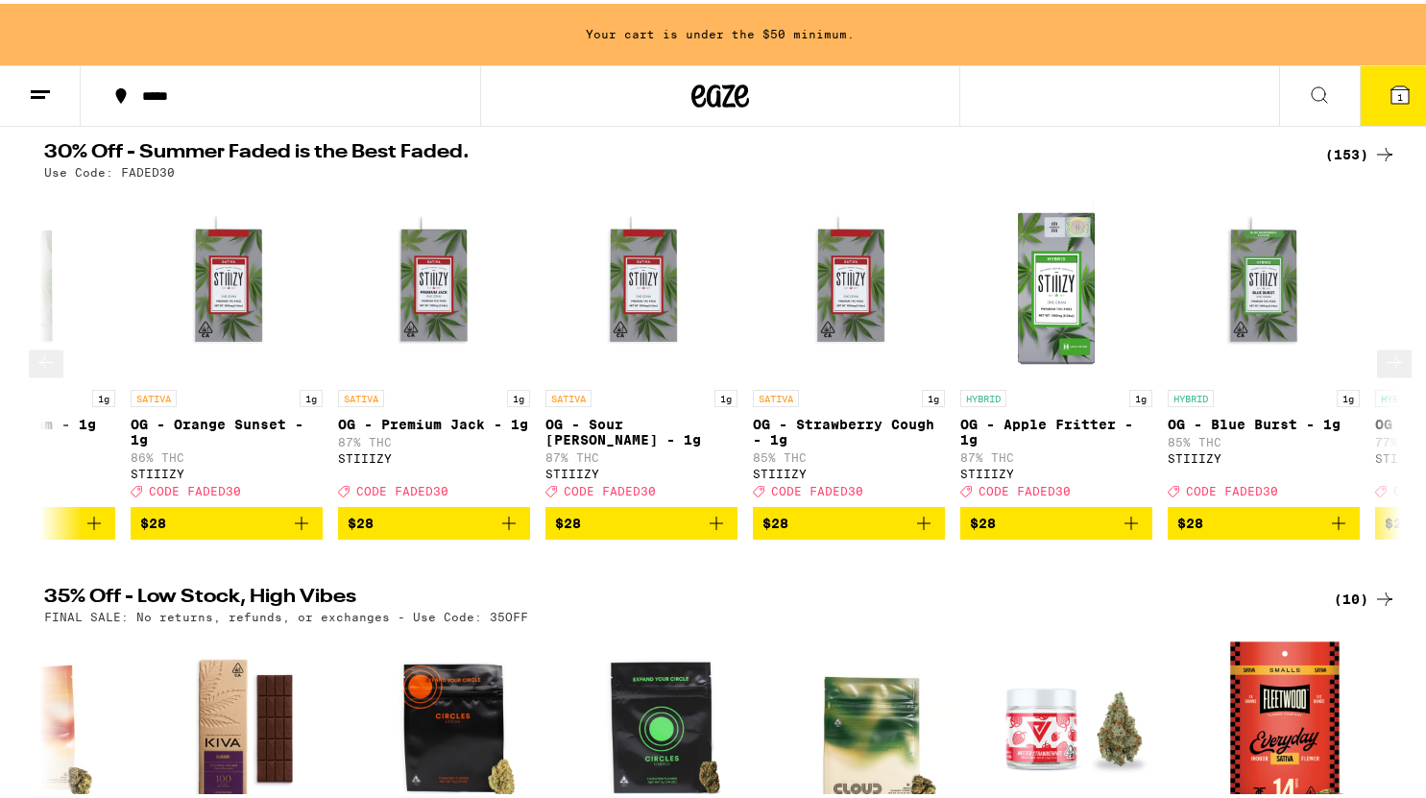
click at [1383, 371] on icon at bounding box center [1394, 359] width 23 height 23
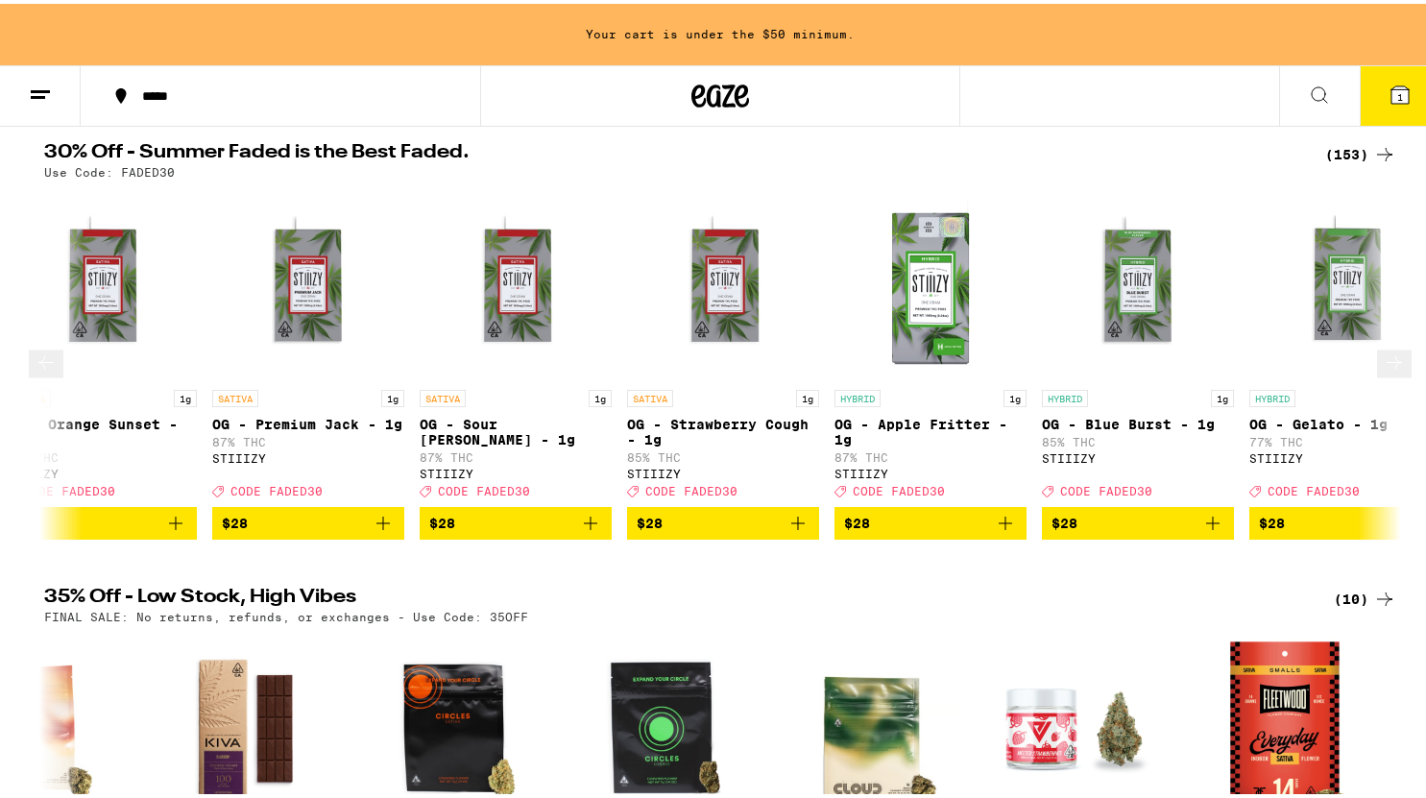
click at [1383, 371] on icon at bounding box center [1394, 359] width 23 height 23
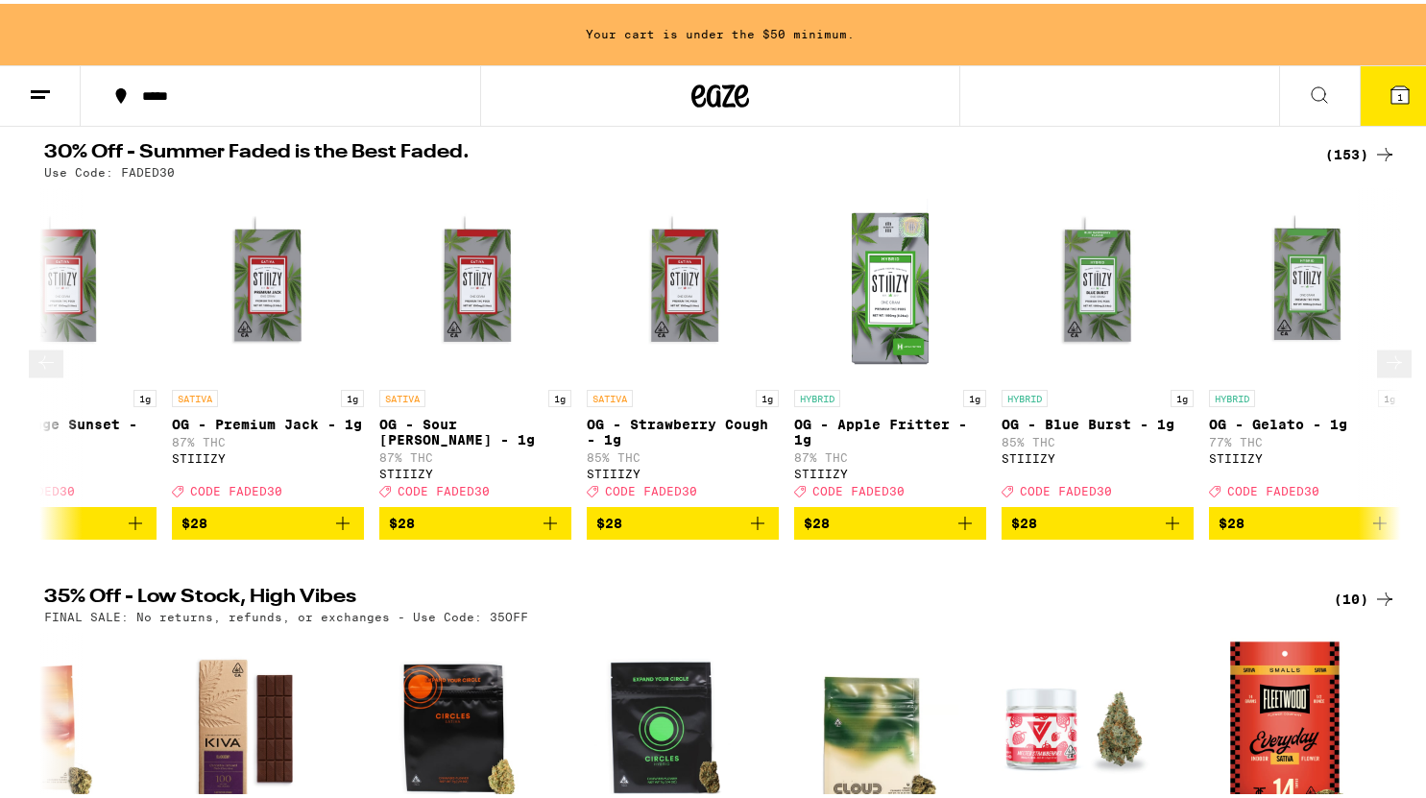
click at [1383, 371] on icon at bounding box center [1394, 359] width 23 height 23
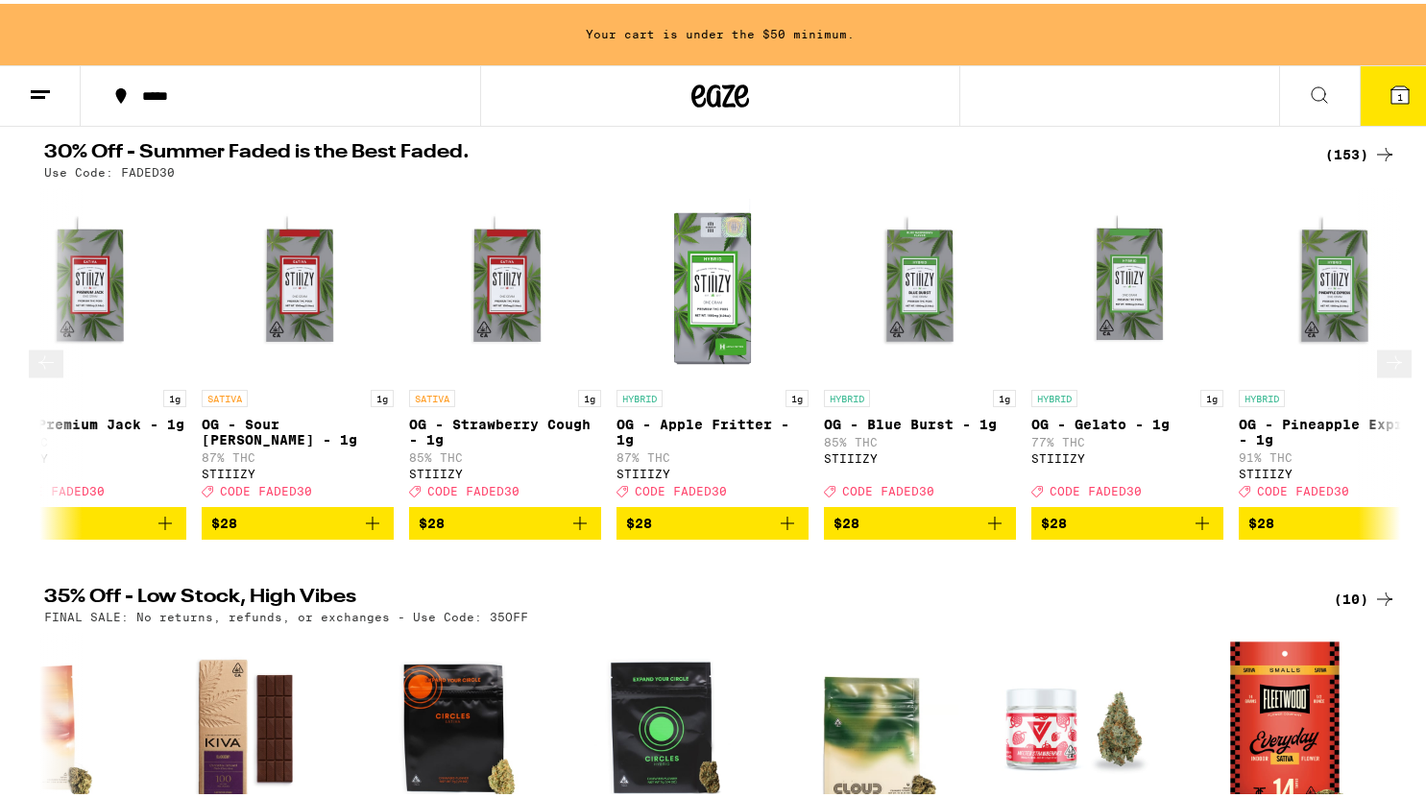
click at [1383, 371] on icon at bounding box center [1394, 359] width 23 height 23
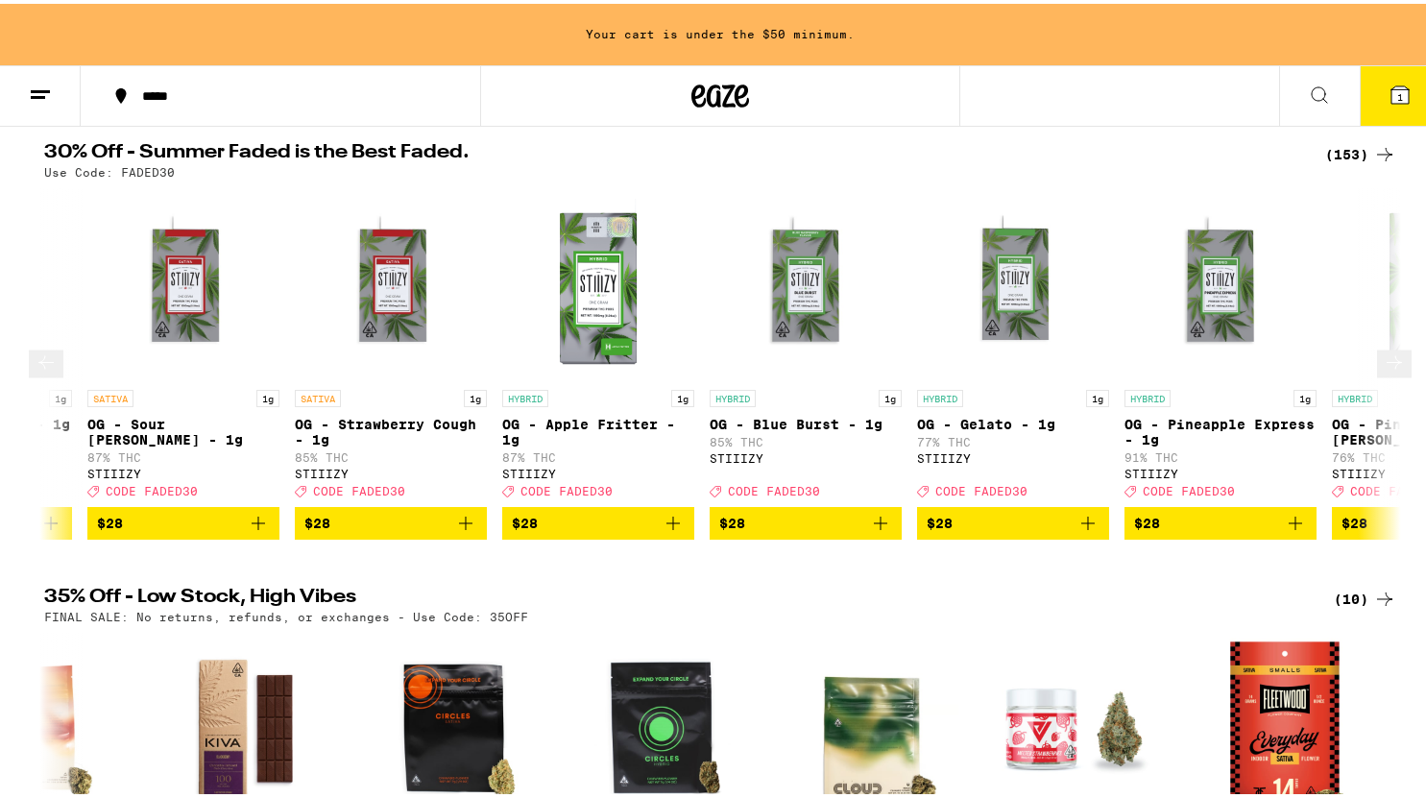
click at [1383, 371] on icon at bounding box center [1394, 359] width 23 height 23
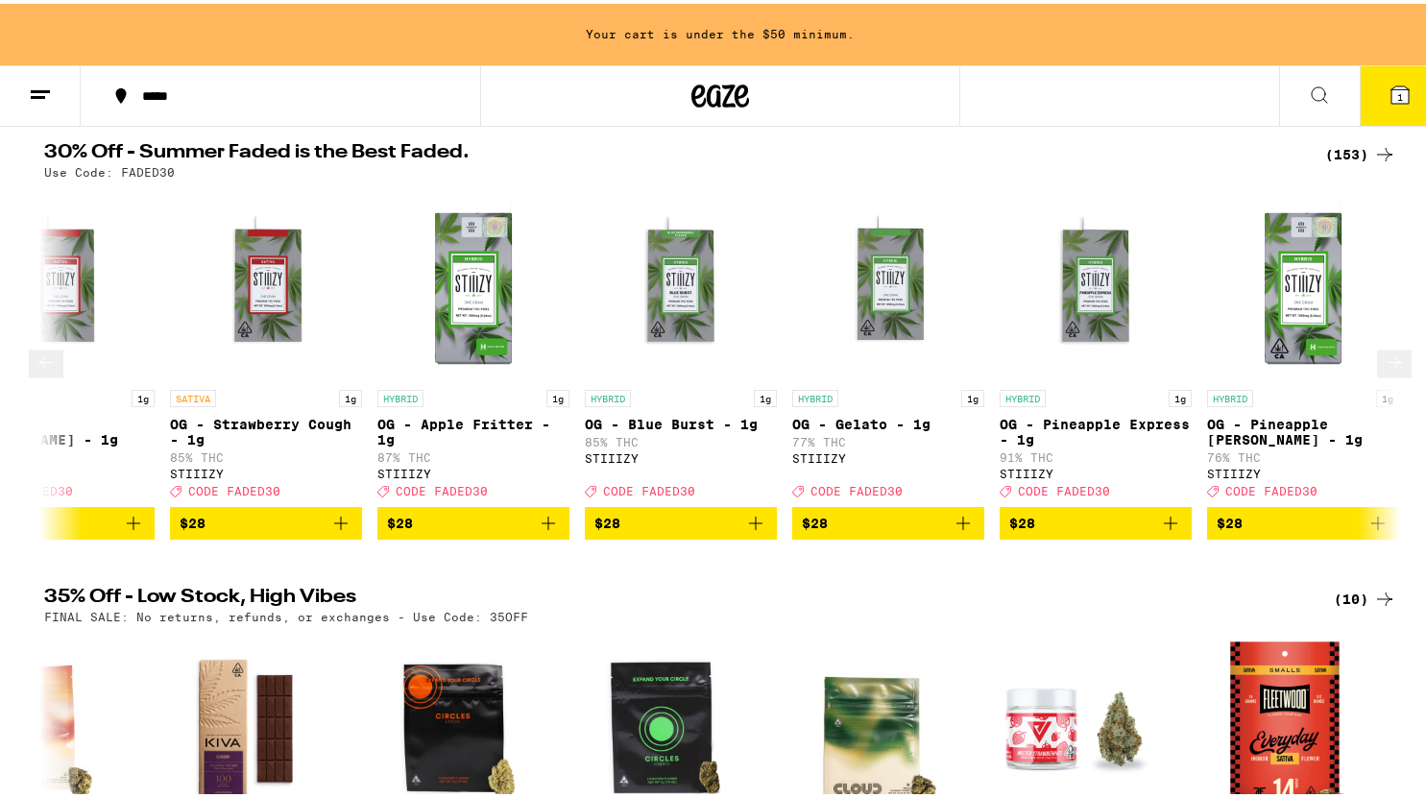
click at [1383, 371] on icon at bounding box center [1394, 359] width 23 height 23
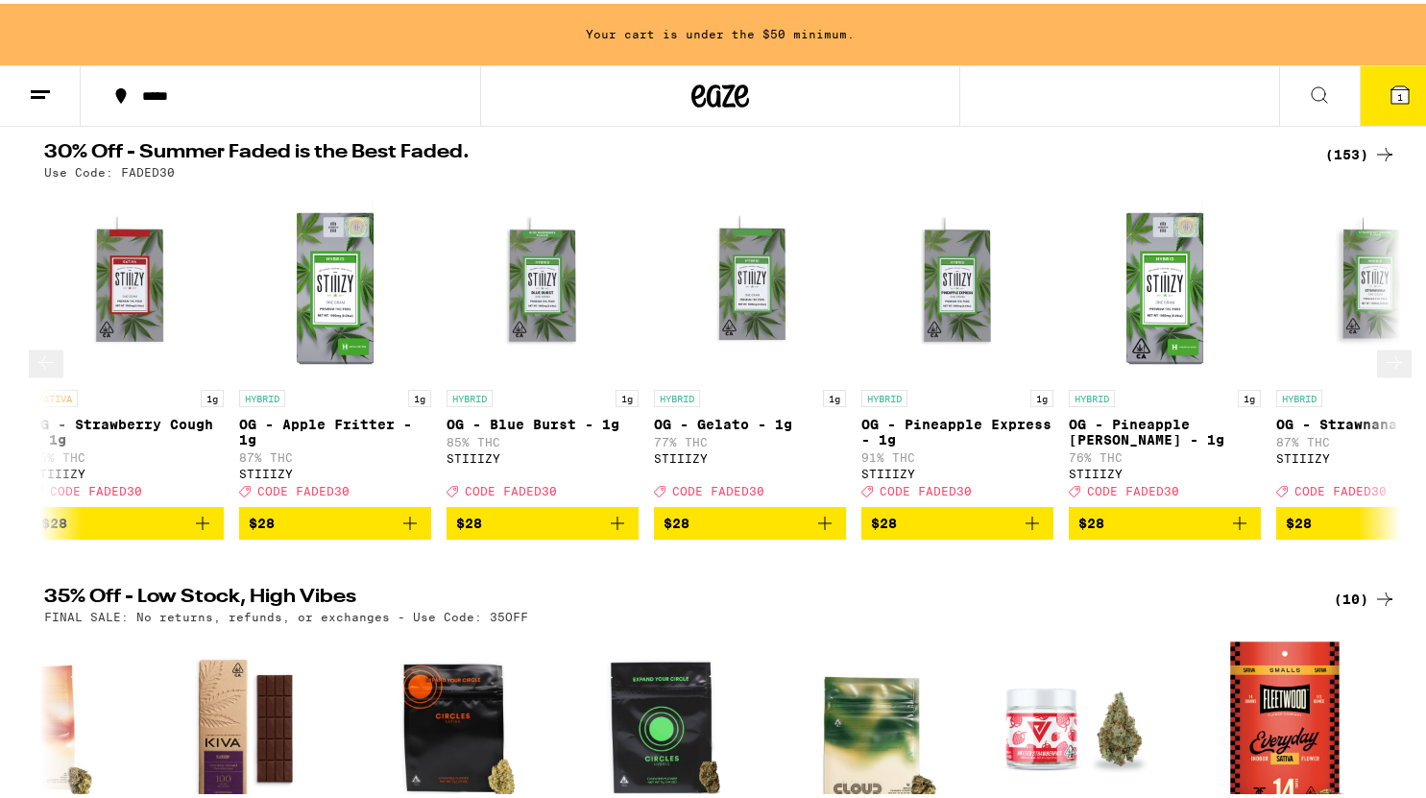
click at [1383, 371] on icon at bounding box center [1394, 359] width 23 height 23
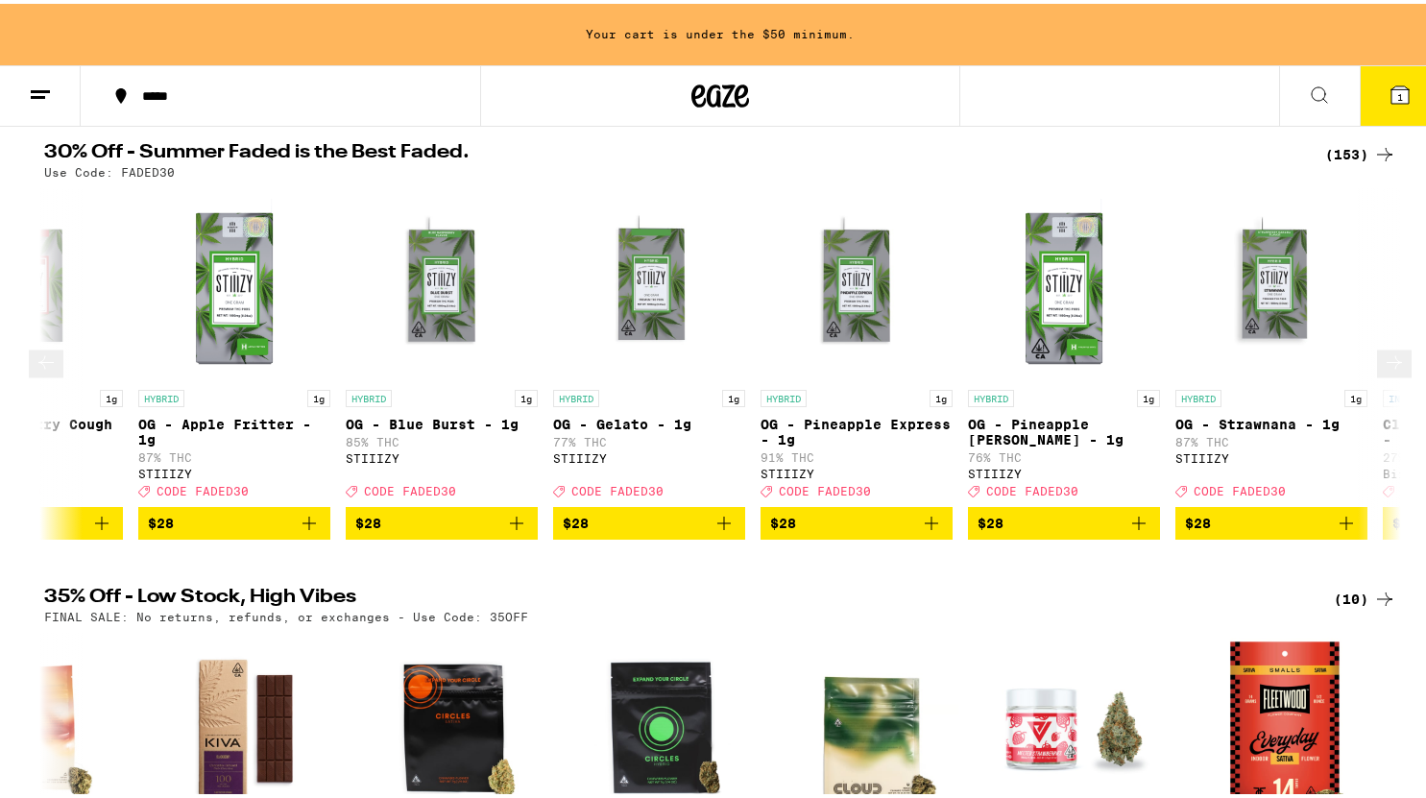
click at [1383, 371] on icon at bounding box center [1394, 359] width 23 height 23
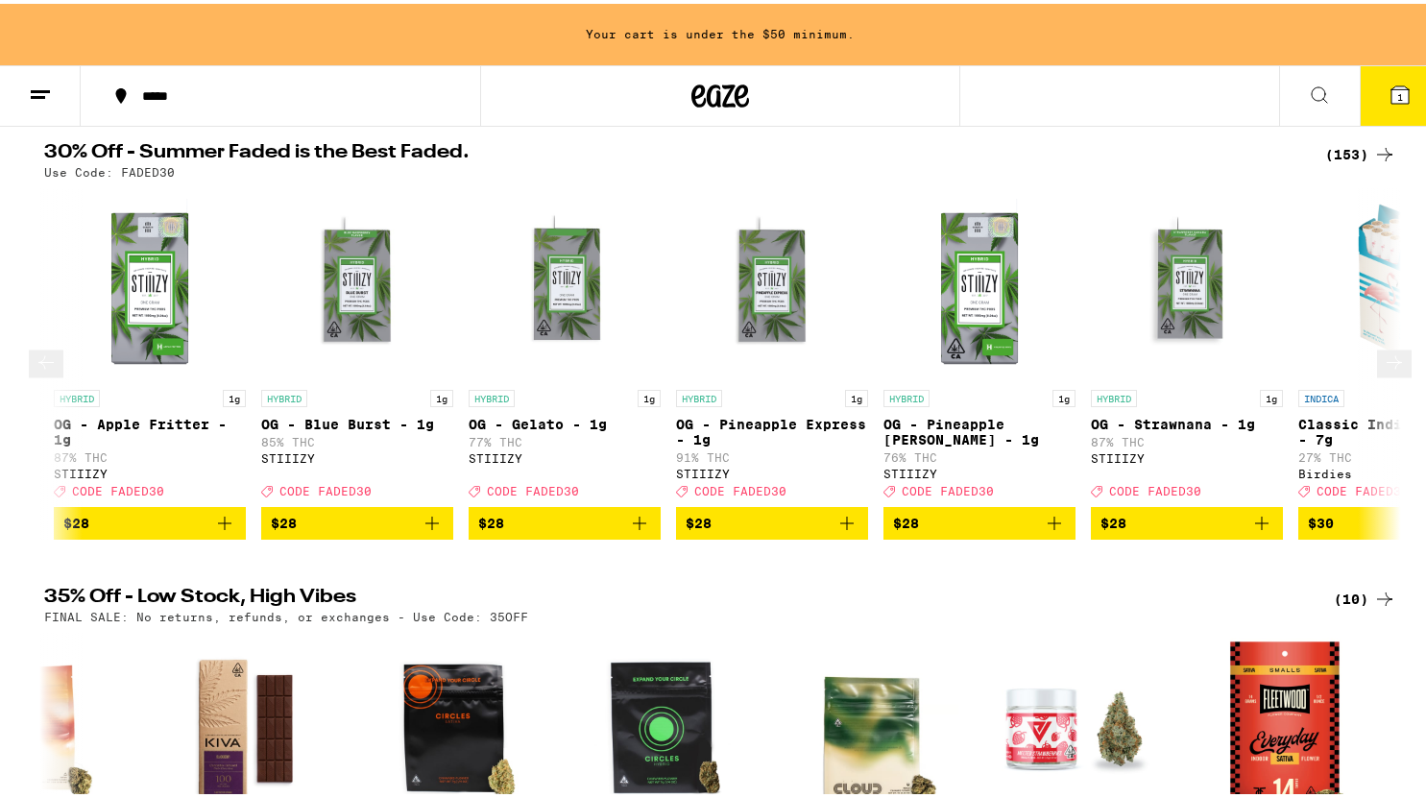
click at [1383, 371] on icon at bounding box center [1394, 359] width 23 height 23
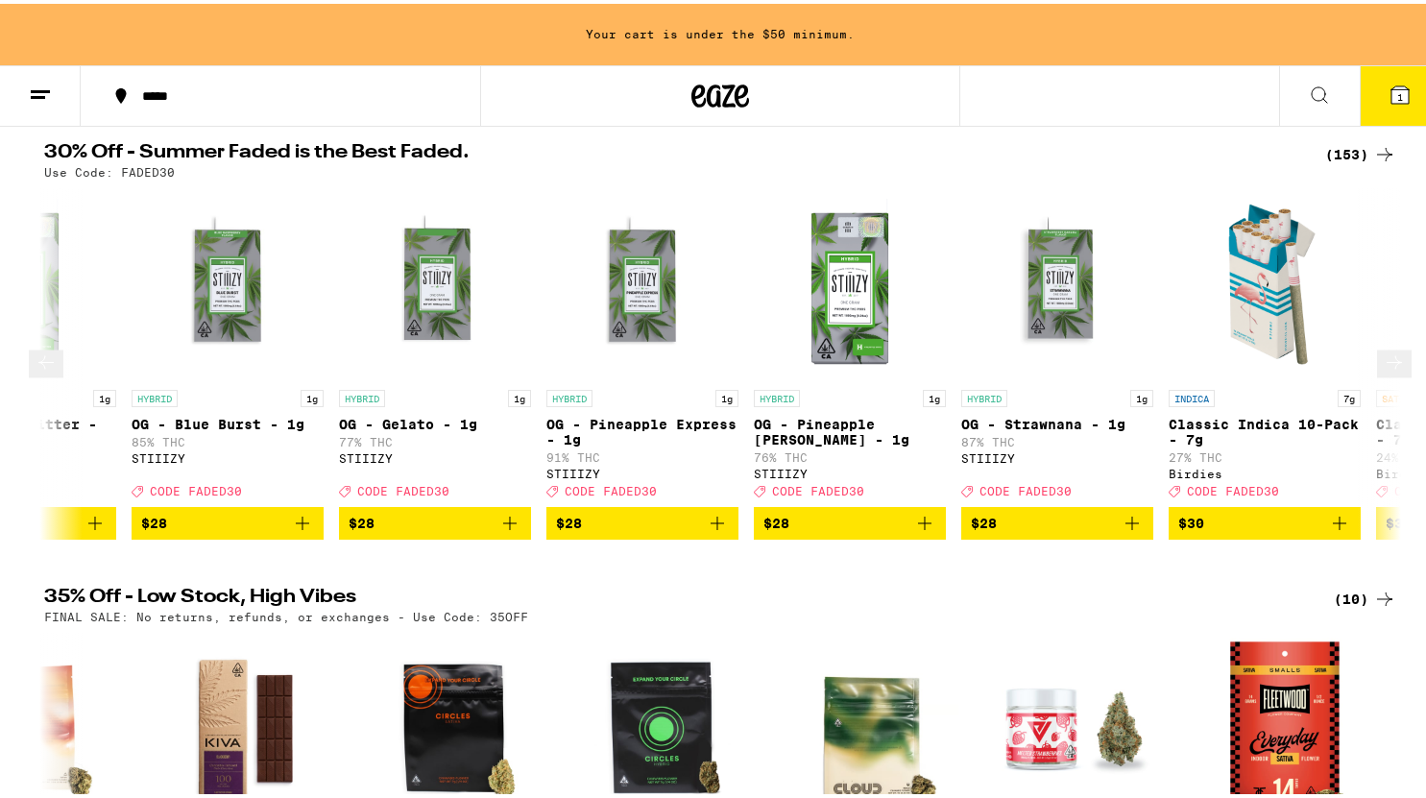
click at [1383, 371] on icon at bounding box center [1394, 359] width 23 height 23
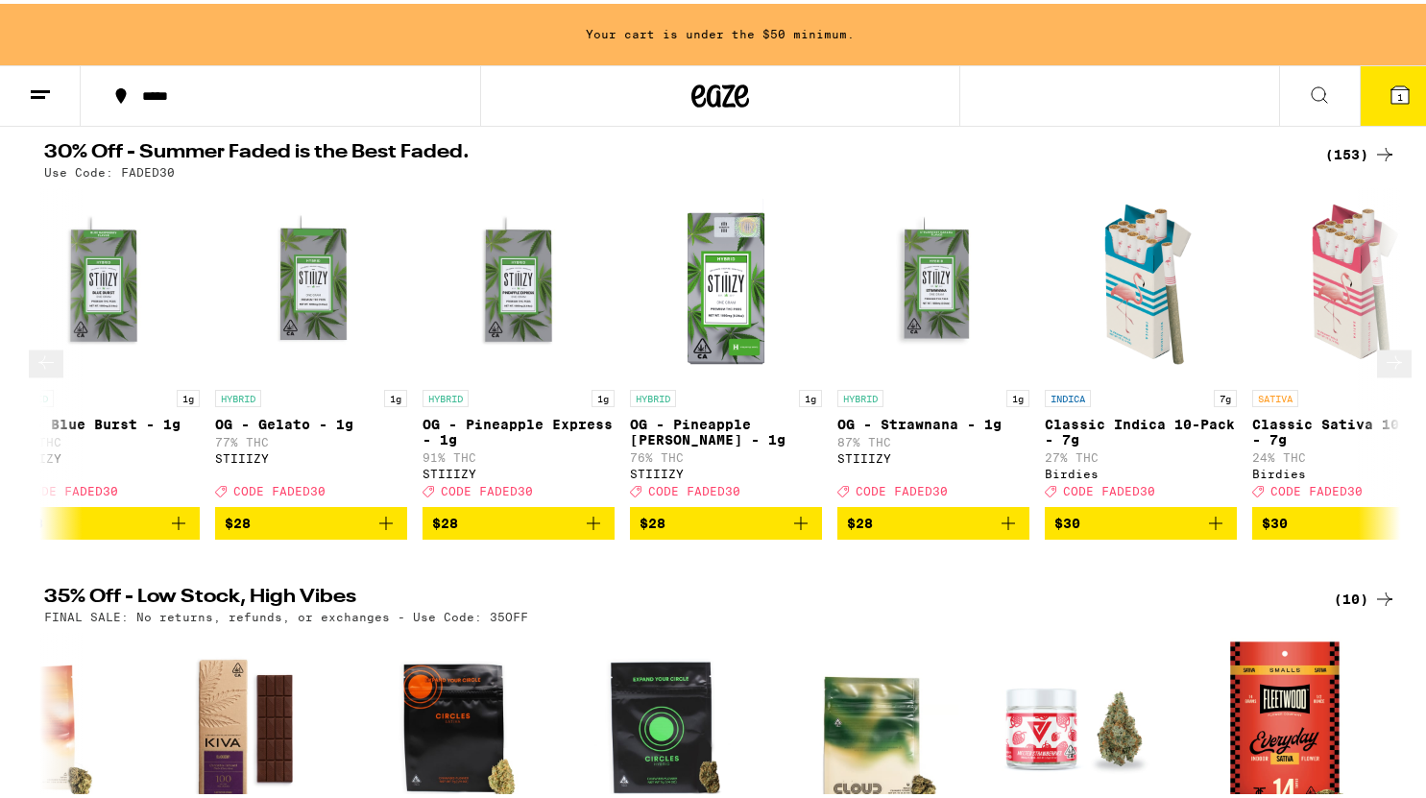
click at [1383, 371] on icon at bounding box center [1394, 359] width 23 height 23
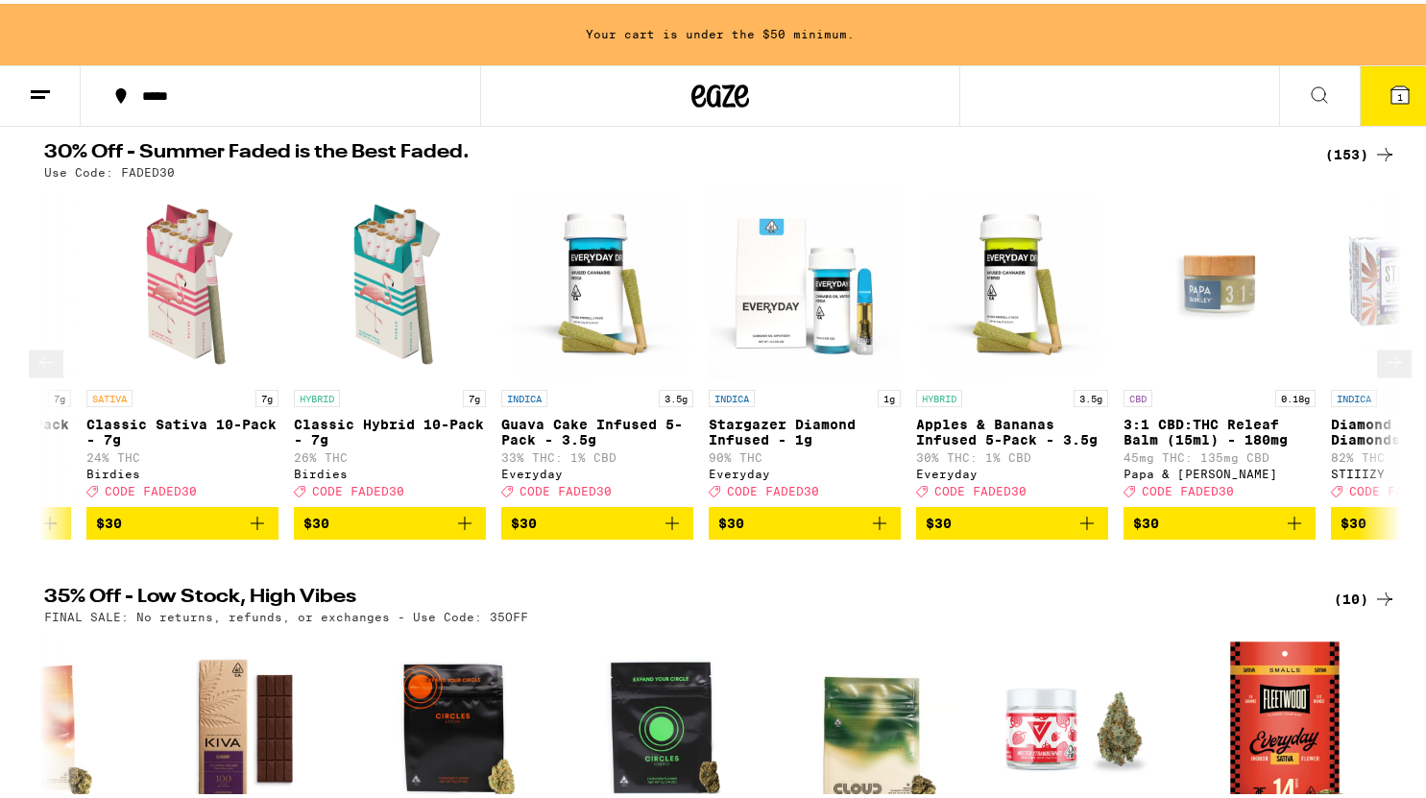
scroll to position [0, 16564]
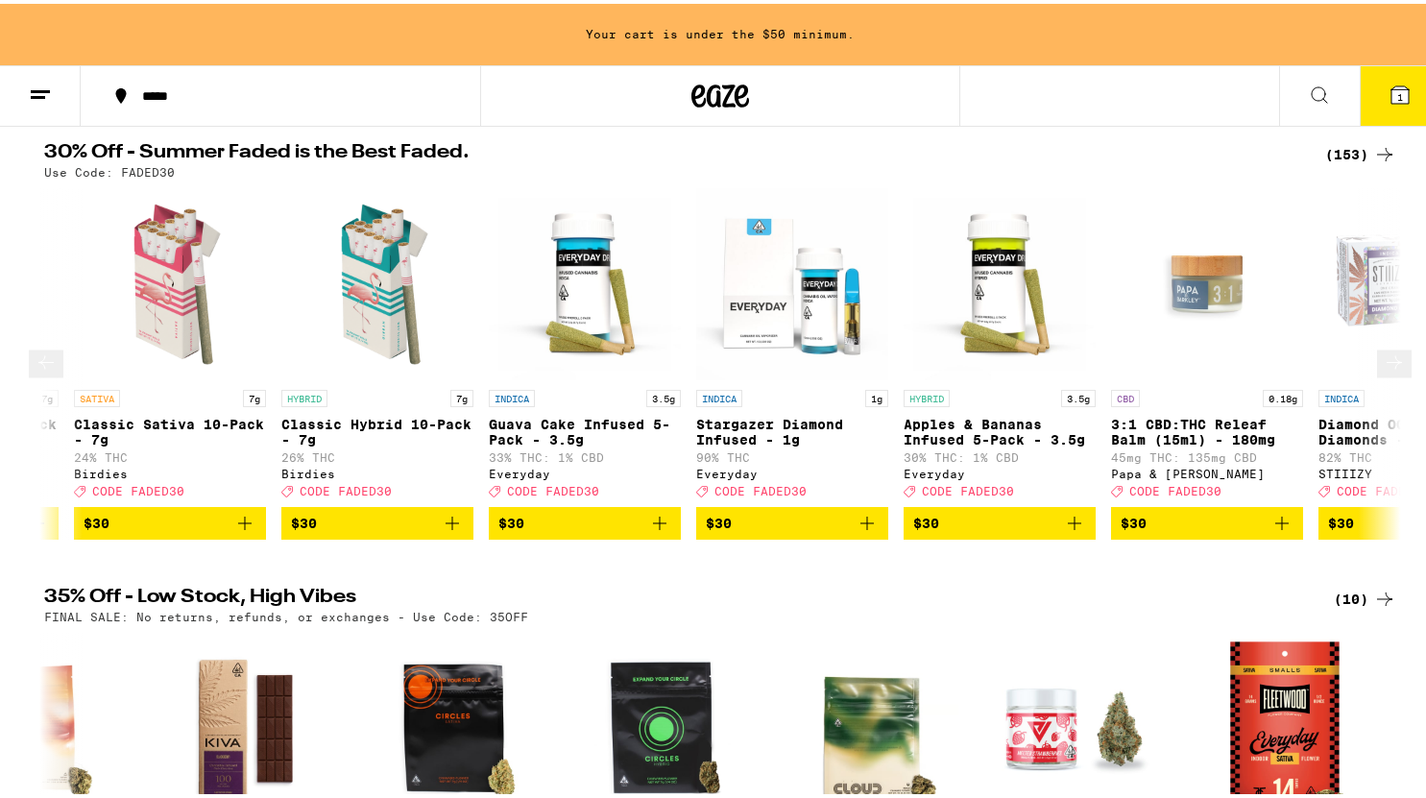
click at [47, 371] on icon at bounding box center [46, 359] width 23 height 23
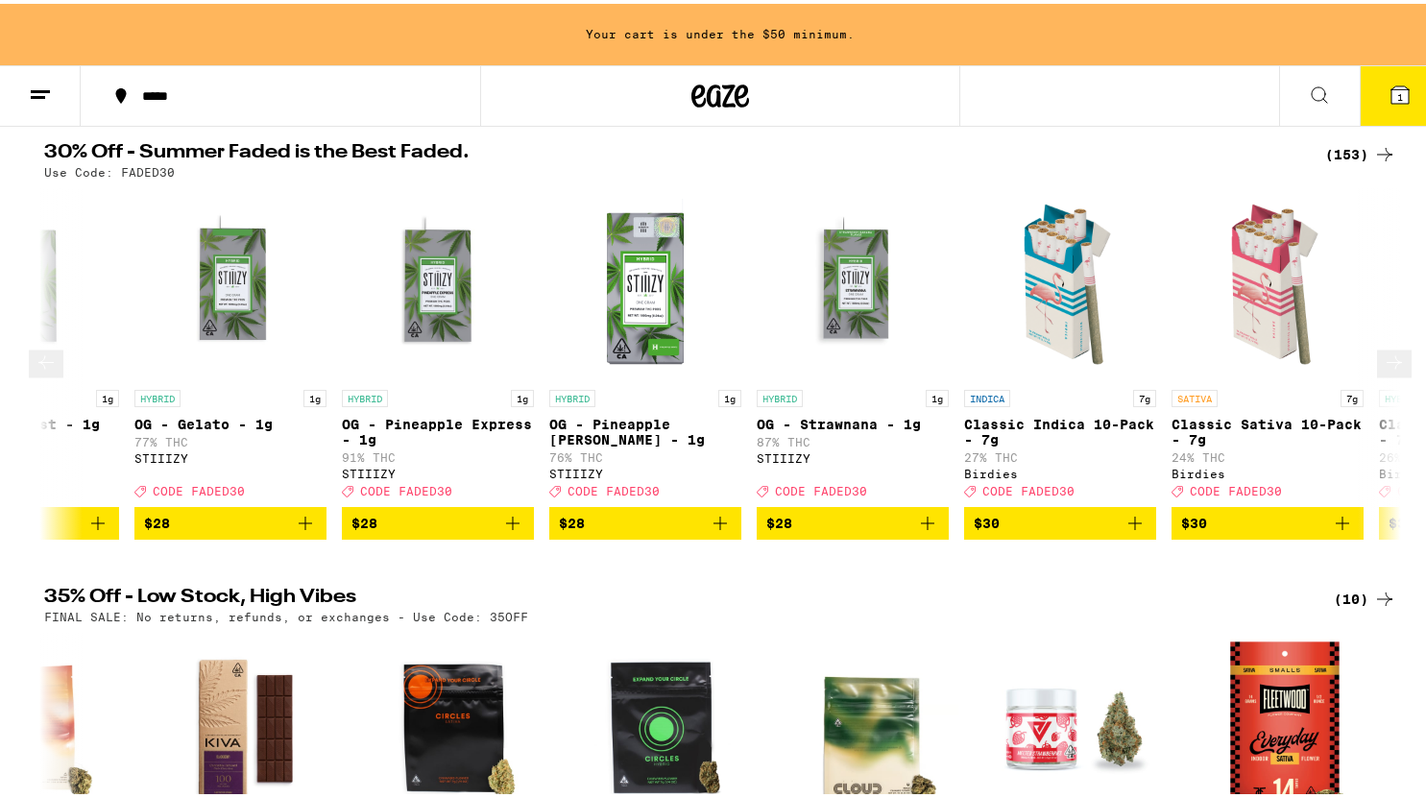
scroll to position [0, 15422]
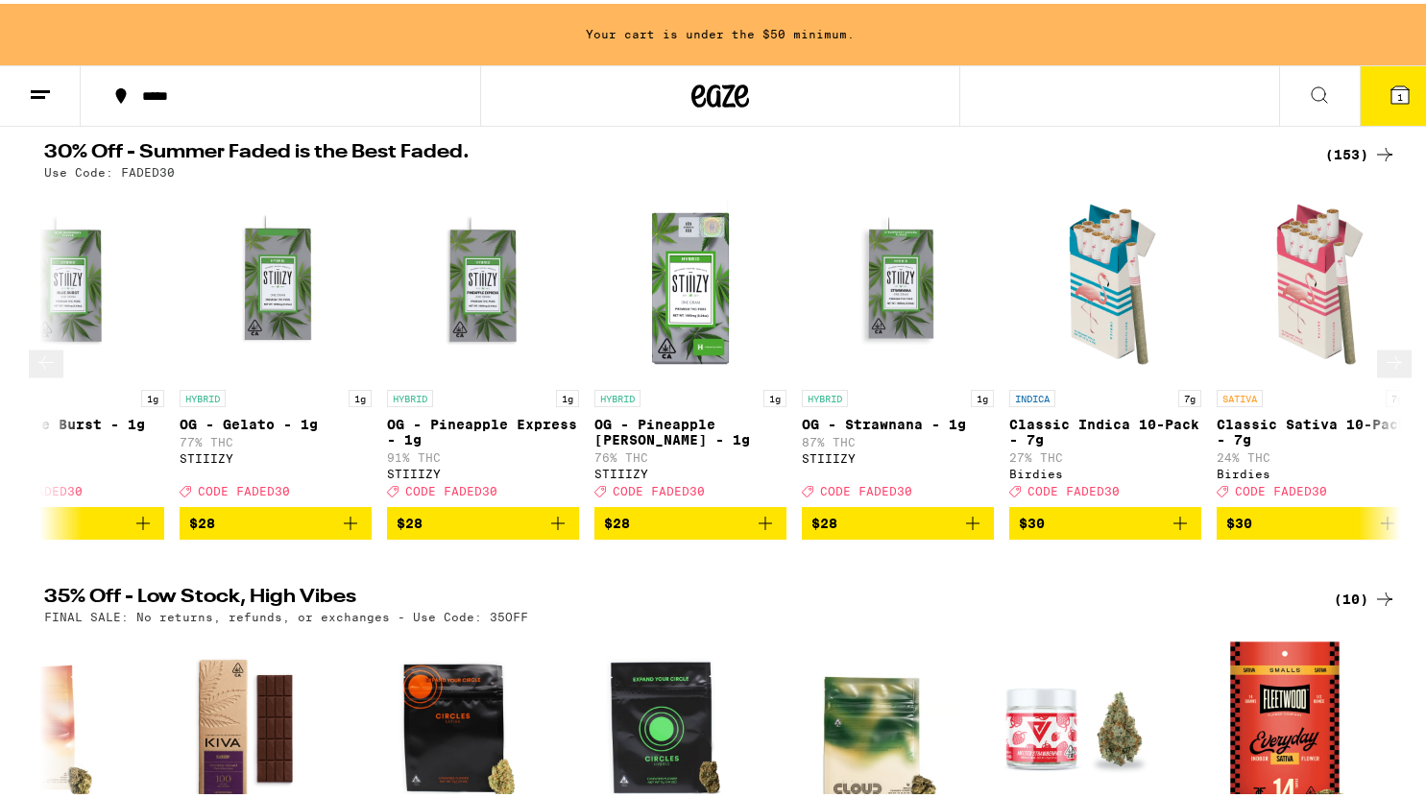
click at [1383, 371] on icon at bounding box center [1394, 359] width 23 height 23
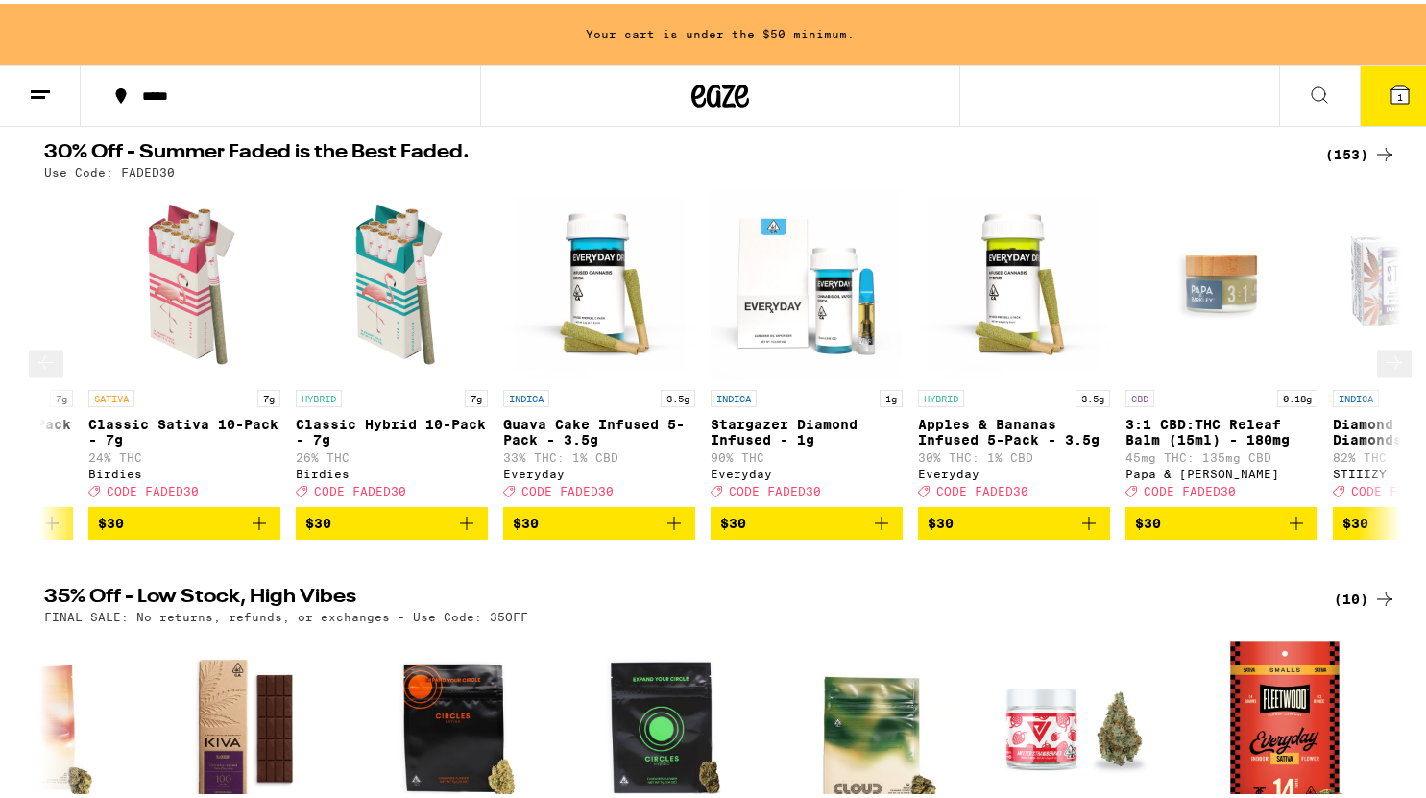
scroll to position [0, 16564]
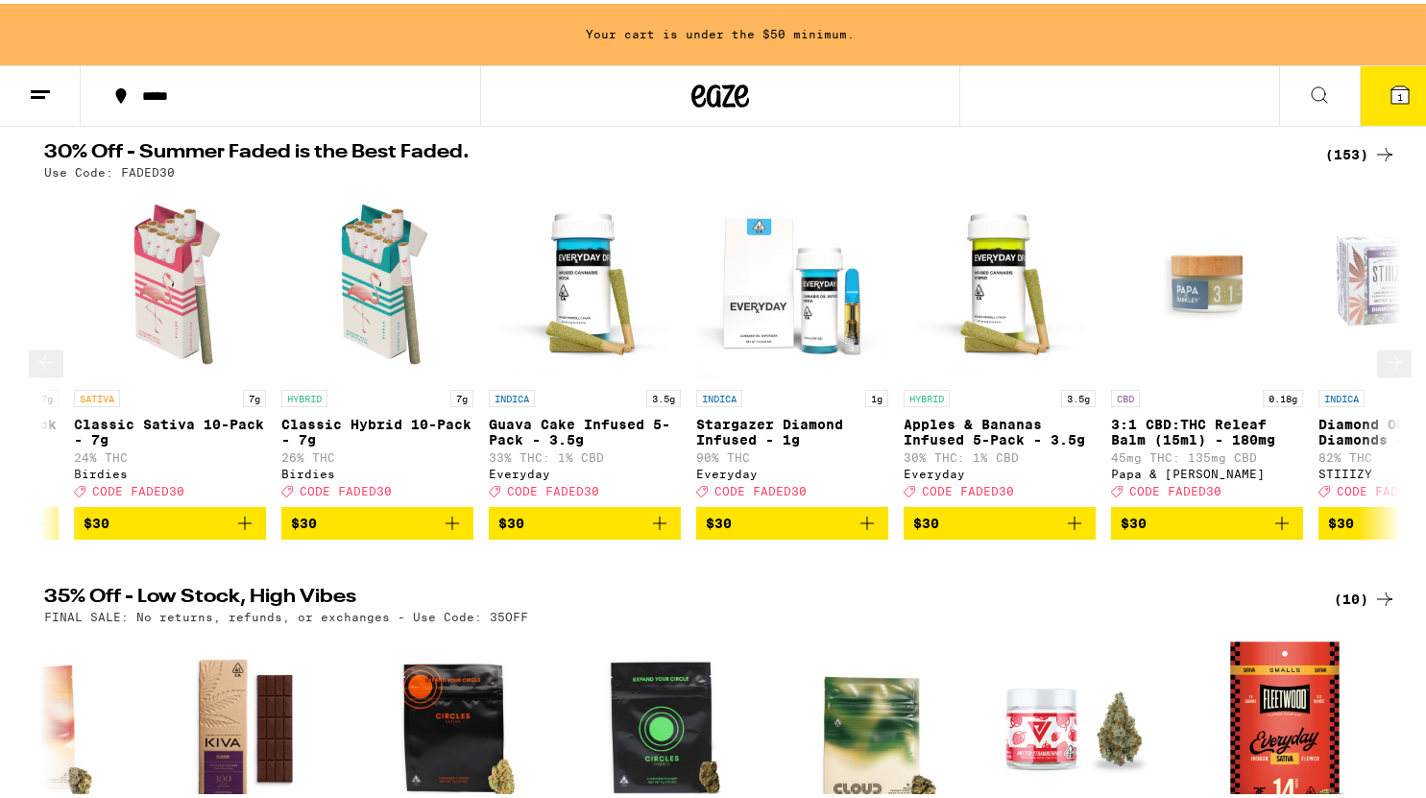
click at [56, 371] on icon at bounding box center [46, 359] width 23 height 23
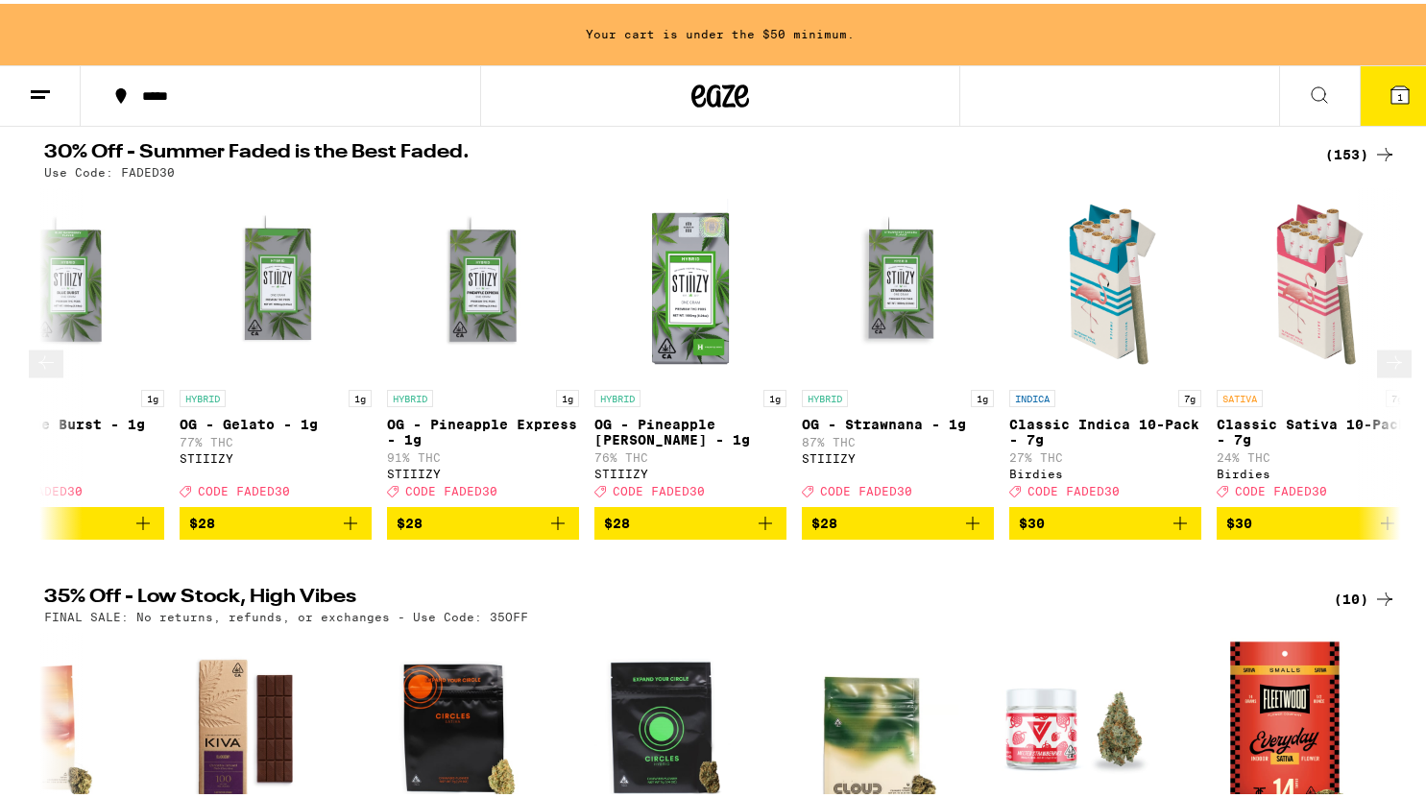
scroll to position [0, 15422]
click at [1383, 371] on icon at bounding box center [1394, 359] width 23 height 23
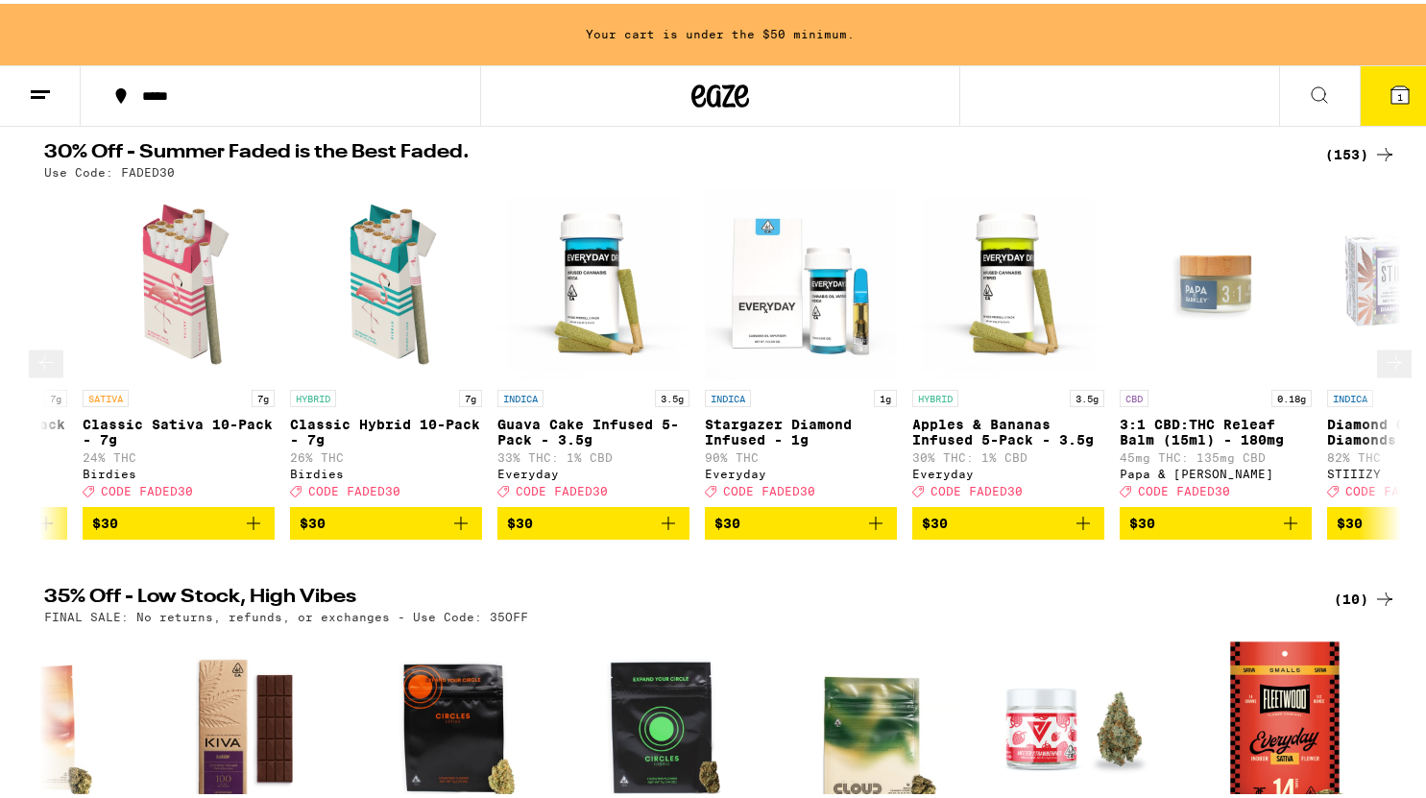
scroll to position [0, 16564]
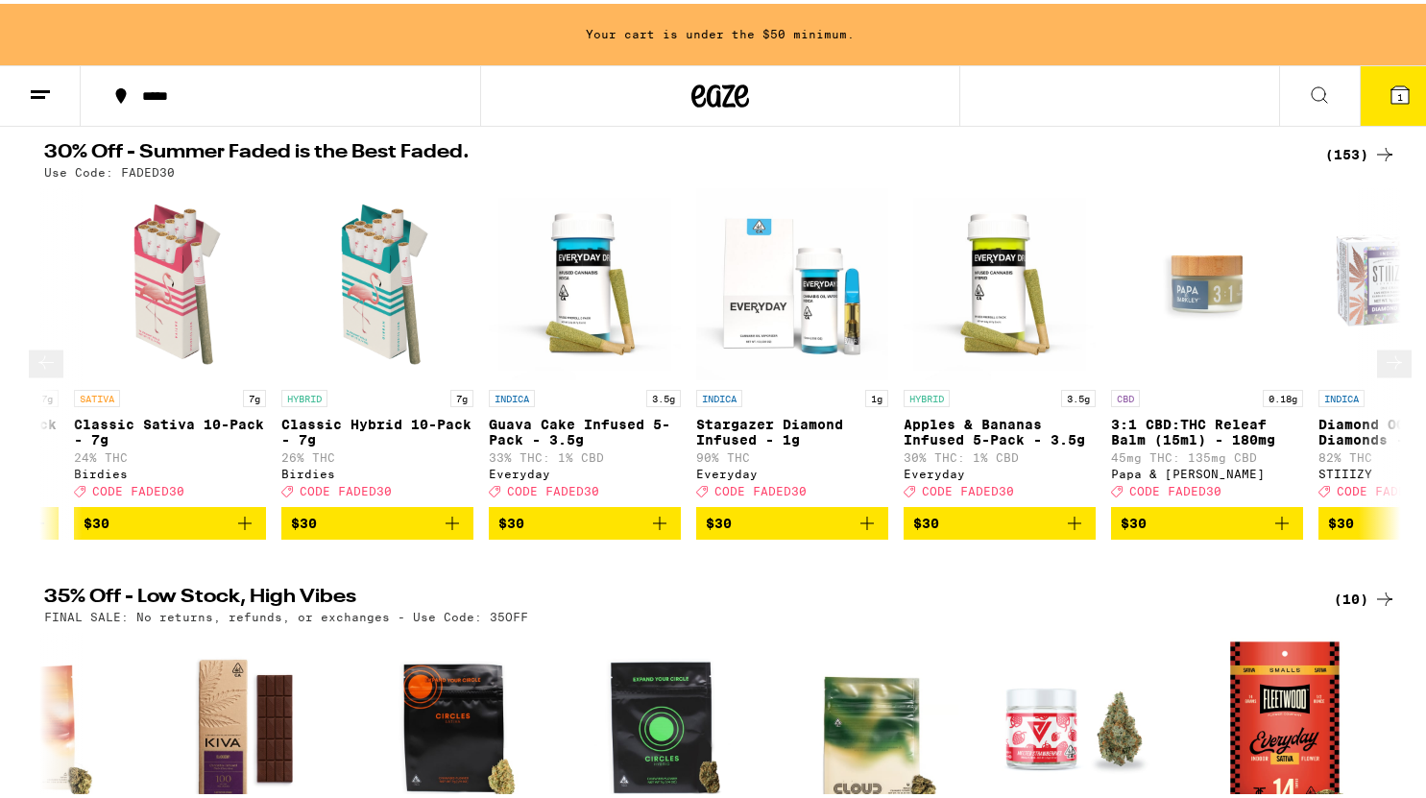
click at [446, 531] on icon "Add to bag" at bounding box center [452, 519] width 23 height 23
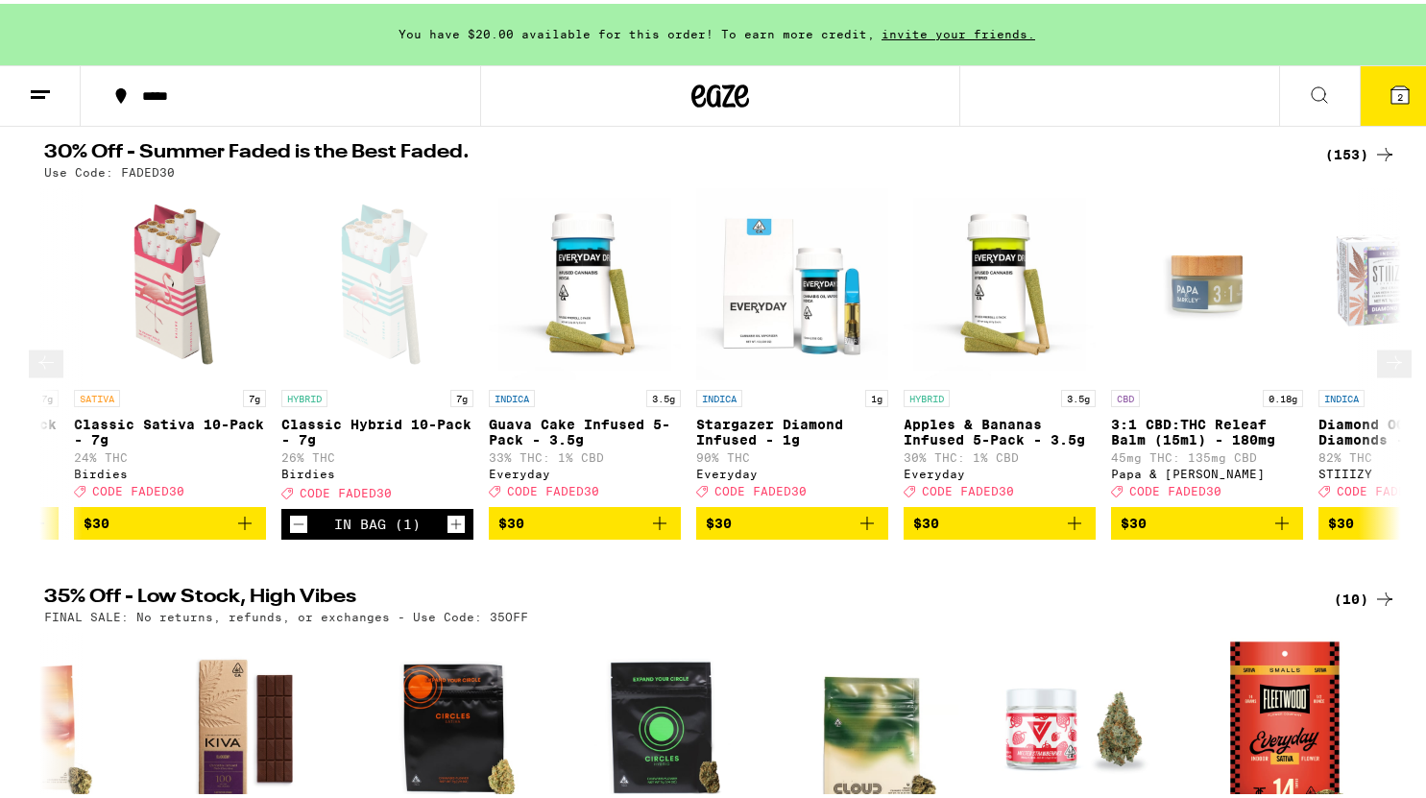
click at [1383, 371] on icon at bounding box center [1394, 359] width 23 height 23
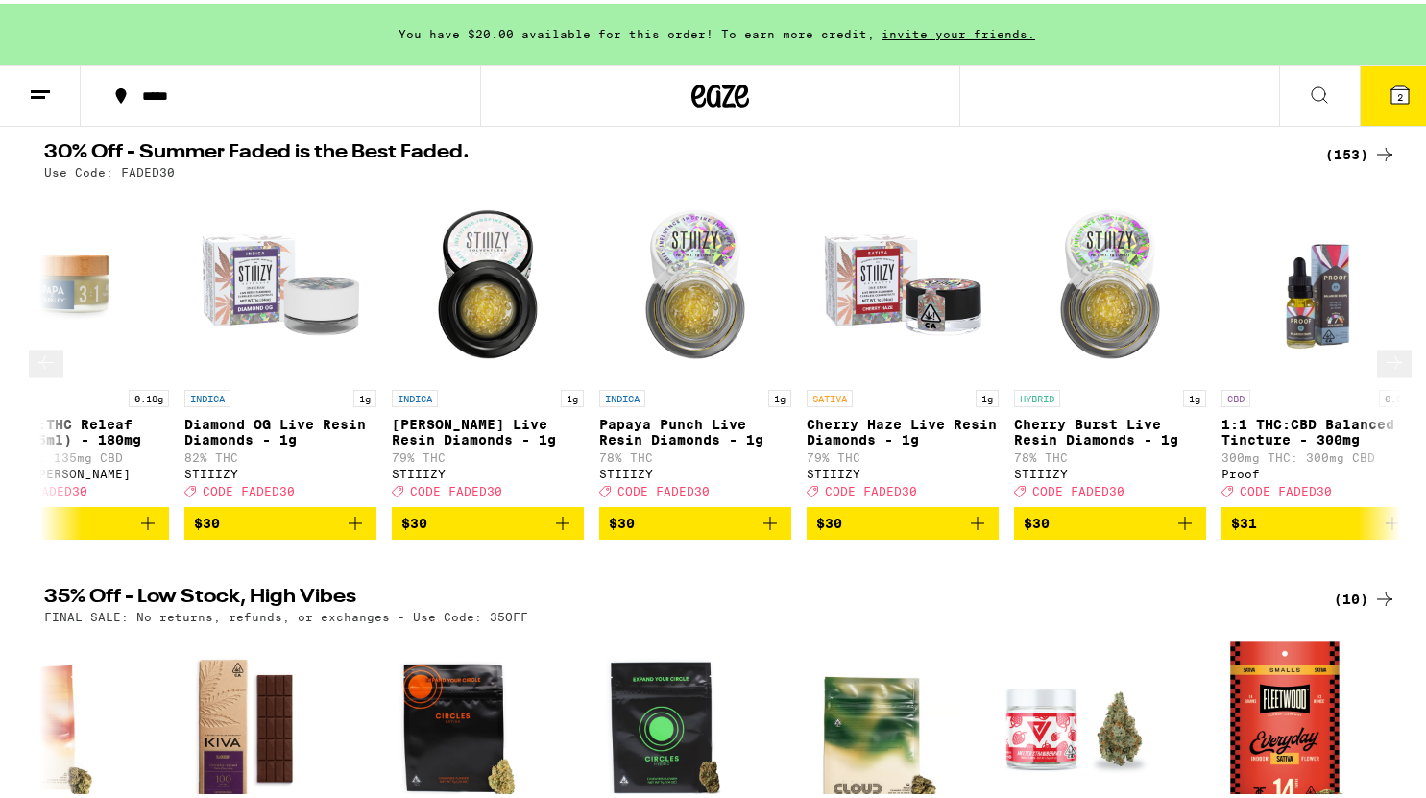
scroll to position [0, 17707]
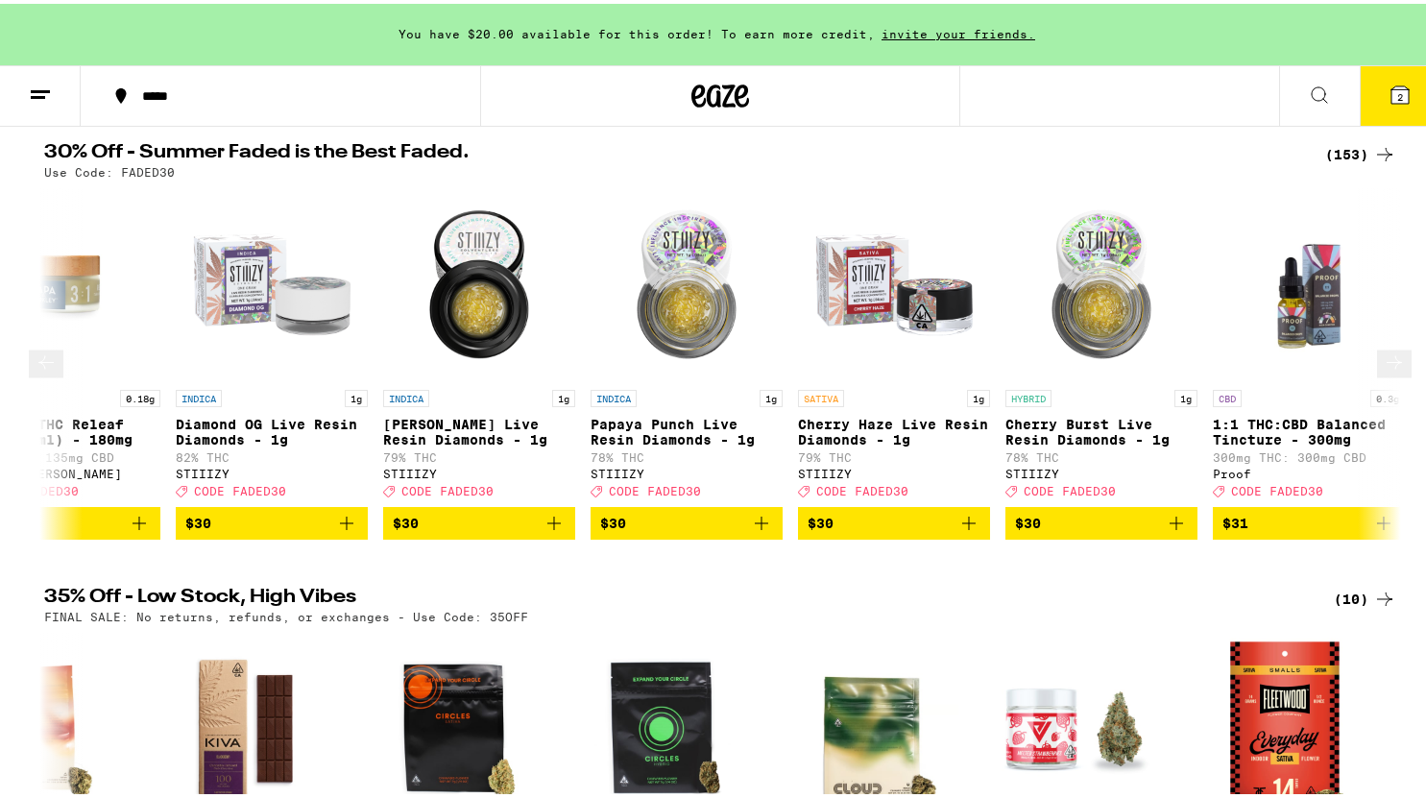
click at [1383, 371] on icon at bounding box center [1394, 359] width 23 height 23
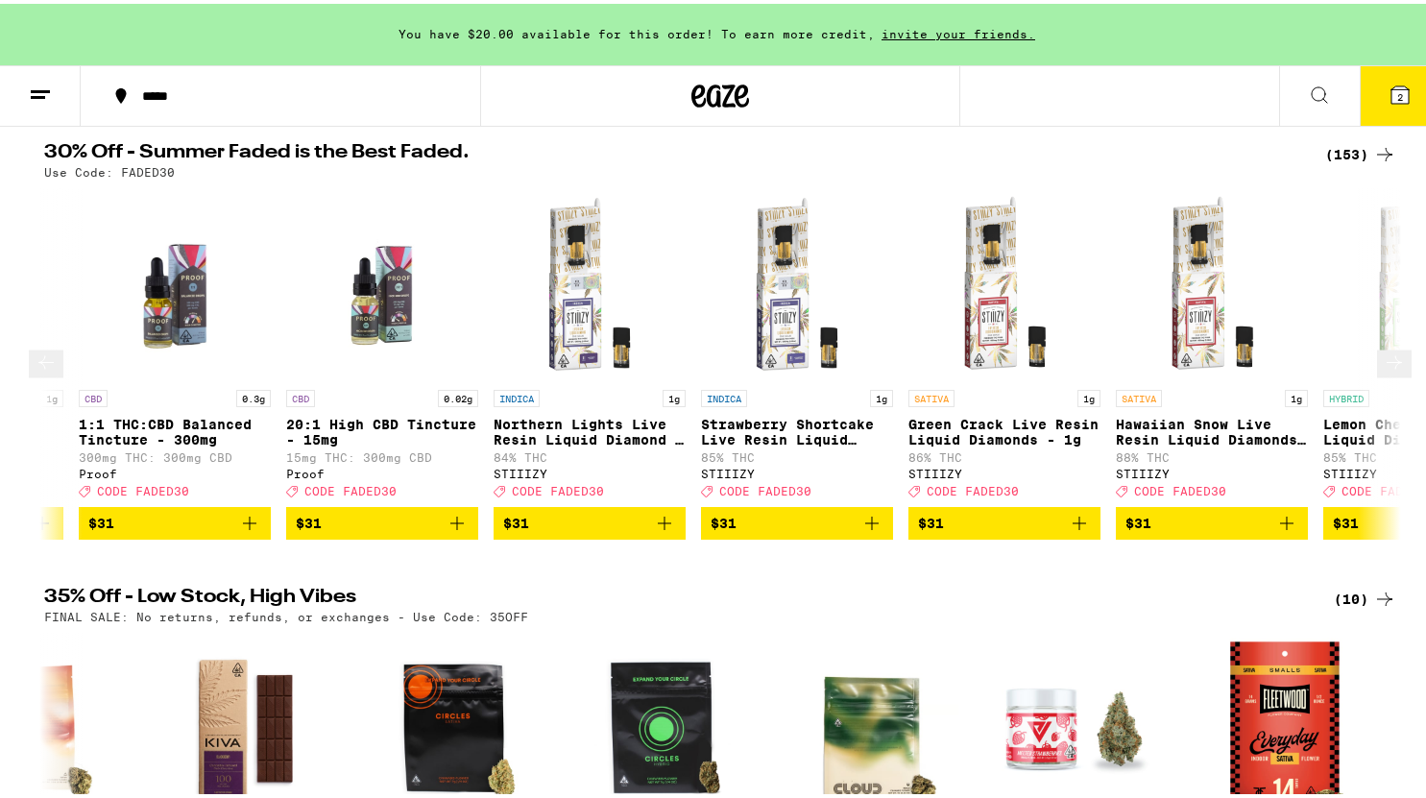
scroll to position [0, 18850]
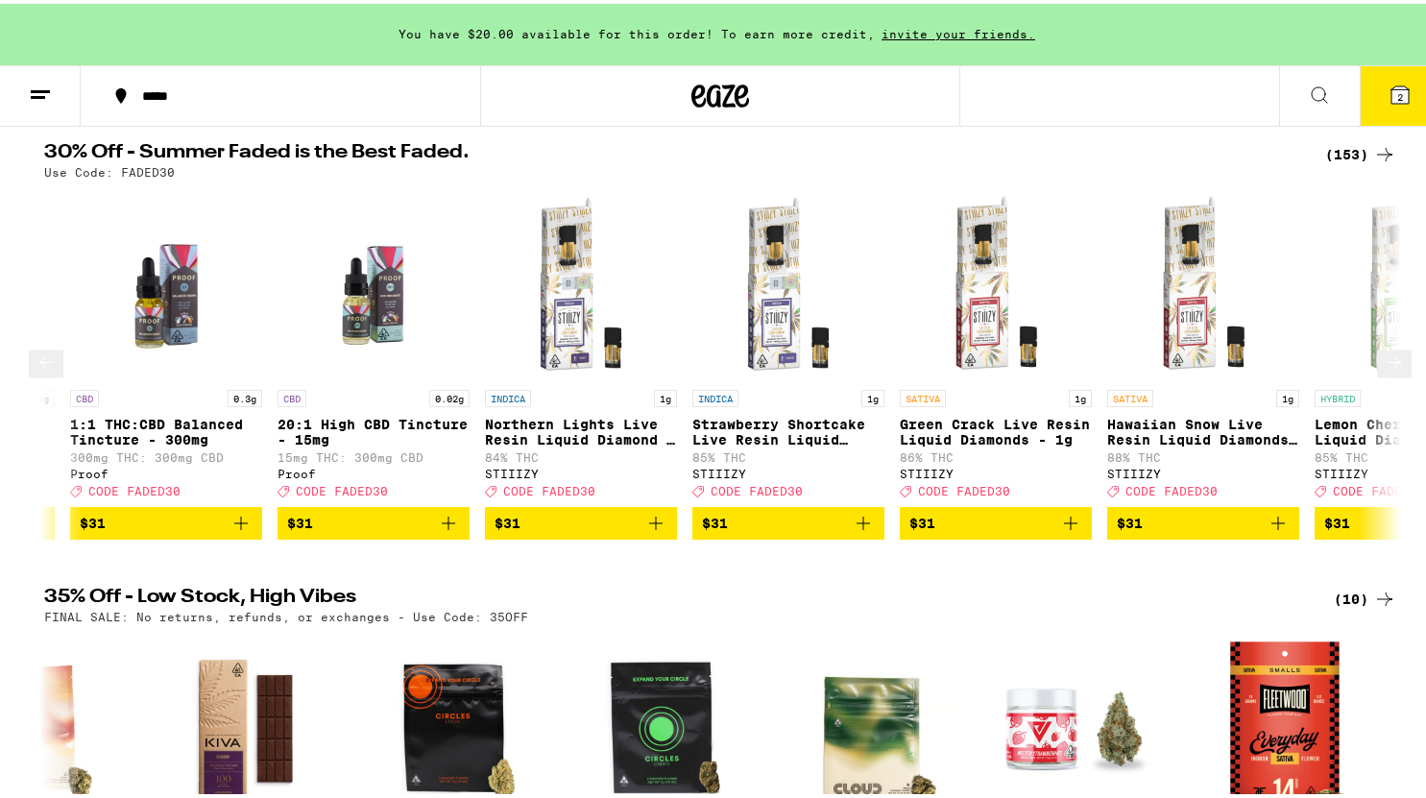
click at [1383, 371] on icon at bounding box center [1394, 359] width 23 height 23
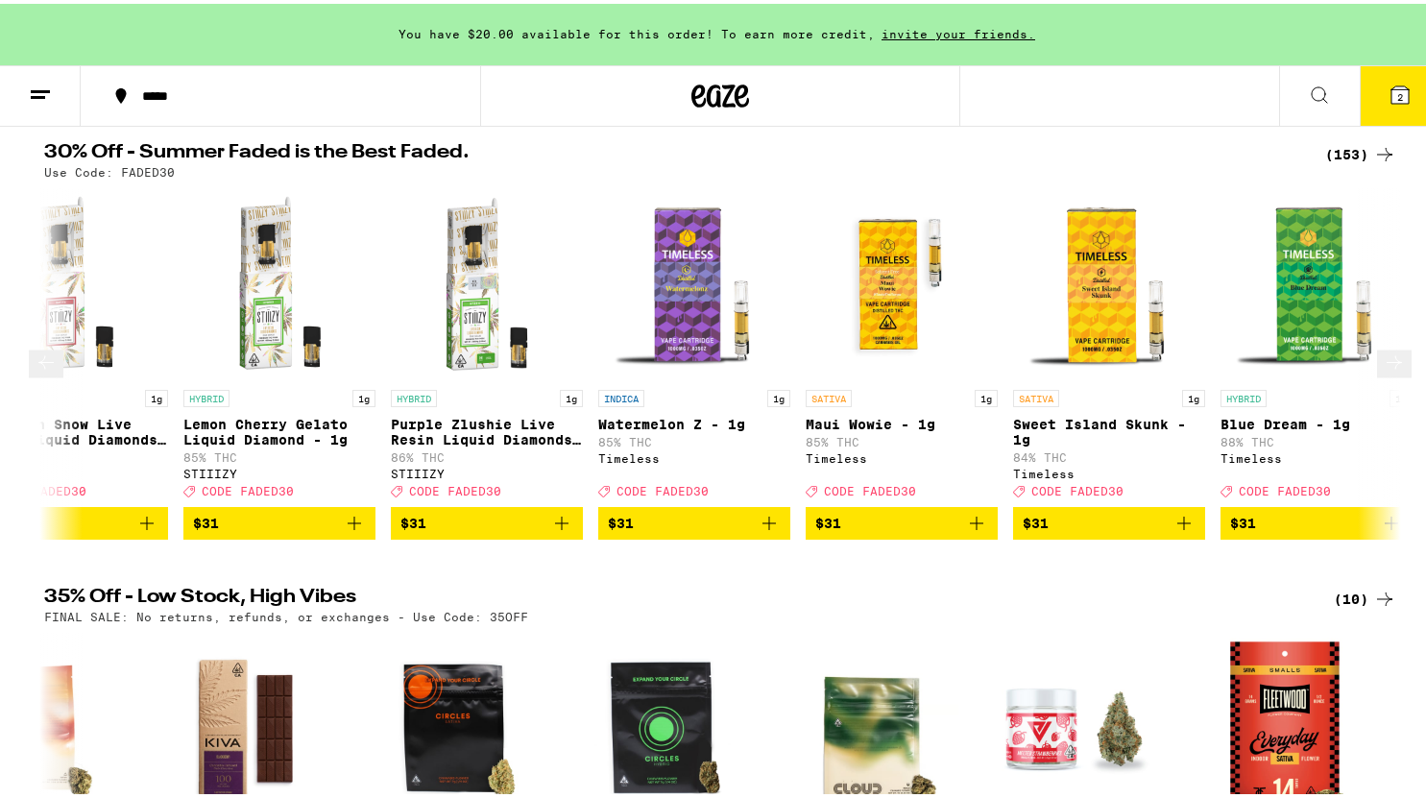
scroll to position [0, 19993]
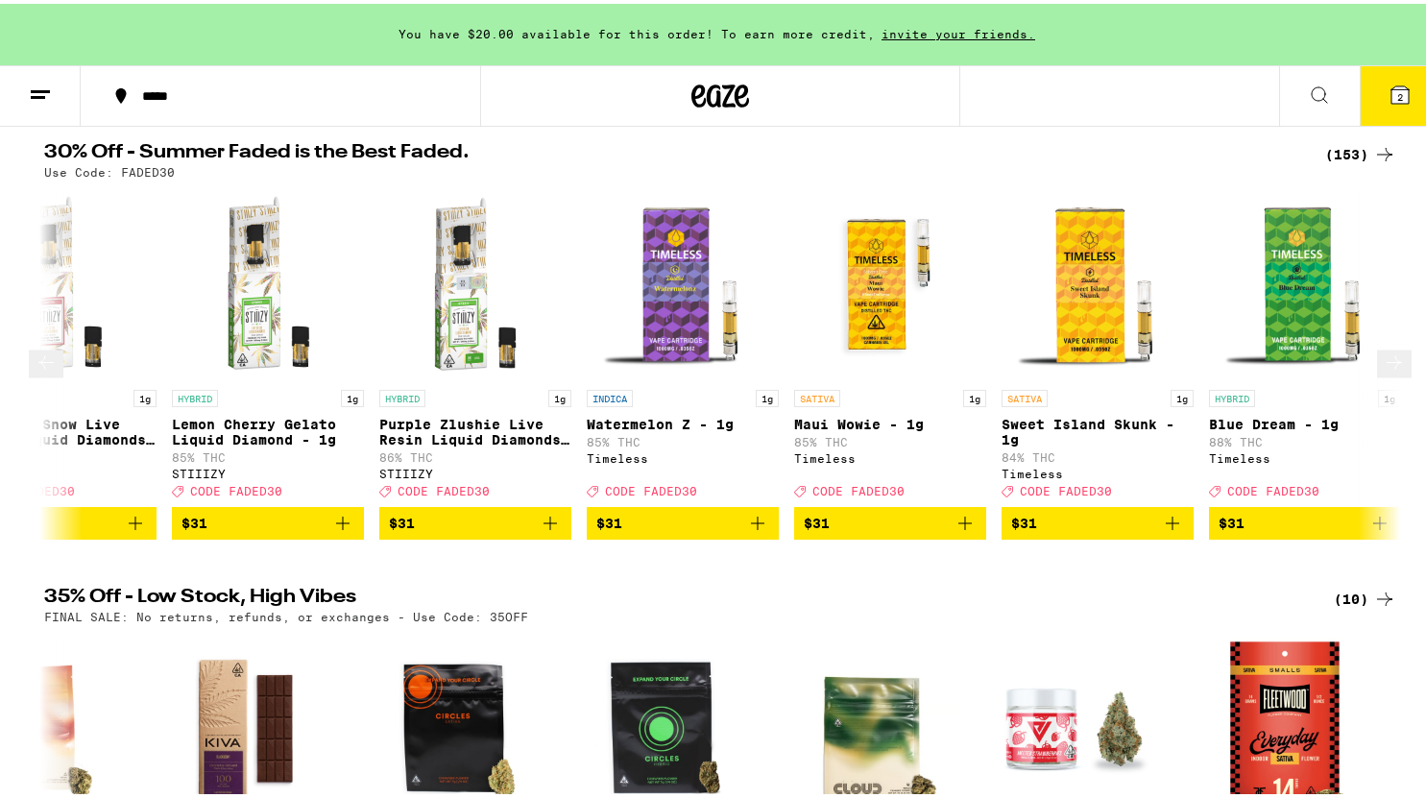
click at [1383, 371] on icon at bounding box center [1394, 359] width 23 height 23
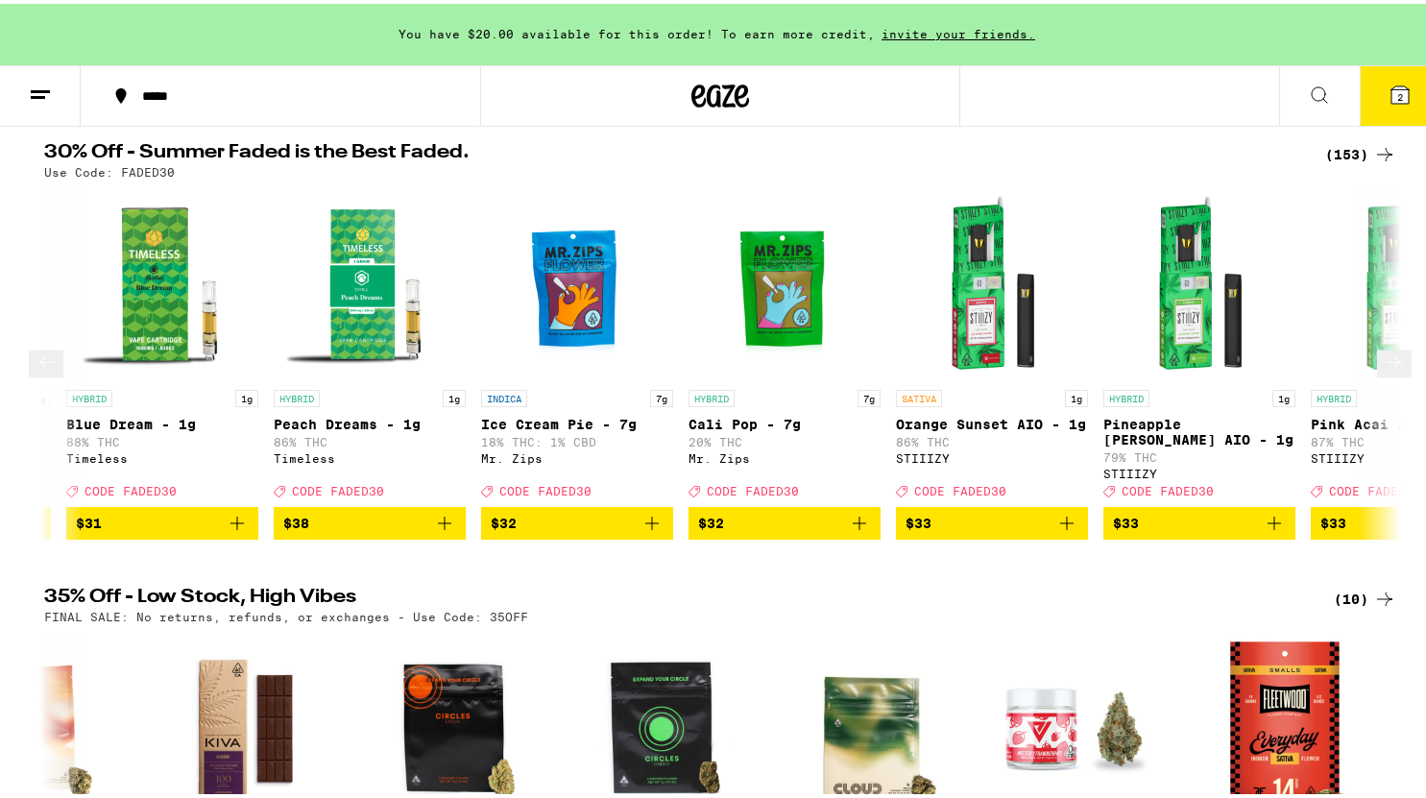
click at [1383, 371] on icon at bounding box center [1394, 359] width 23 height 23
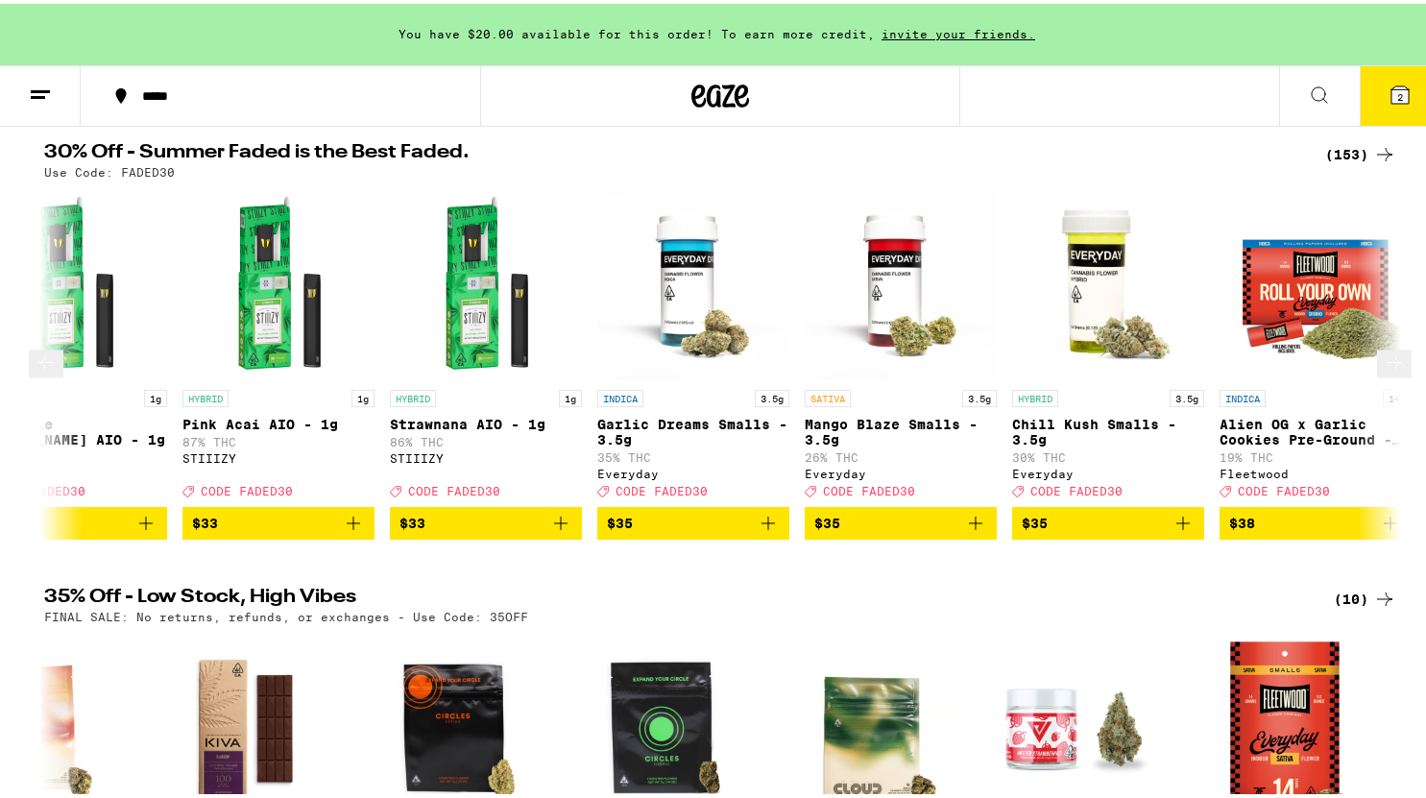
scroll to position [0, 22278]
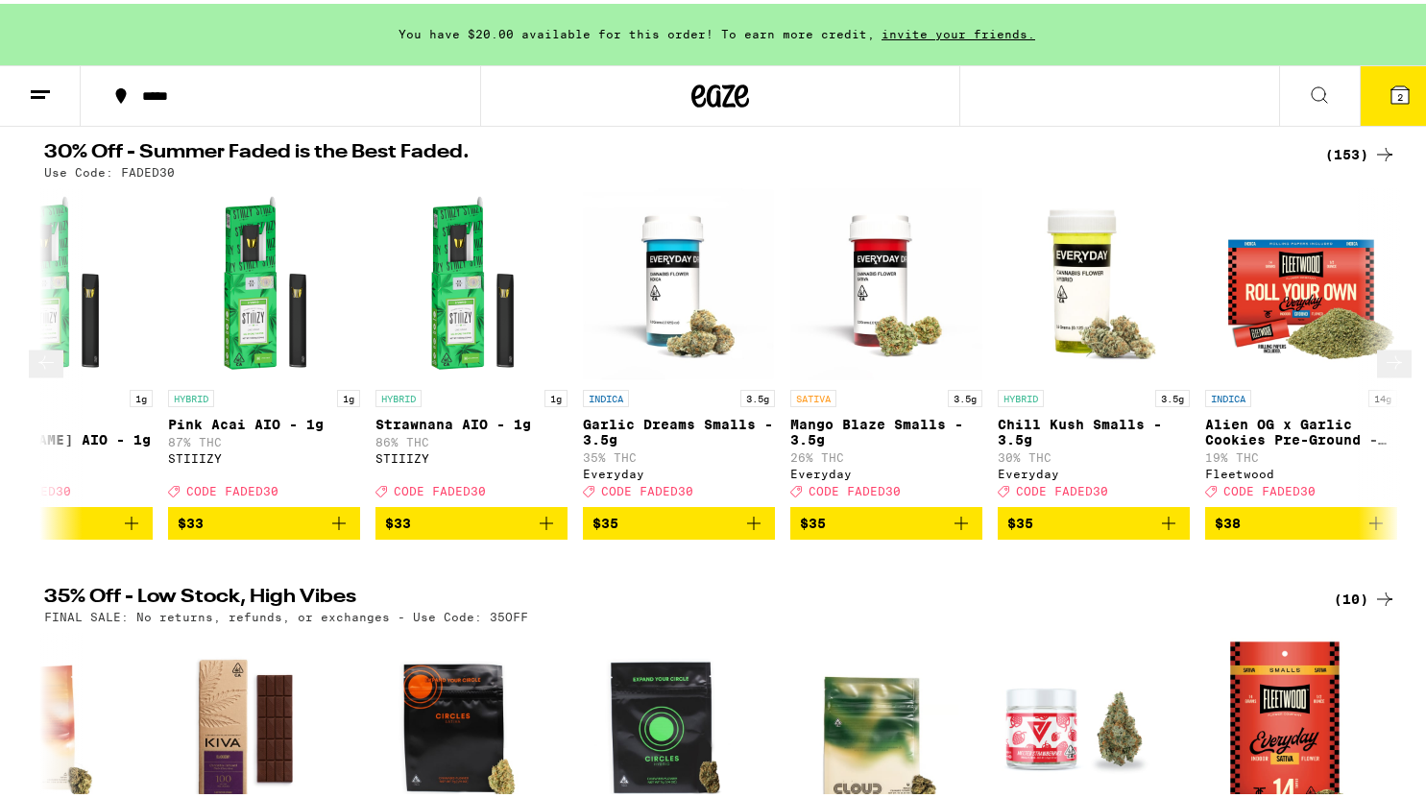
click at [46, 371] on icon at bounding box center [46, 359] width 23 height 23
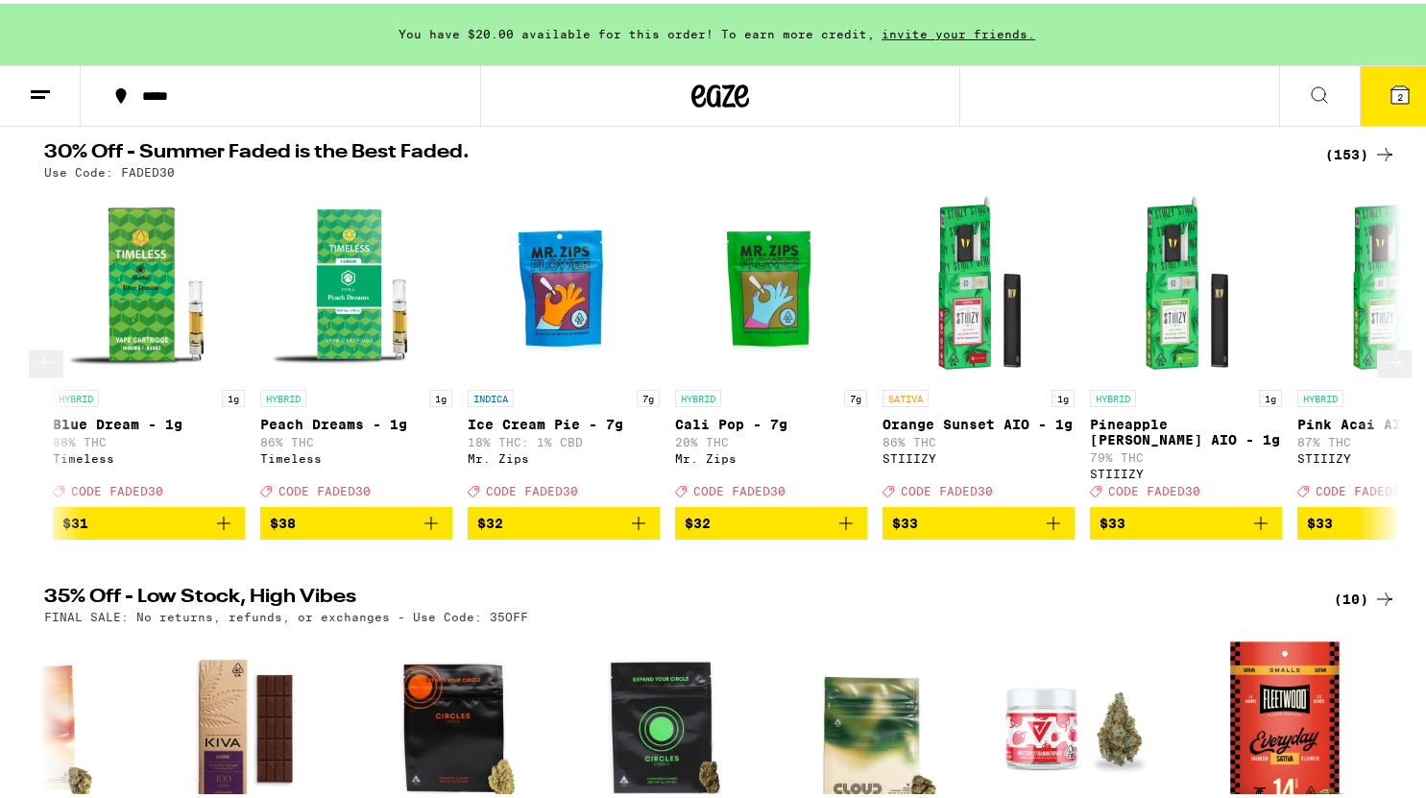
scroll to position [0, 21135]
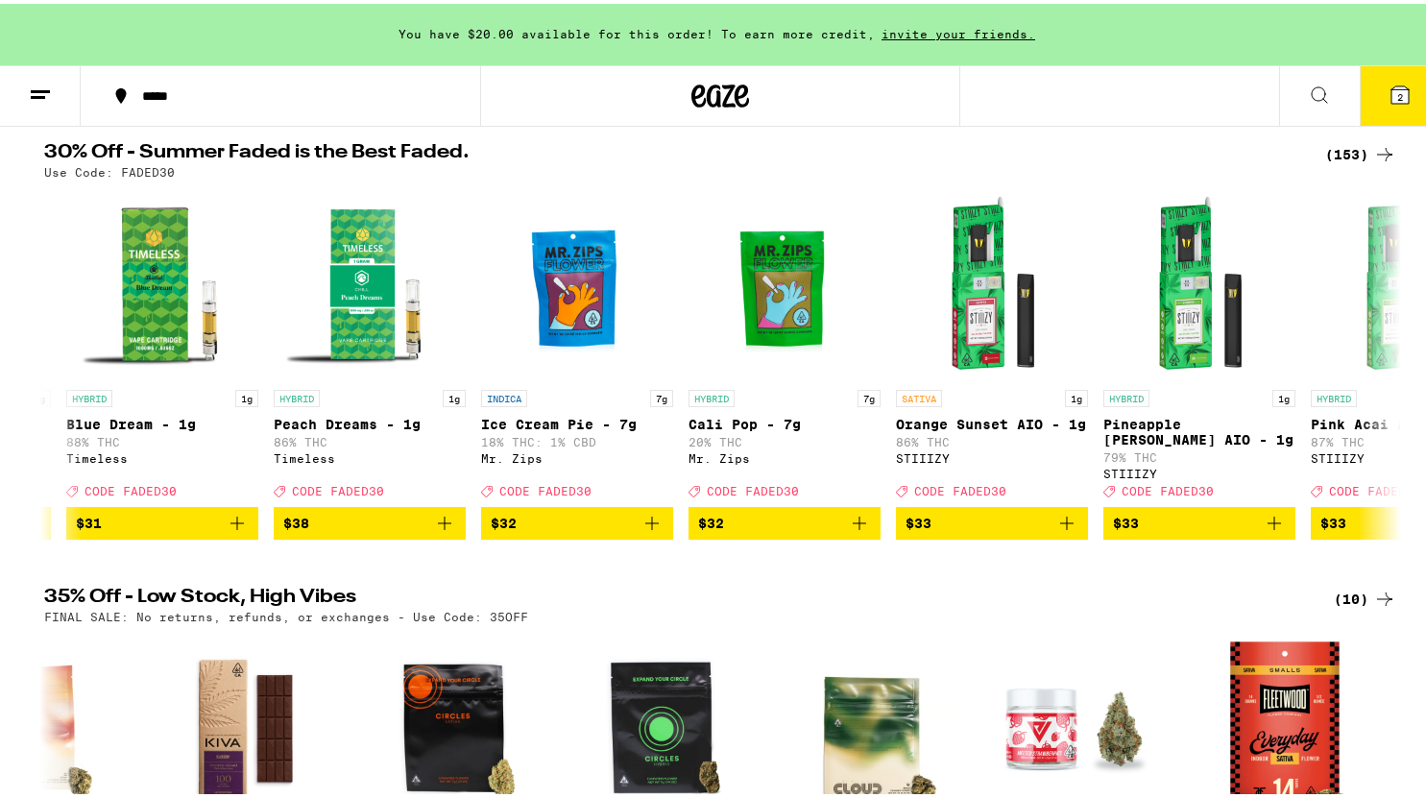
click at [1397, 89] on span "2" at bounding box center [1400, 93] width 6 height 12
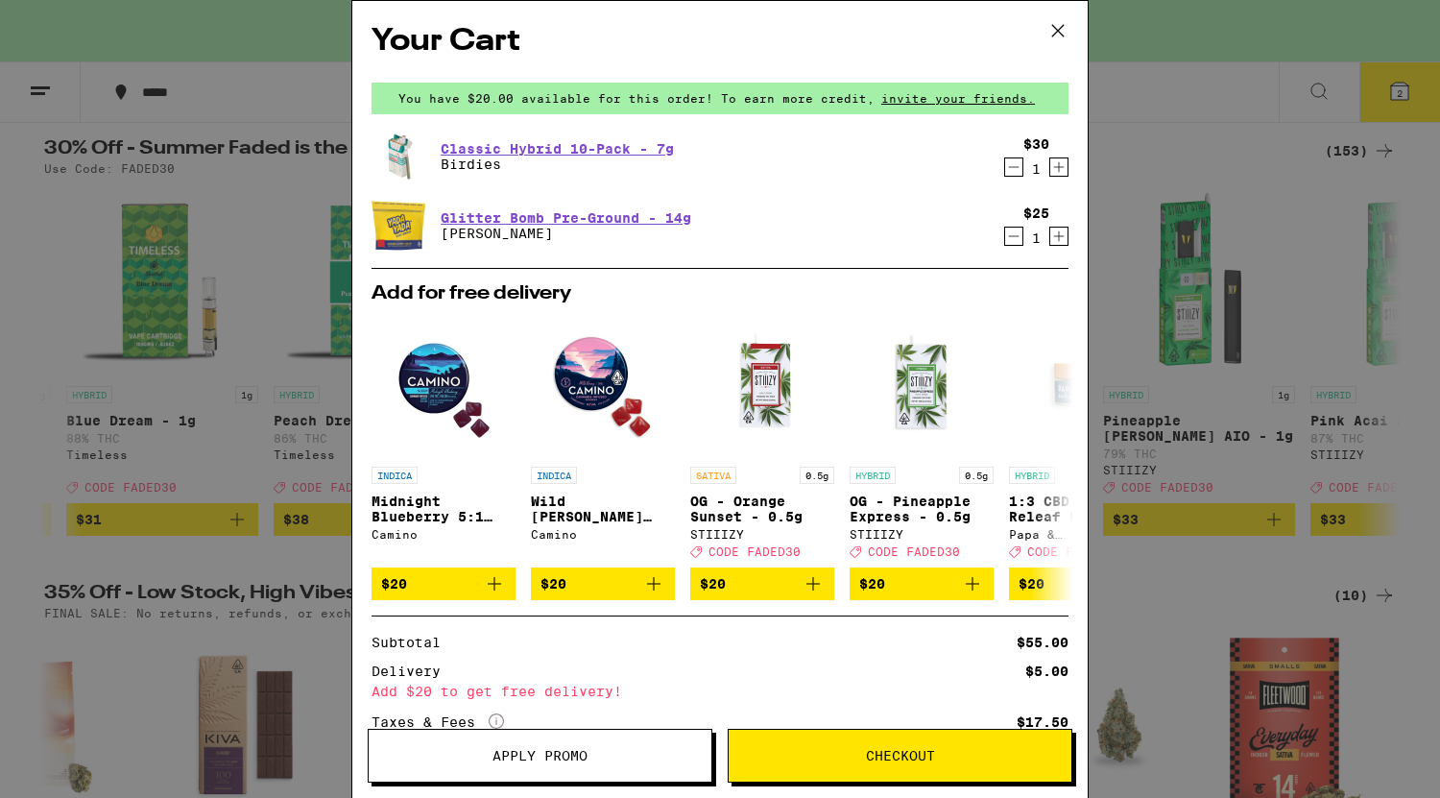
click at [1312, 192] on div "Your Cart You have $20.00 available for this order! To earn more credit, invite…" at bounding box center [720, 399] width 1440 height 798
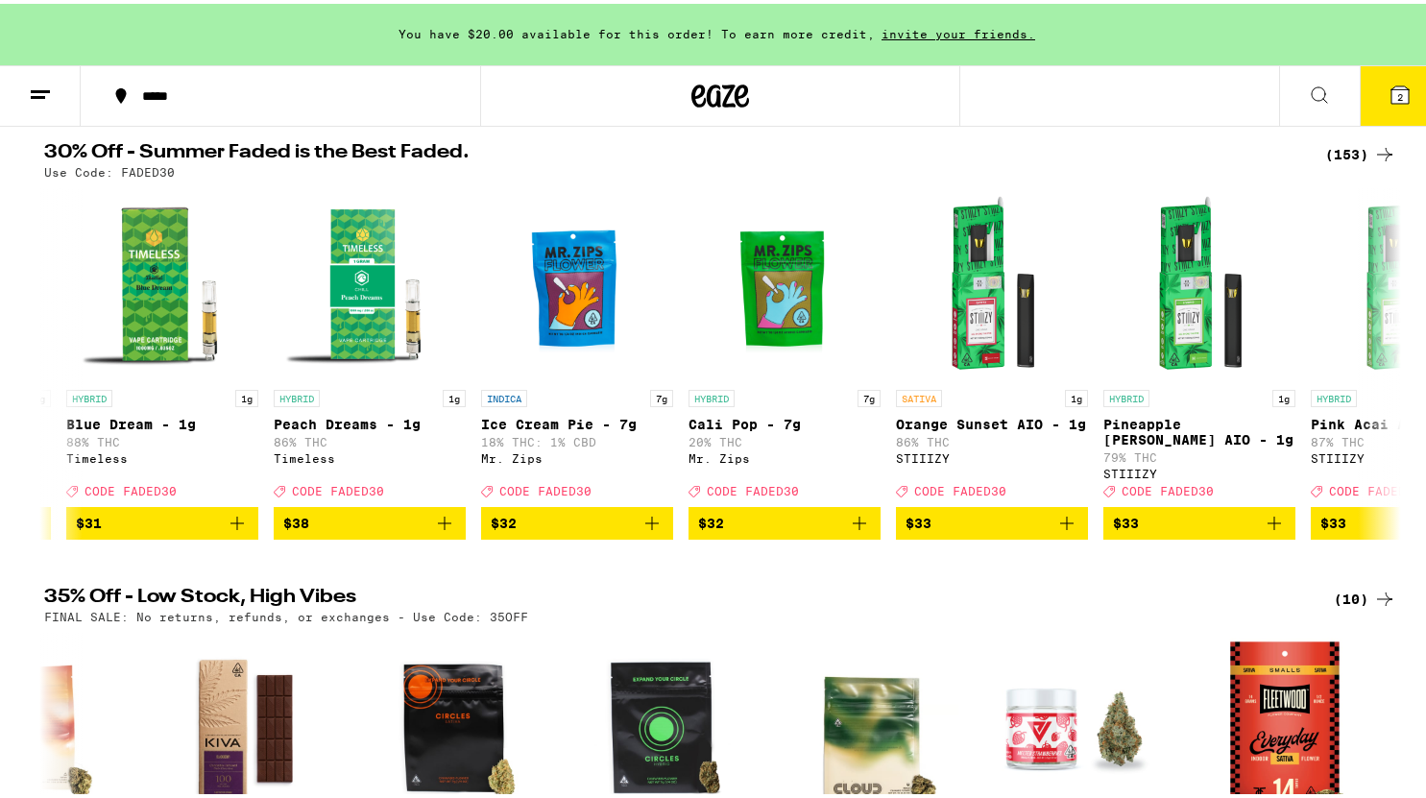
click at [1373, 162] on icon at bounding box center [1384, 150] width 23 height 23
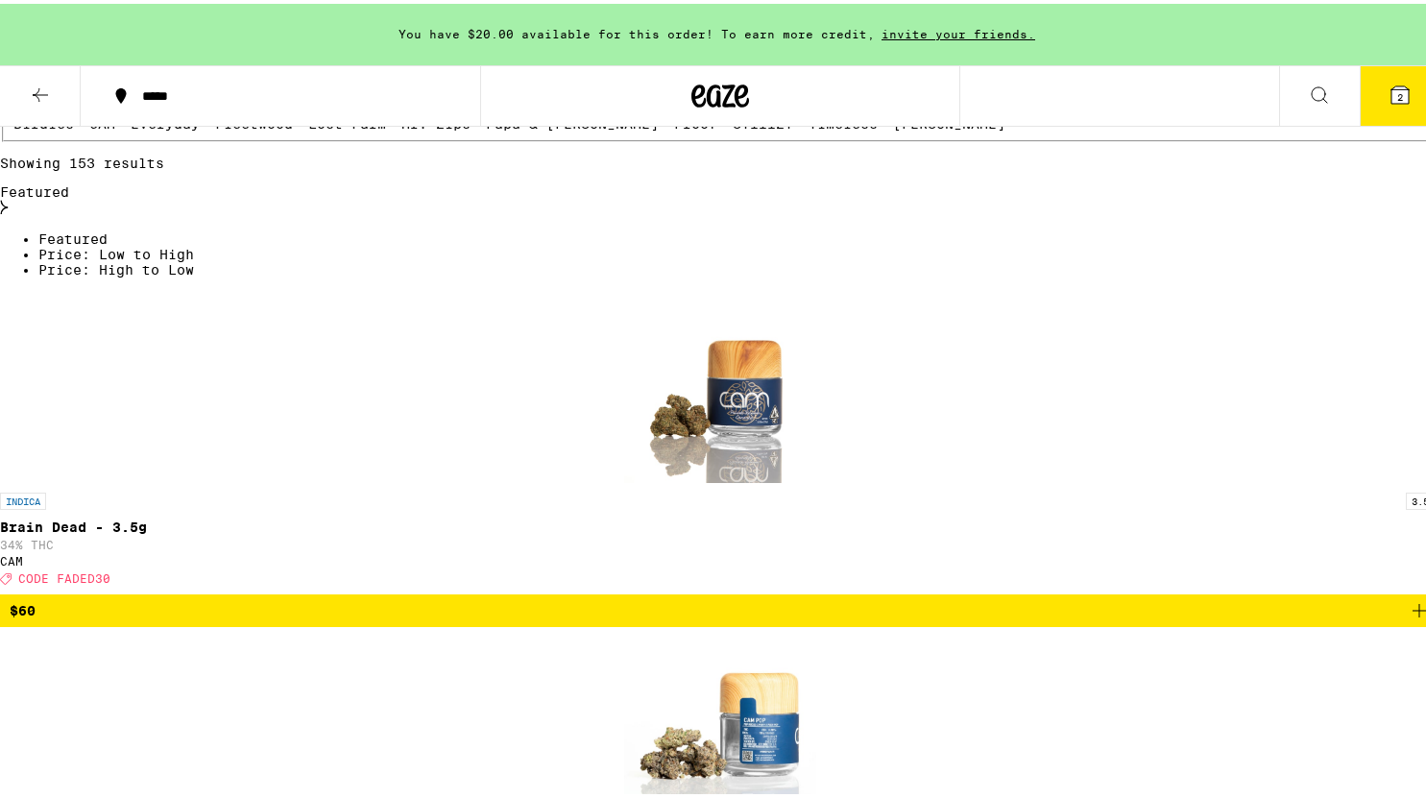
scroll to position [461, 0]
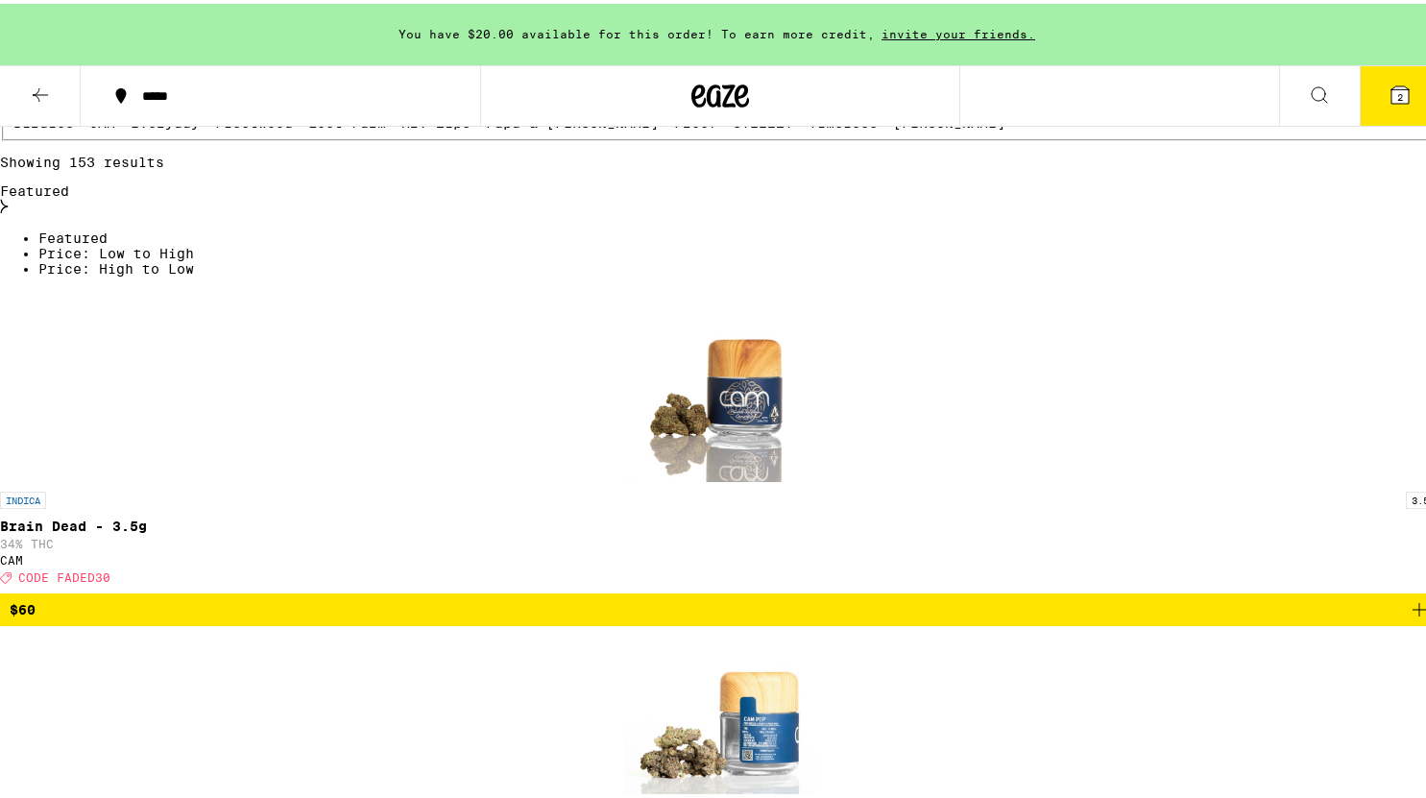
checkbox input "true"
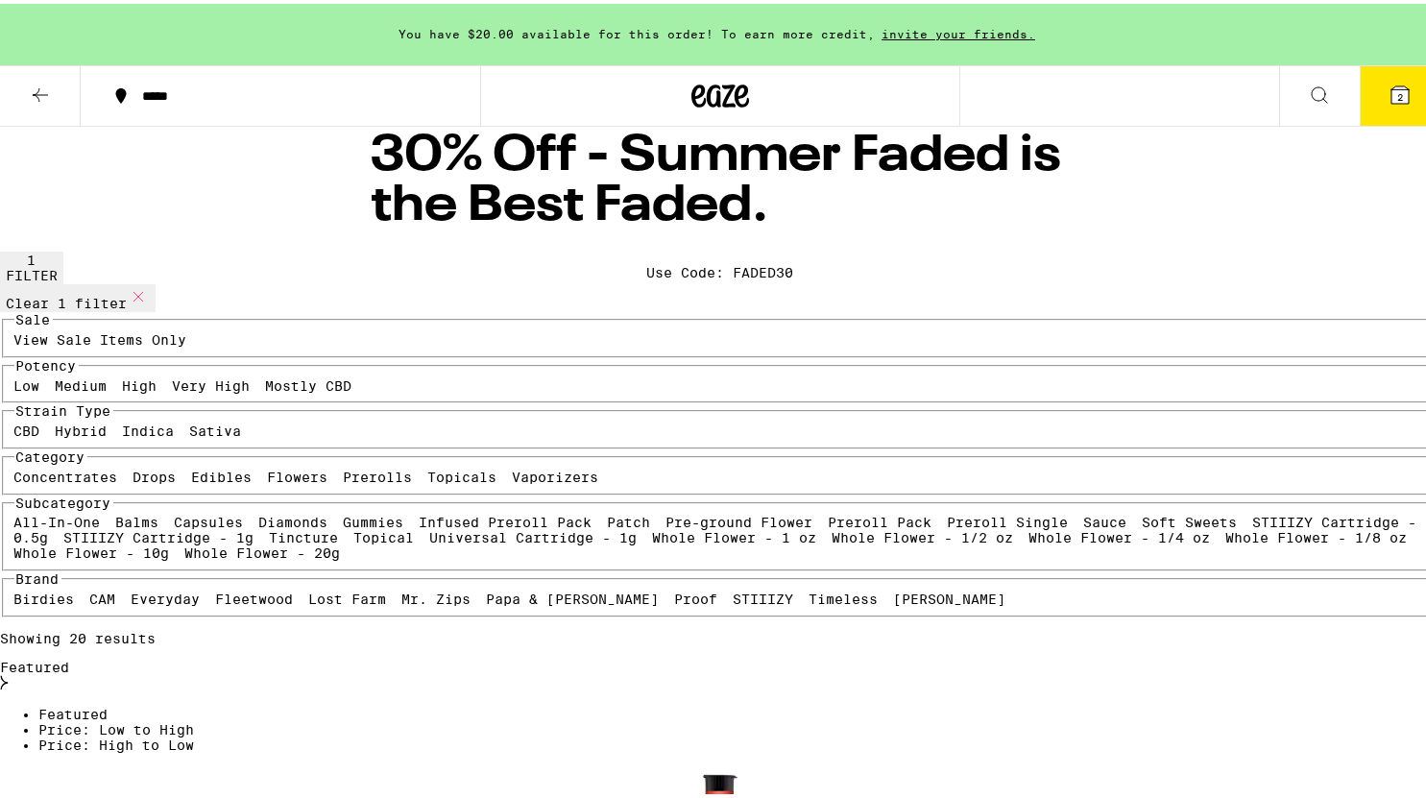
click at [44, 98] on icon at bounding box center [40, 91] width 23 height 23
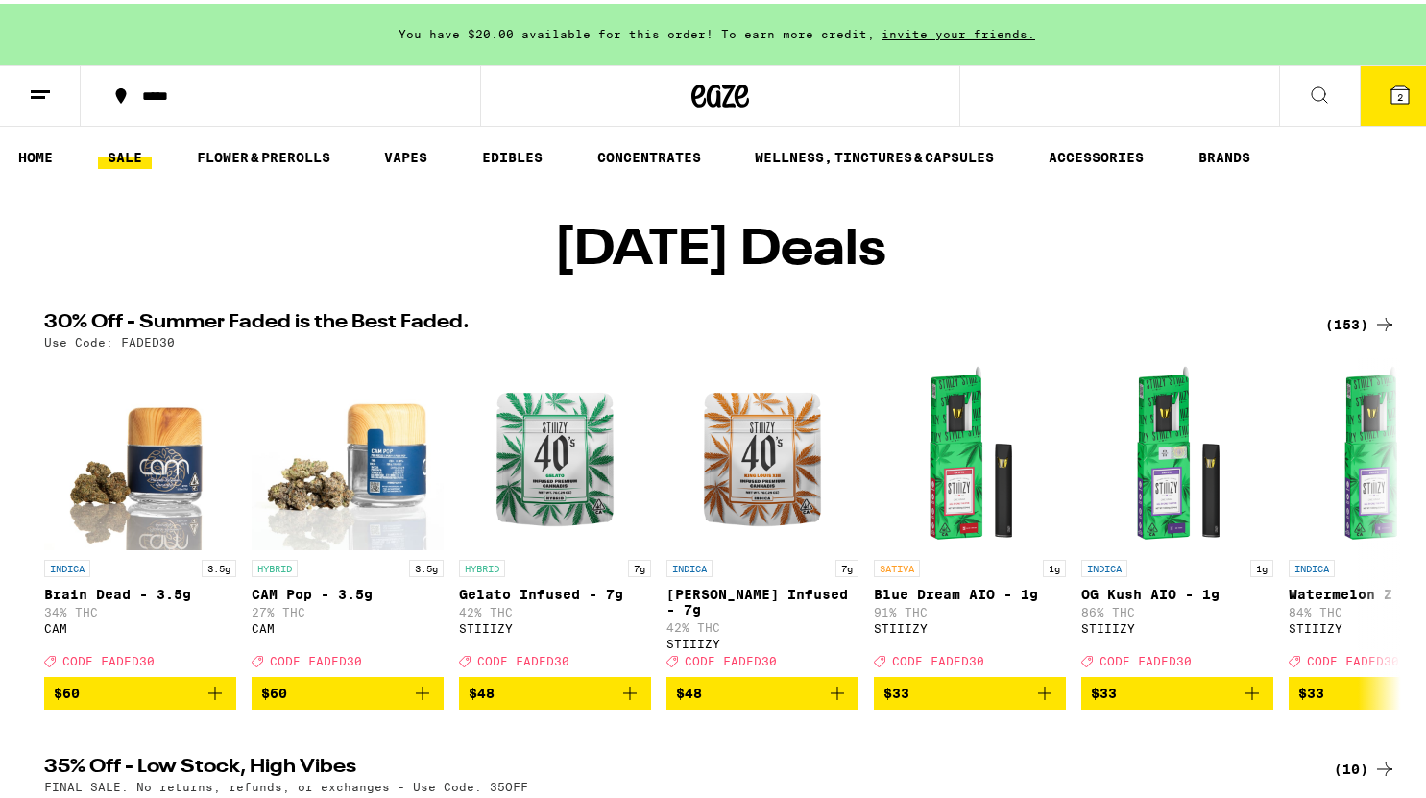
click at [1373, 332] on icon at bounding box center [1384, 320] width 23 height 23
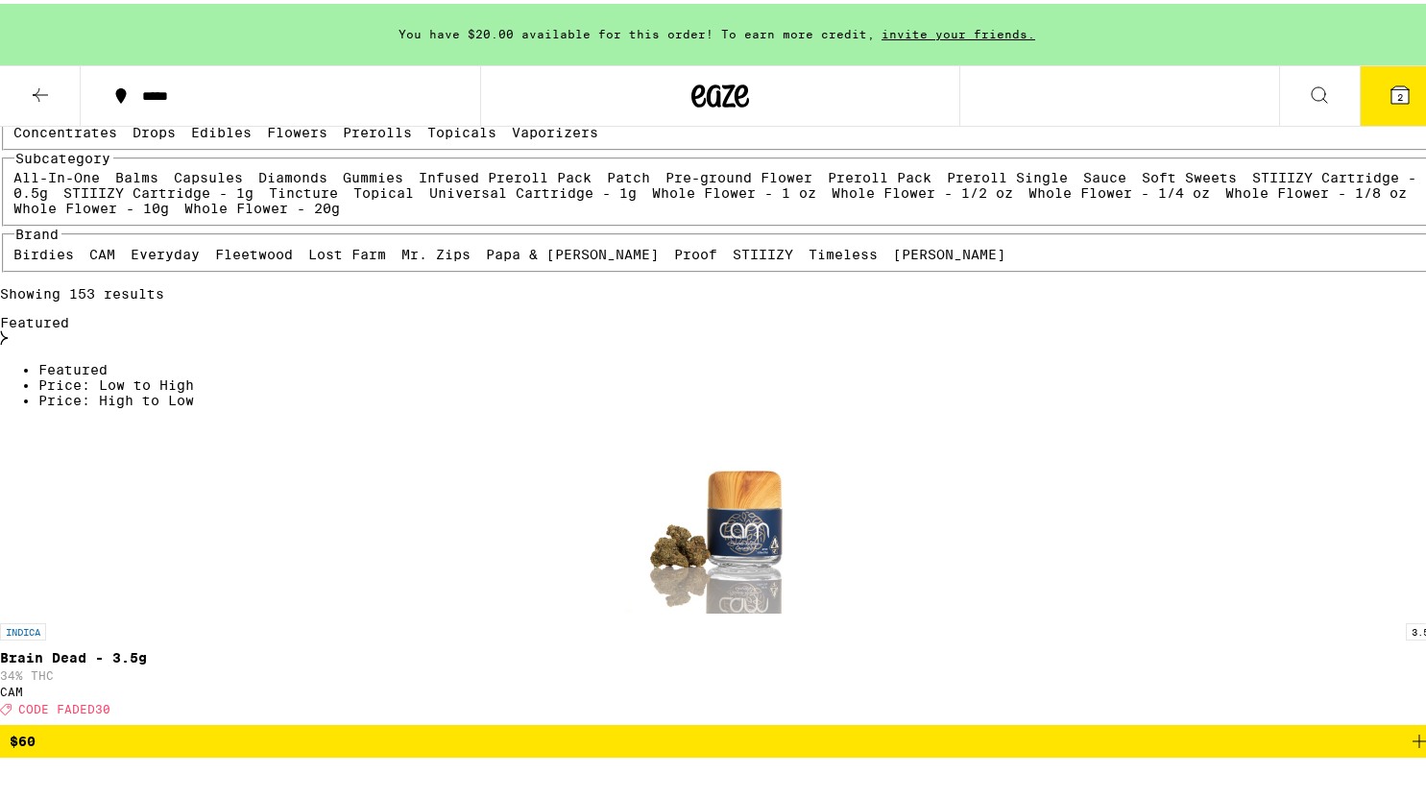
scroll to position [330, 0]
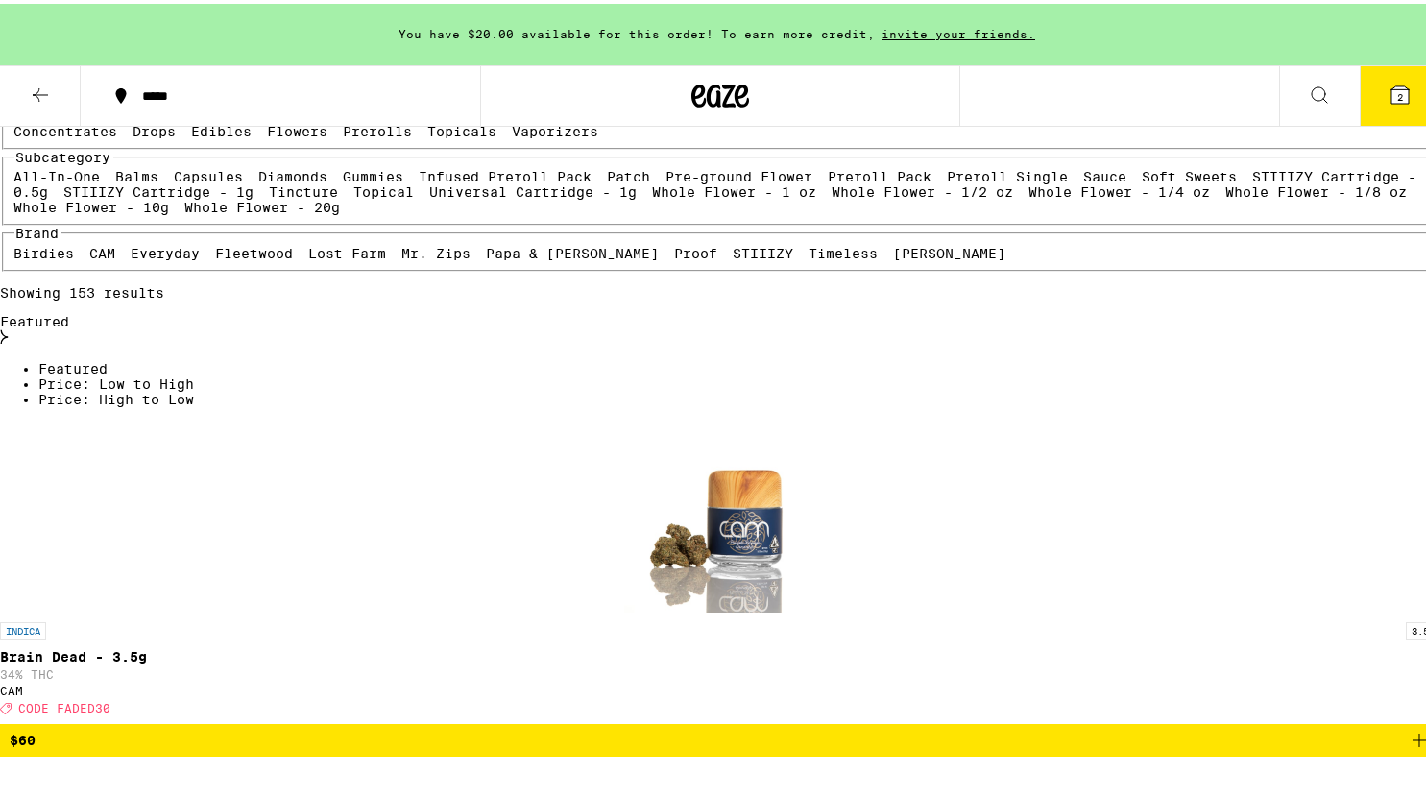
click at [268, 135] on label "Flowers" at bounding box center [298, 127] width 60 height 15
click at [272, 124] on input "Flowers" at bounding box center [272, 123] width 1 height 1
checkbox input "true"
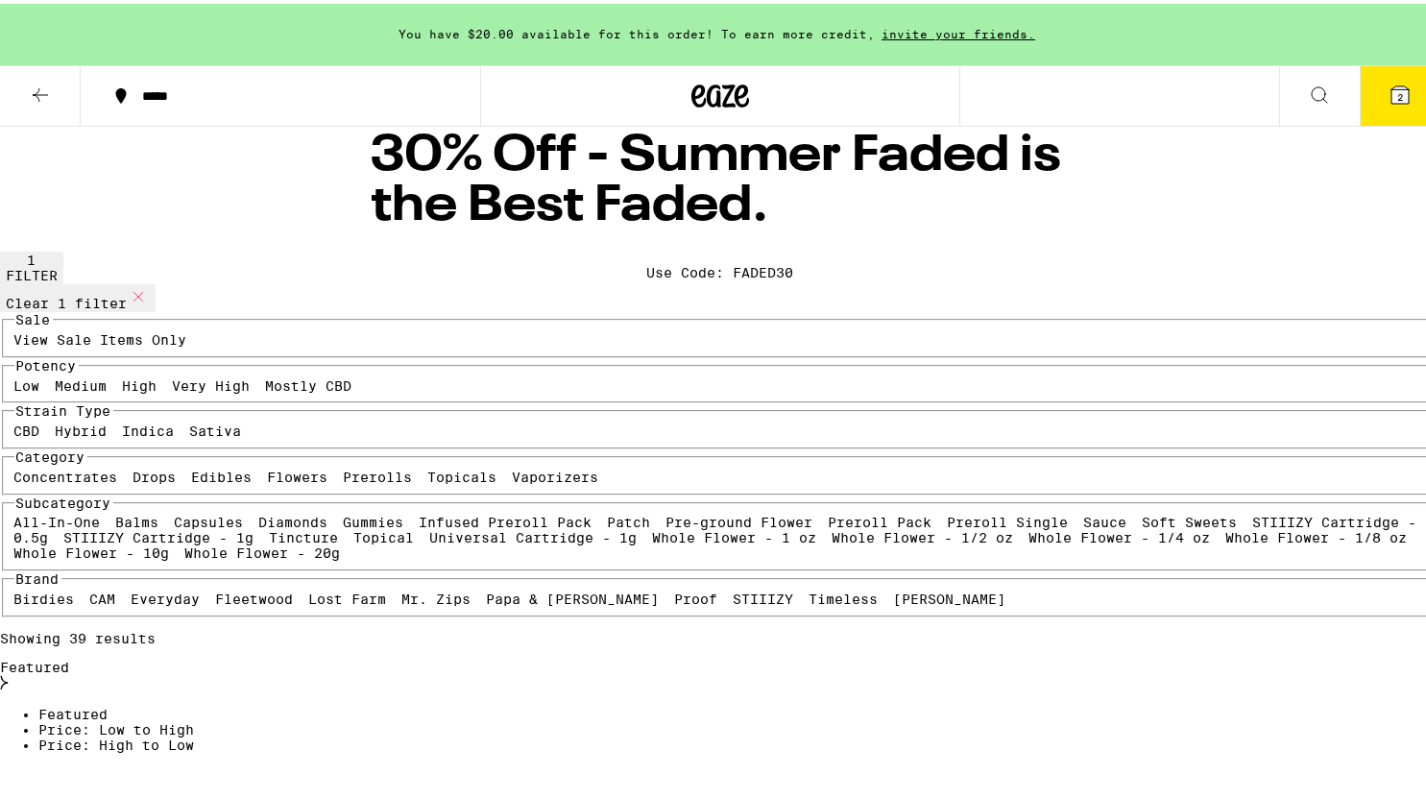
click at [1357, 656] on div "Featured" at bounding box center [720, 673] width 1440 height 34
click at [194, 718] on span "Price: Low to High" at bounding box center [116, 725] width 156 height 15
click at [1084, 627] on div "Showing 39 results Price: Low to High Featured Price: Low to High Price: High t…" at bounding box center [720, 688] width 1440 height 122
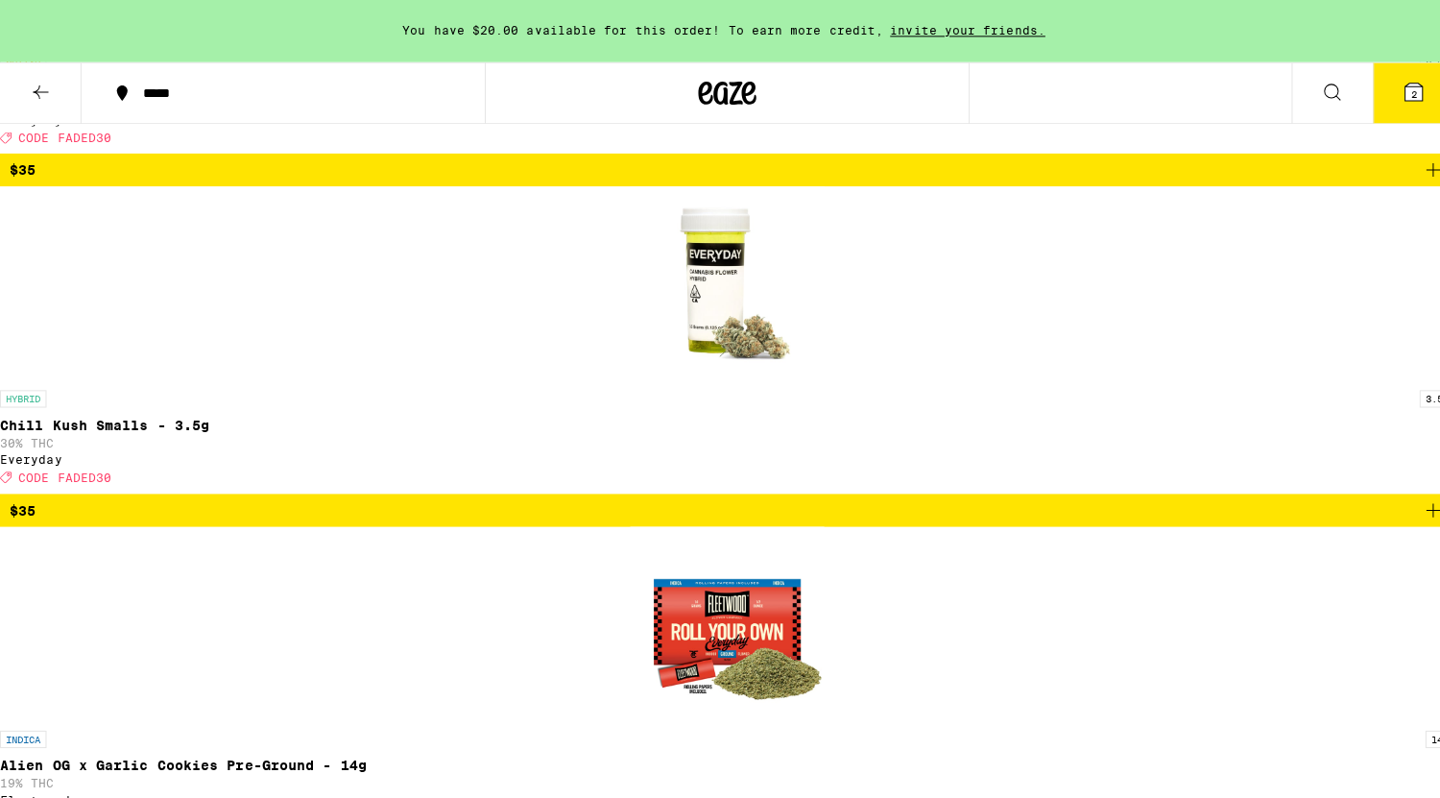
scroll to position [2595, 0]
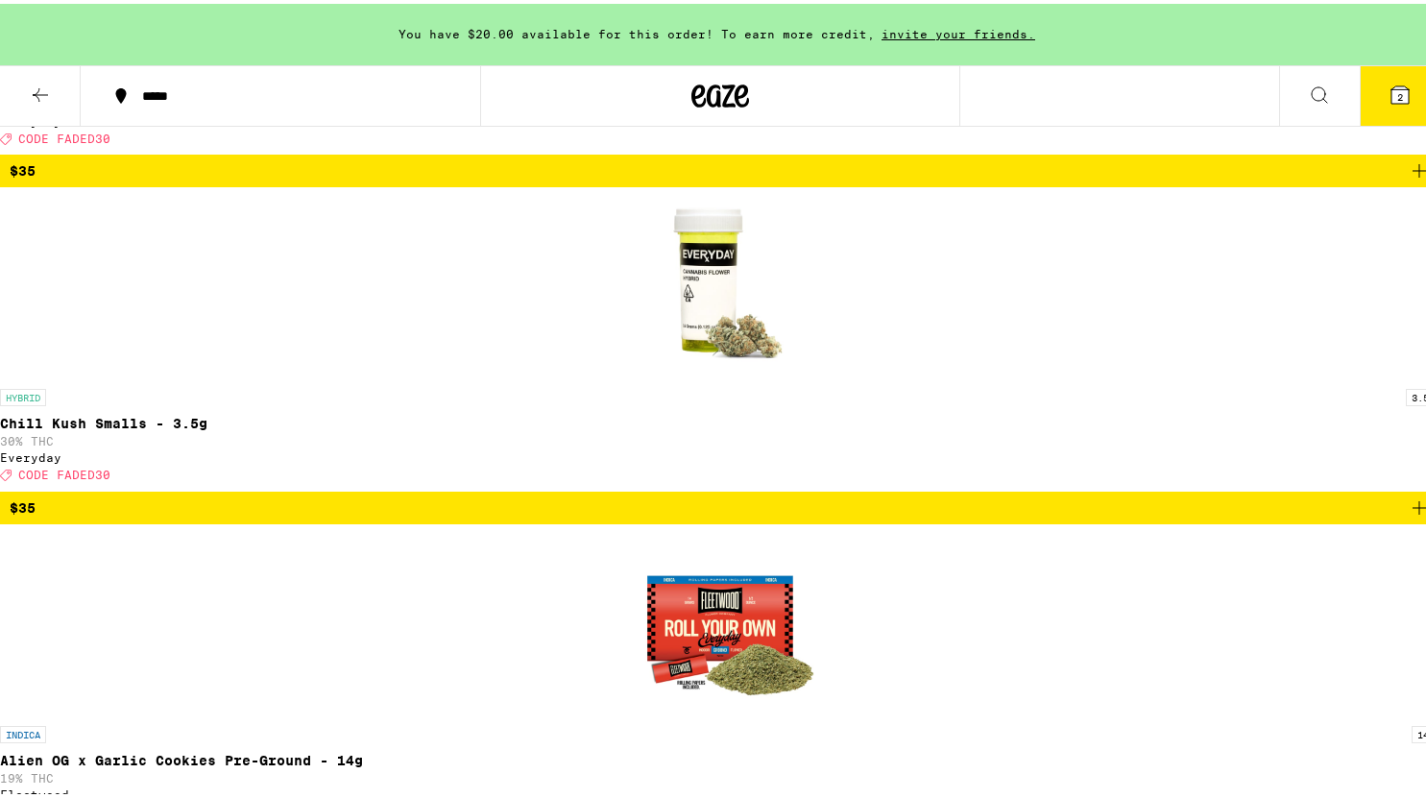
click at [1391, 92] on icon at bounding box center [1399, 91] width 17 height 17
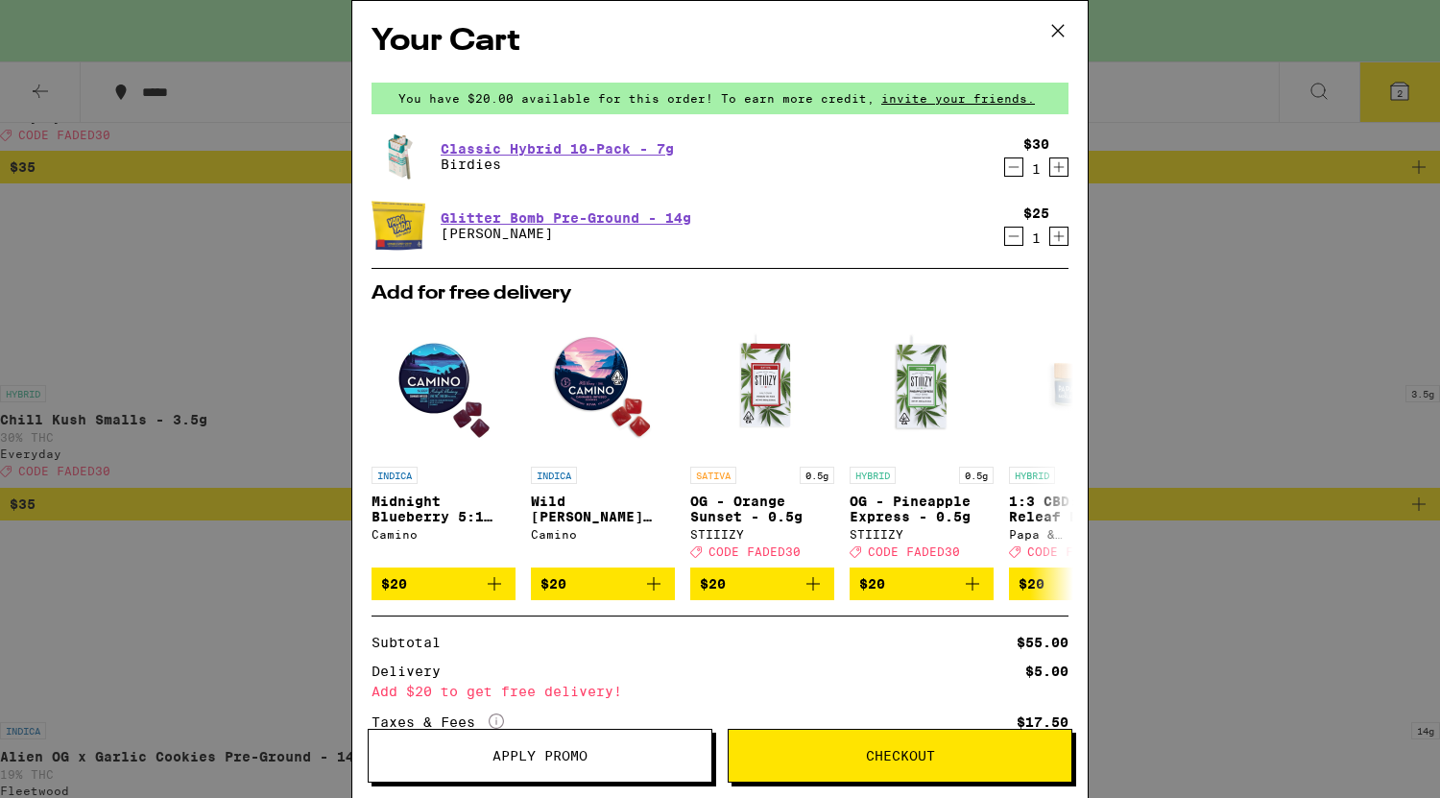
scroll to position [211, 0]
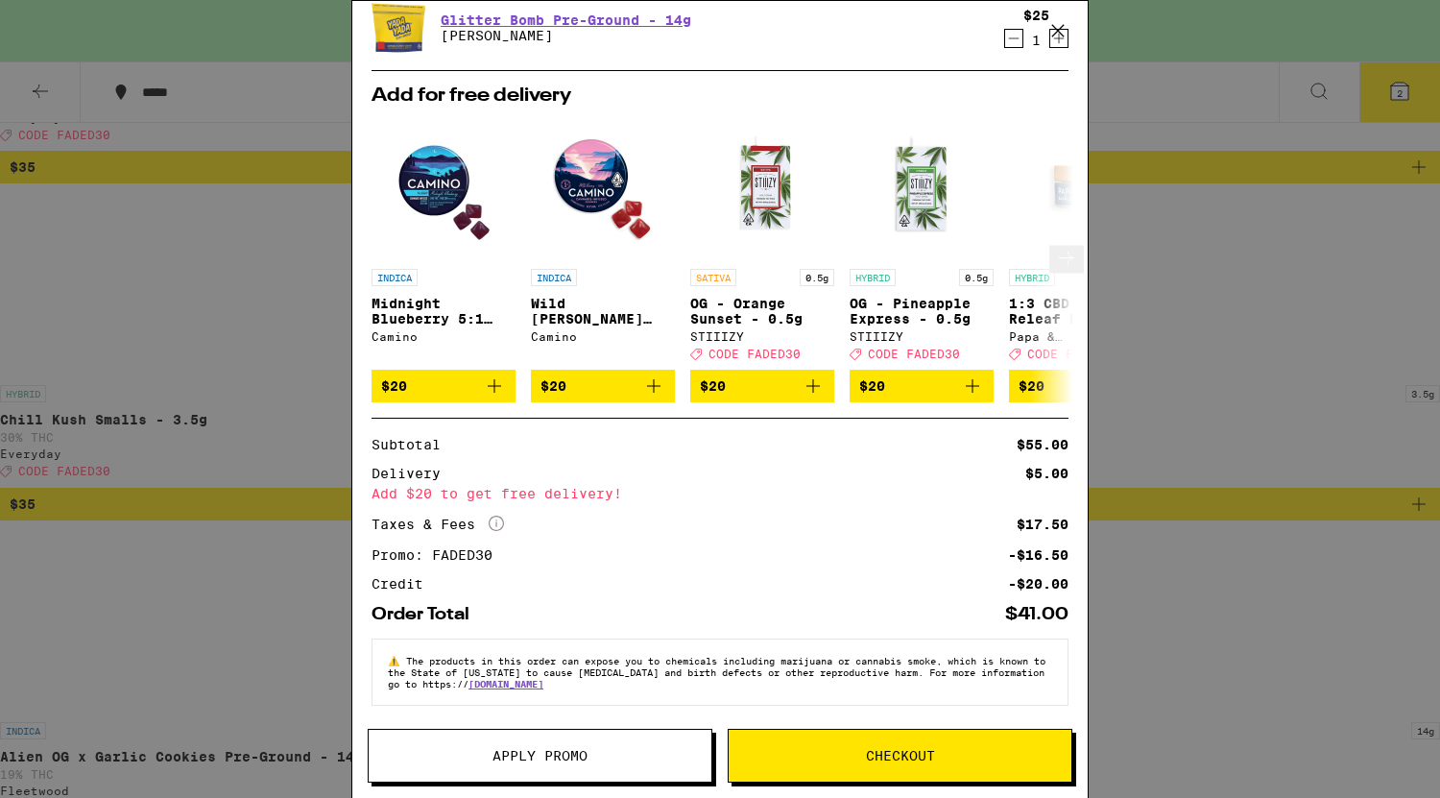
click at [1055, 246] on icon at bounding box center [1066, 257] width 23 height 23
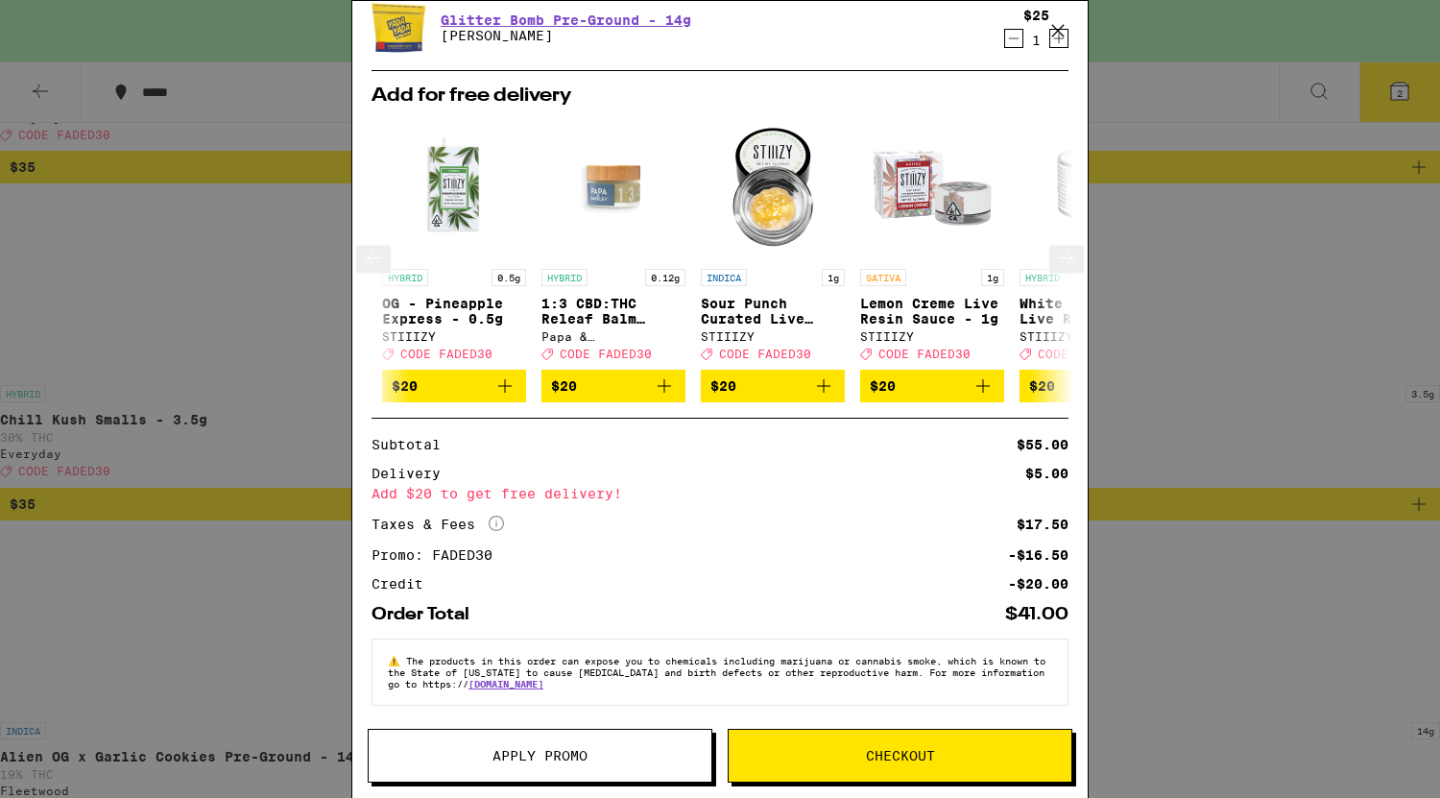
scroll to position [0, 473]
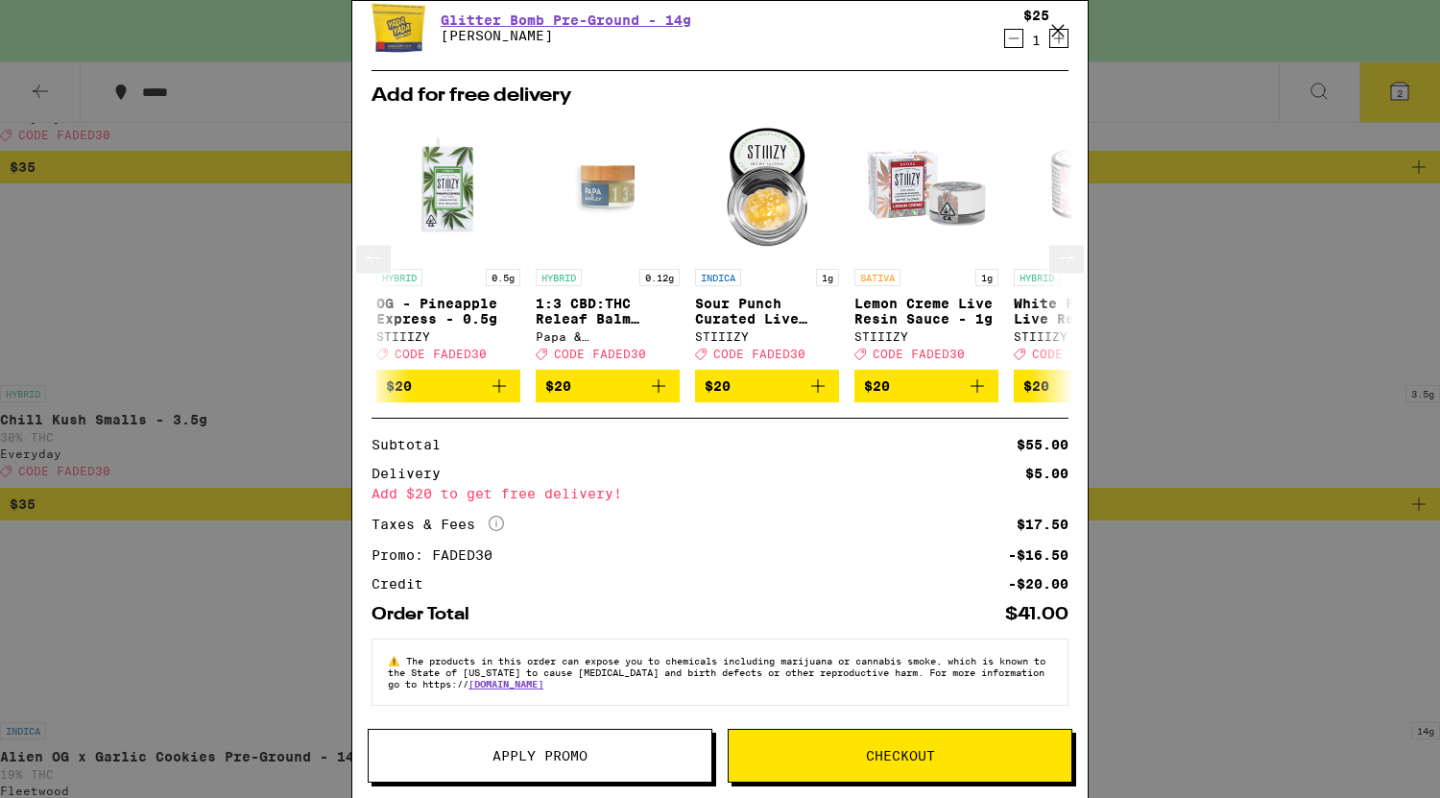
click at [1055, 246] on icon at bounding box center [1066, 257] width 23 height 23
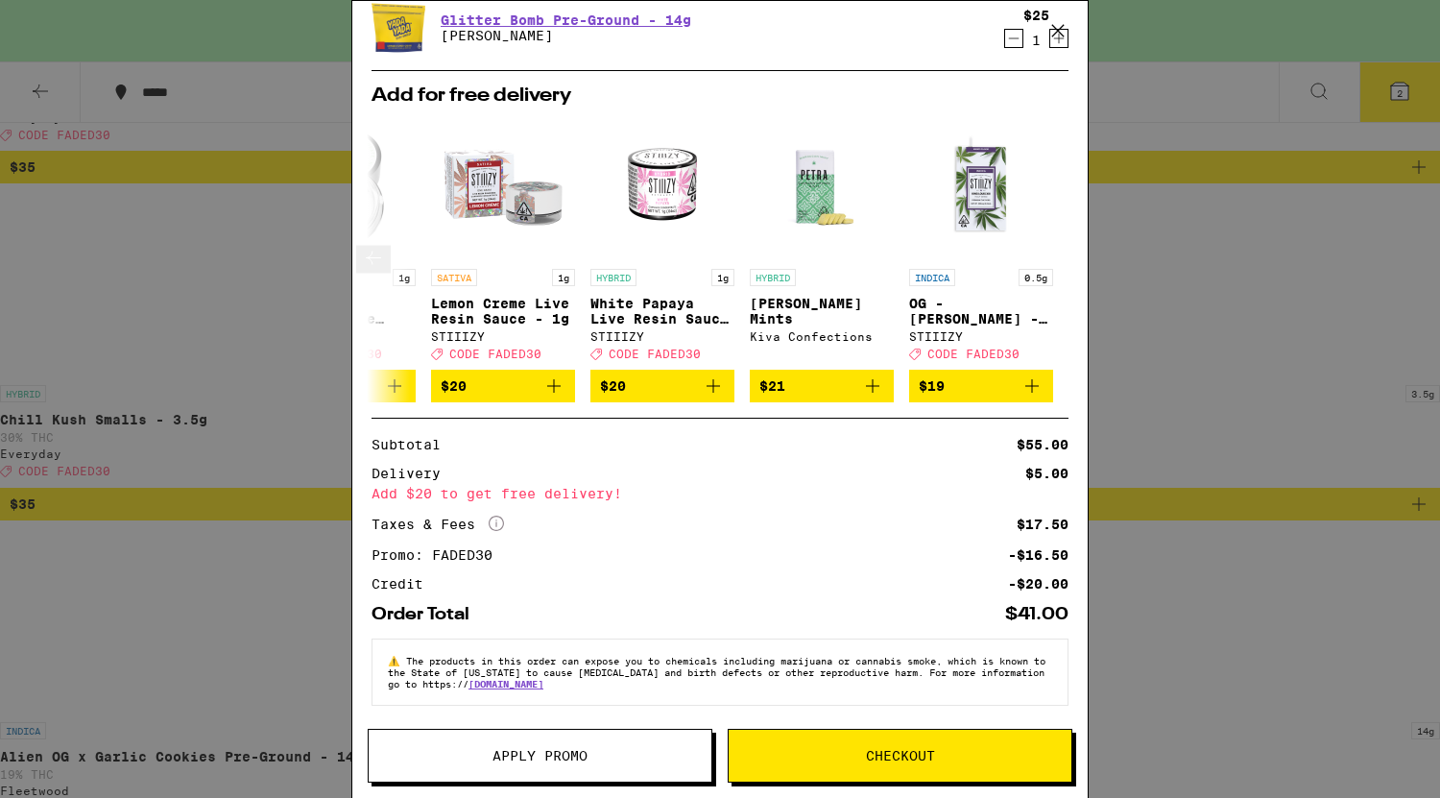
scroll to position [0, 911]
